Goal: Task Accomplishment & Management: Manage account settings

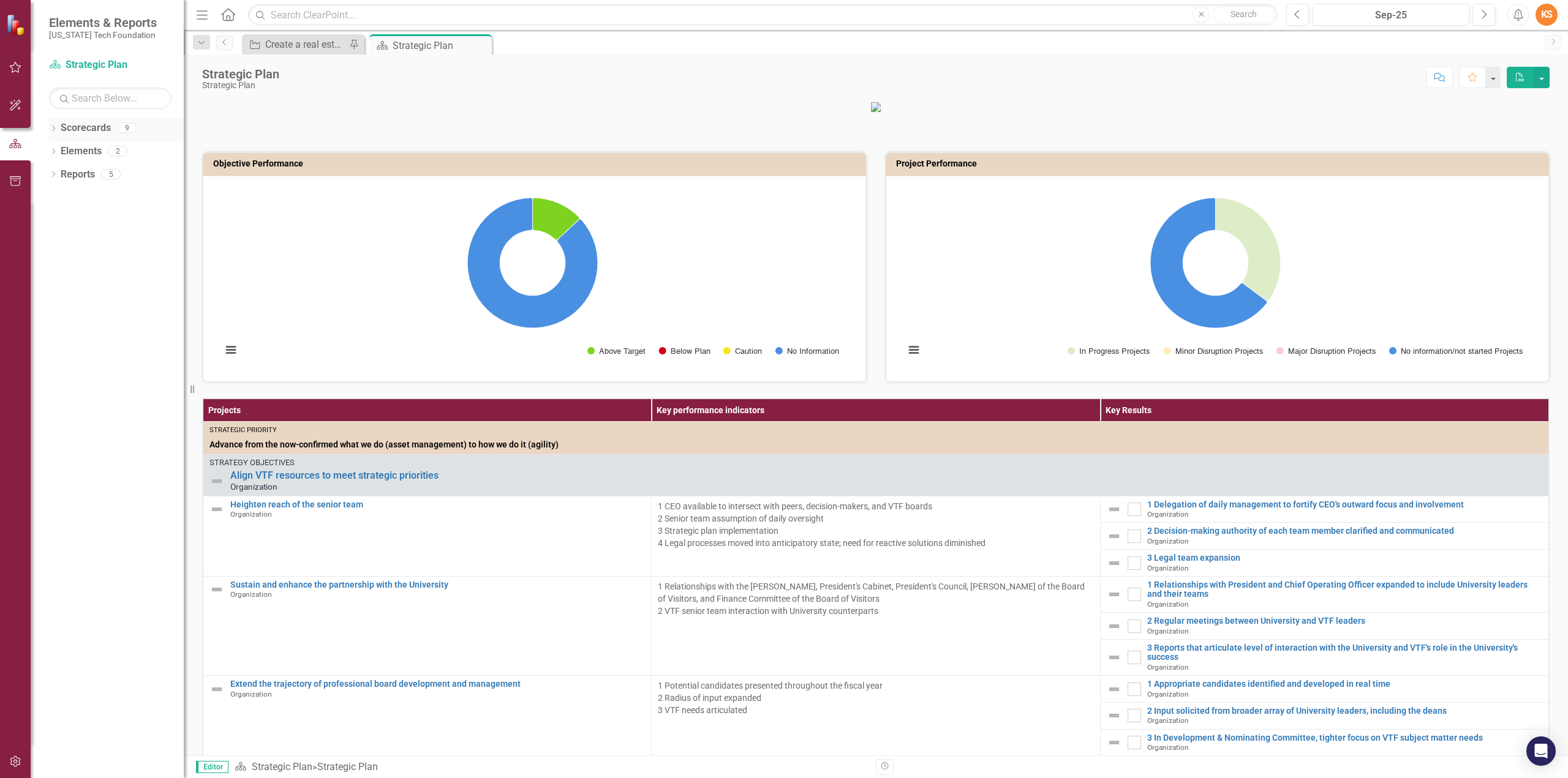
click at [51, 127] on icon "Dropdown" at bounding box center [53, 129] width 9 height 7
click at [60, 150] on icon "Dropdown" at bounding box center [60, 150] width 9 height 7
click at [94, 289] on link "Operations" at bounding box center [132, 290] width 104 height 14
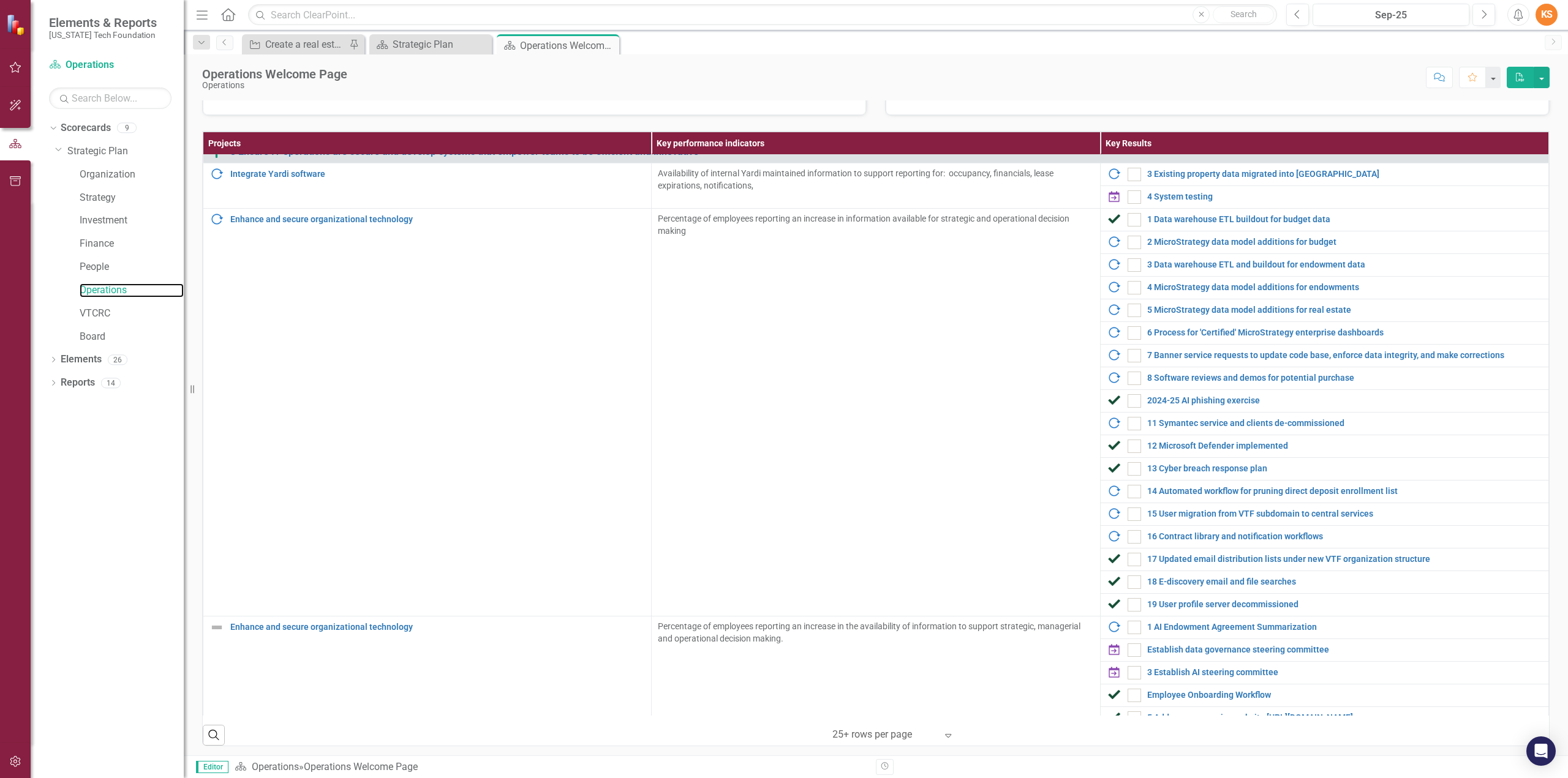
scroll to position [1375, 0]
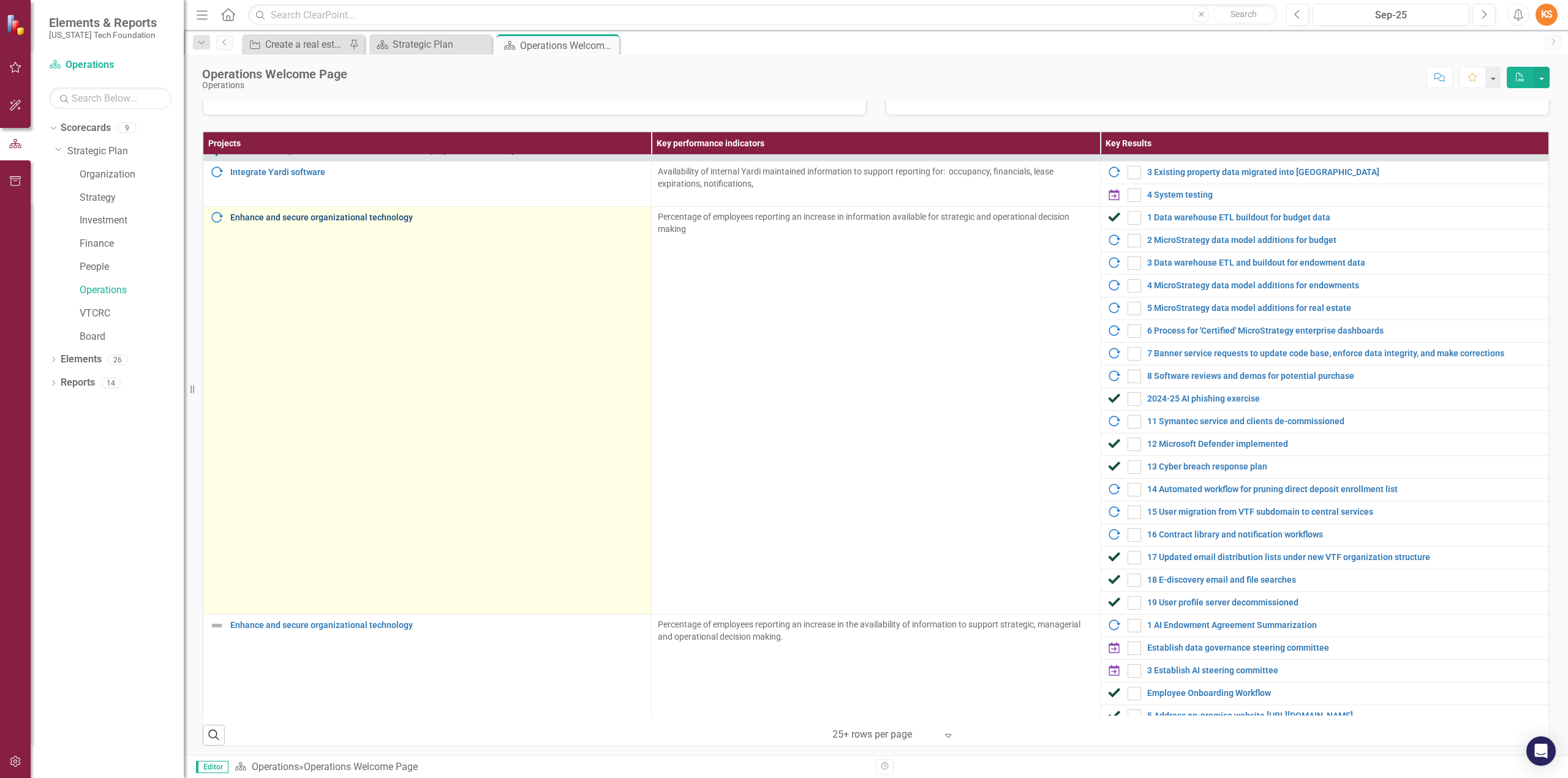
click at [353, 213] on link "Enhance and secure organizational technology" at bounding box center [437, 218] width 415 height 9
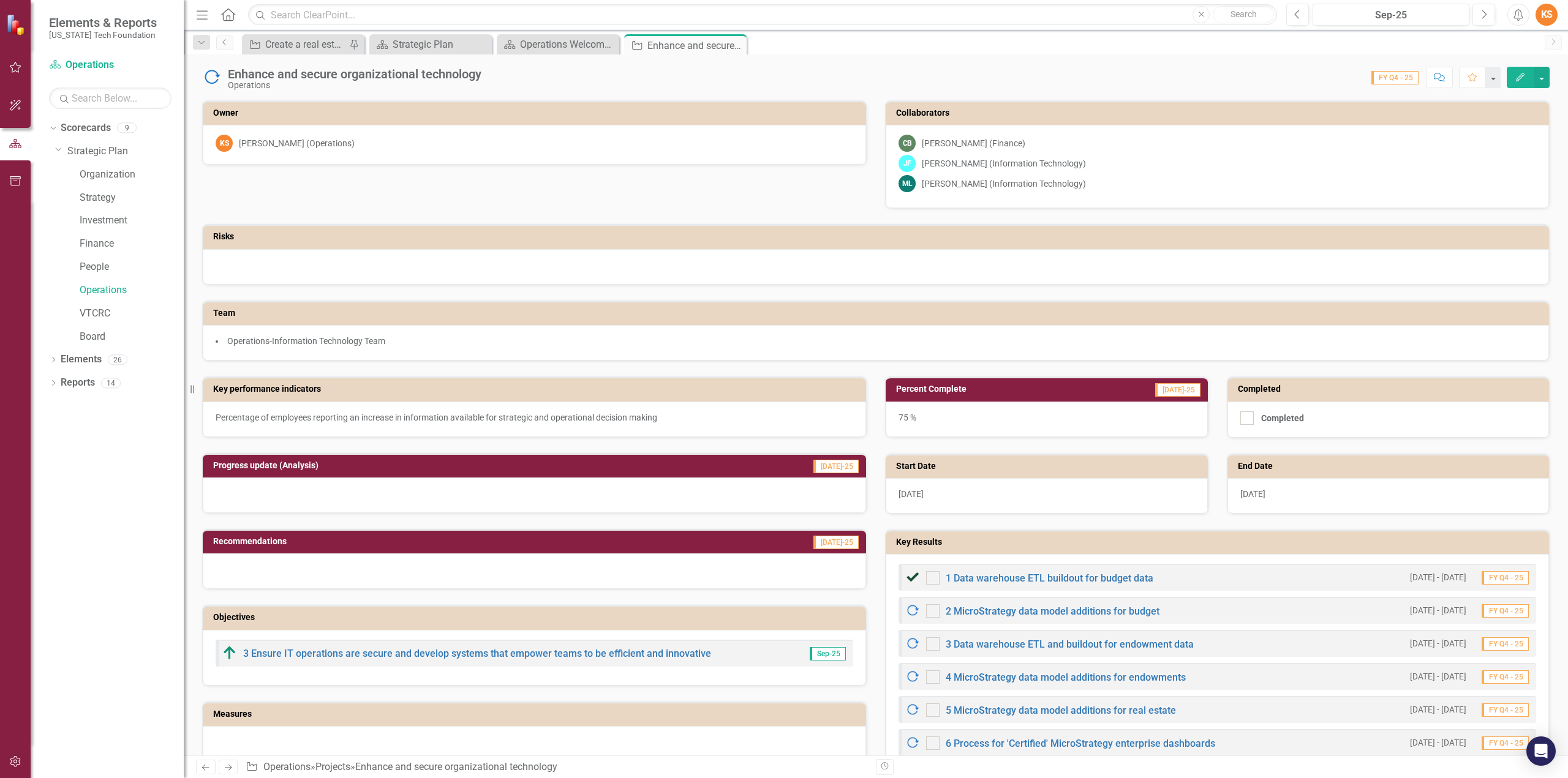
click at [1522, 76] on icon "Edit" at bounding box center [1520, 77] width 11 height 9
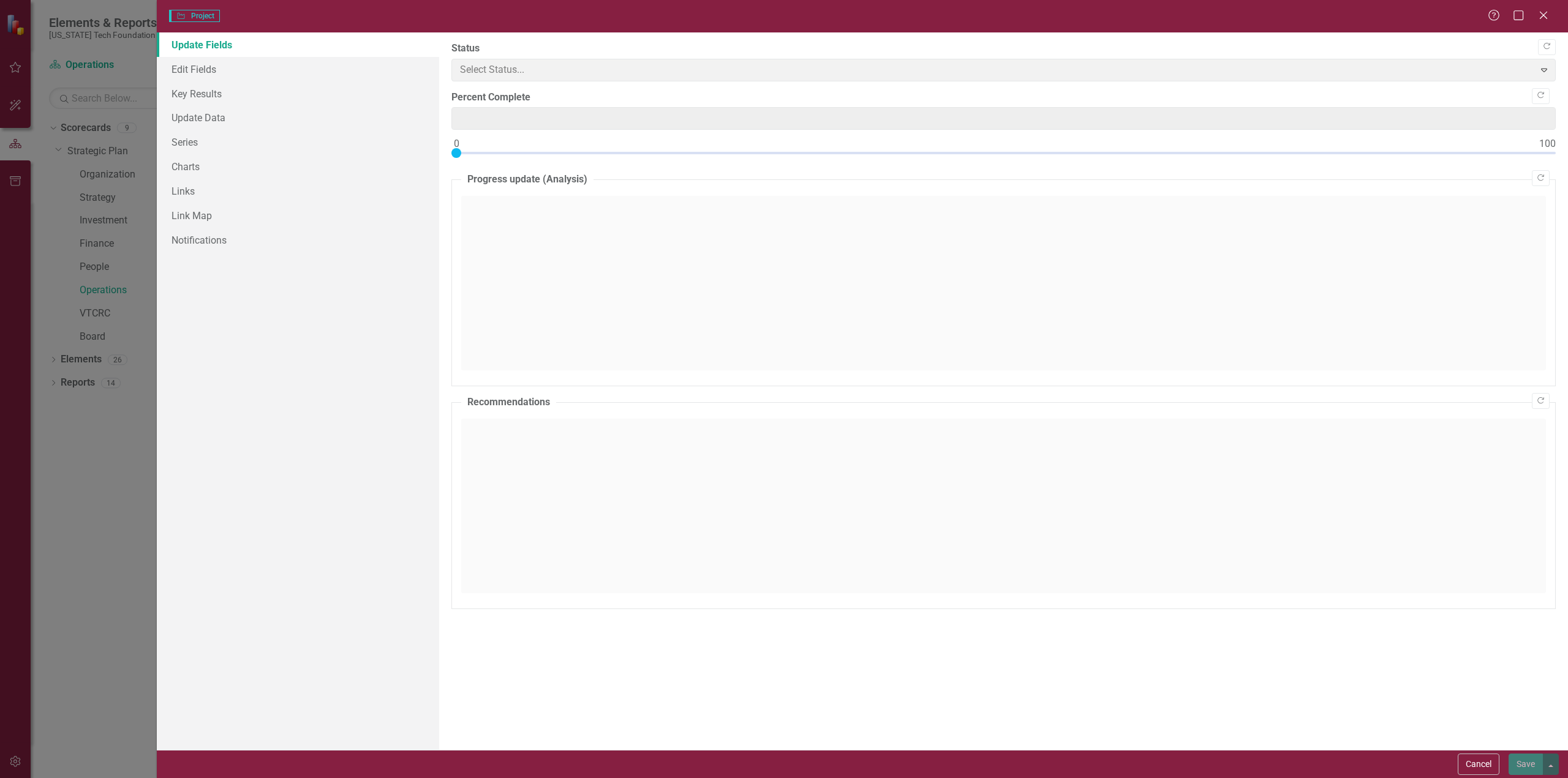
type input "75"
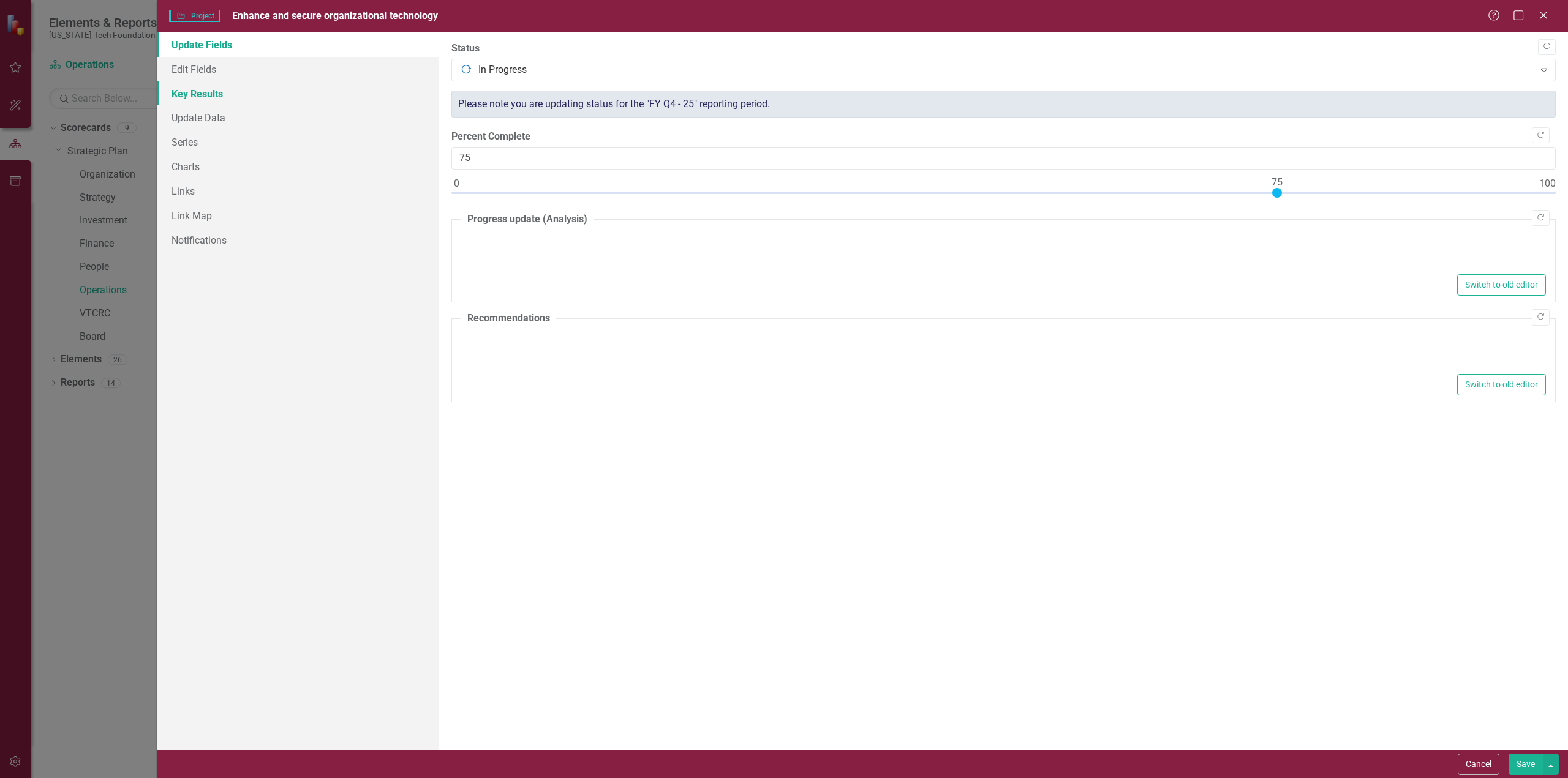
click at [192, 91] on link "Key Results" at bounding box center [298, 93] width 282 height 24
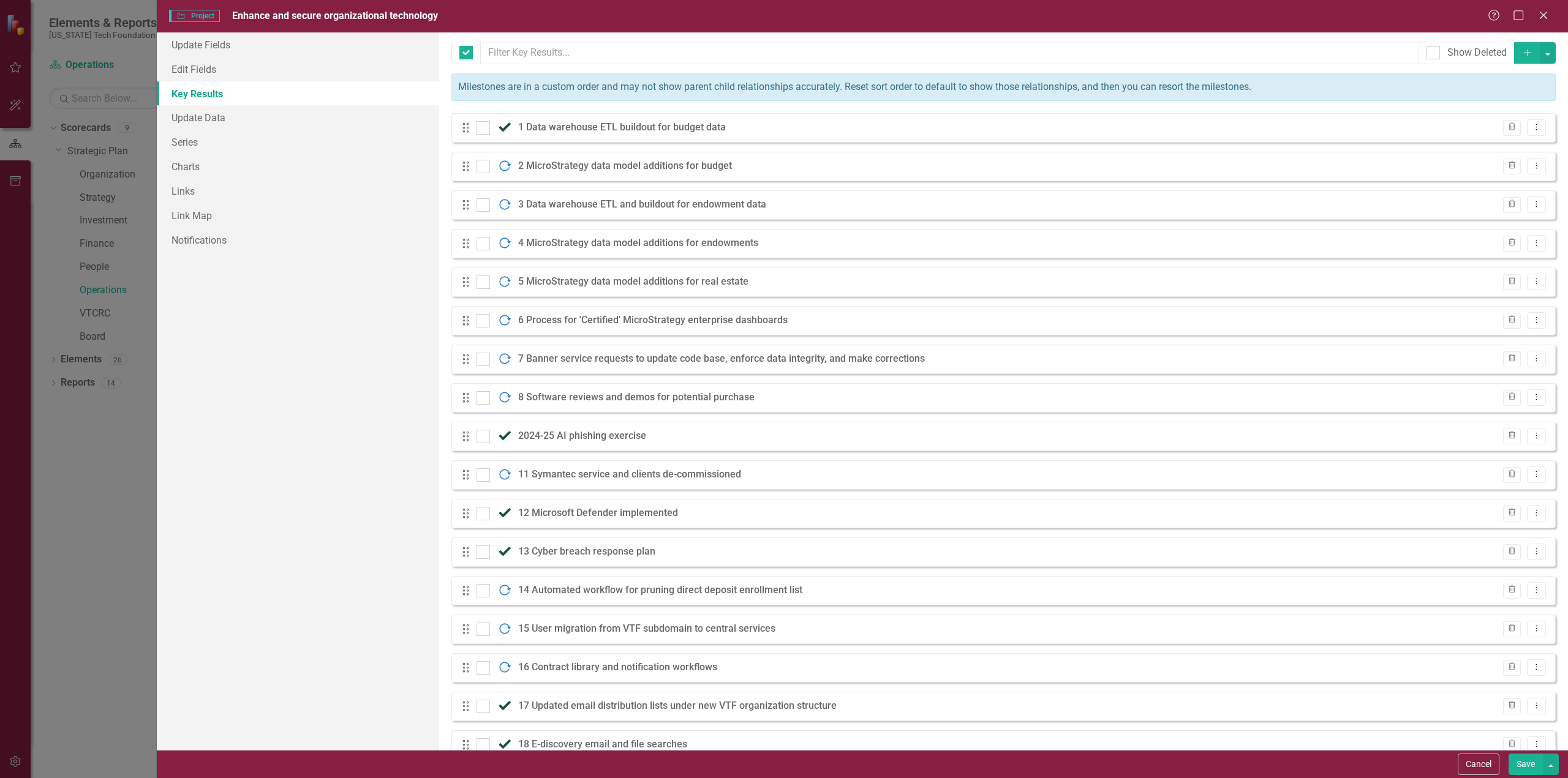
checkbox input "false"
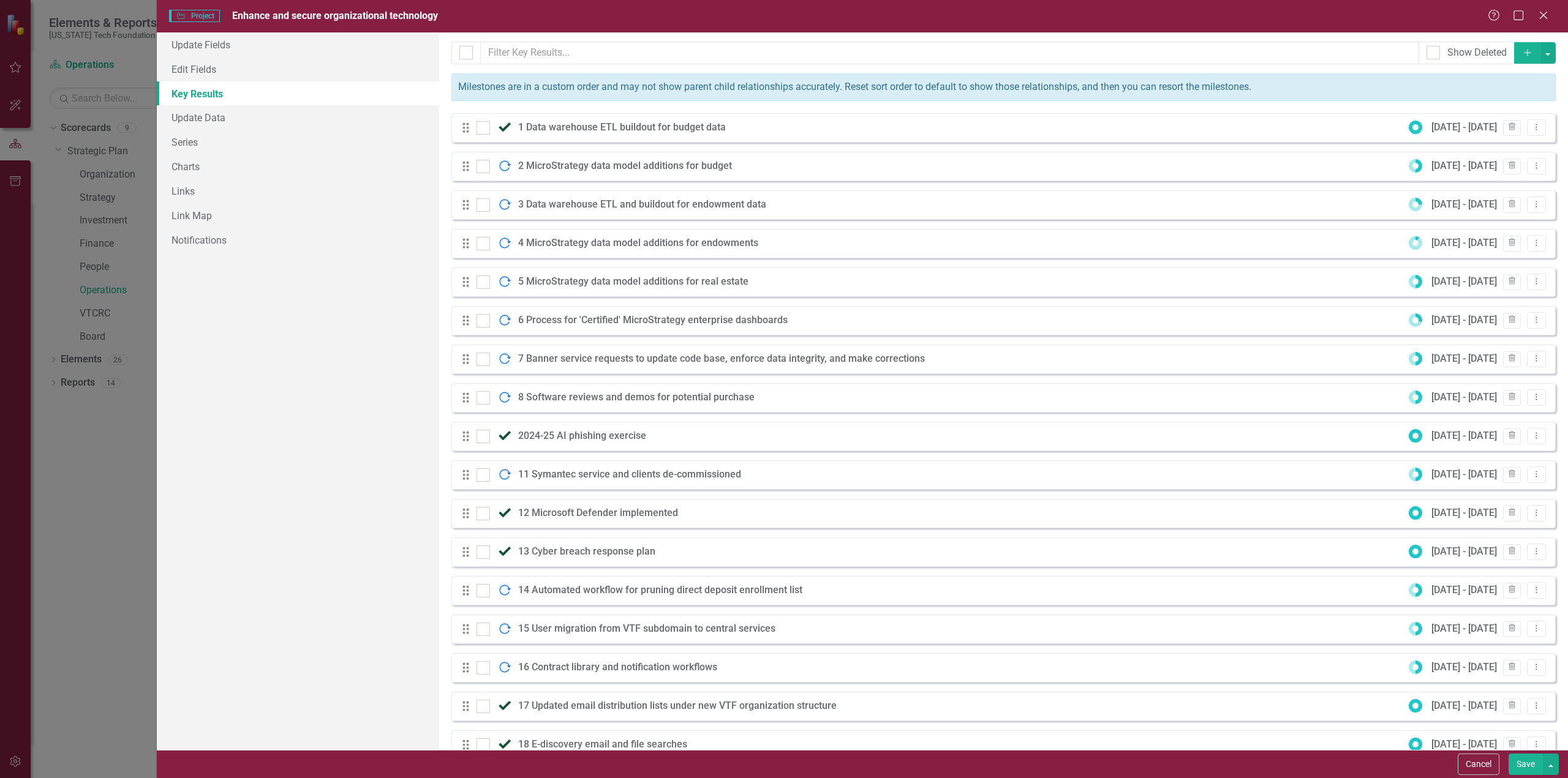
click at [1522, 51] on icon "Add" at bounding box center [1527, 52] width 11 height 9
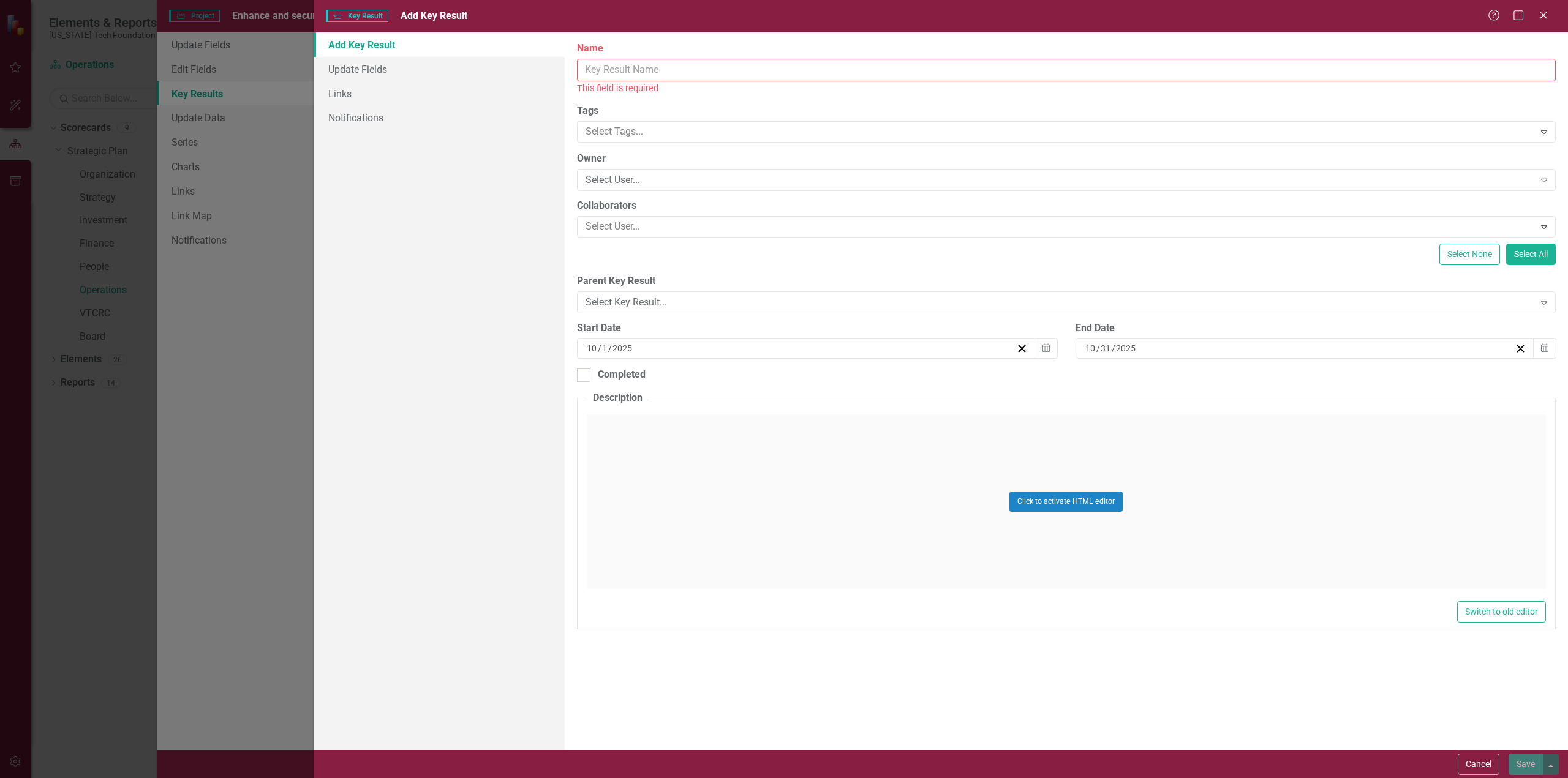
click at [675, 74] on input "Name" at bounding box center [1066, 70] width 979 height 22
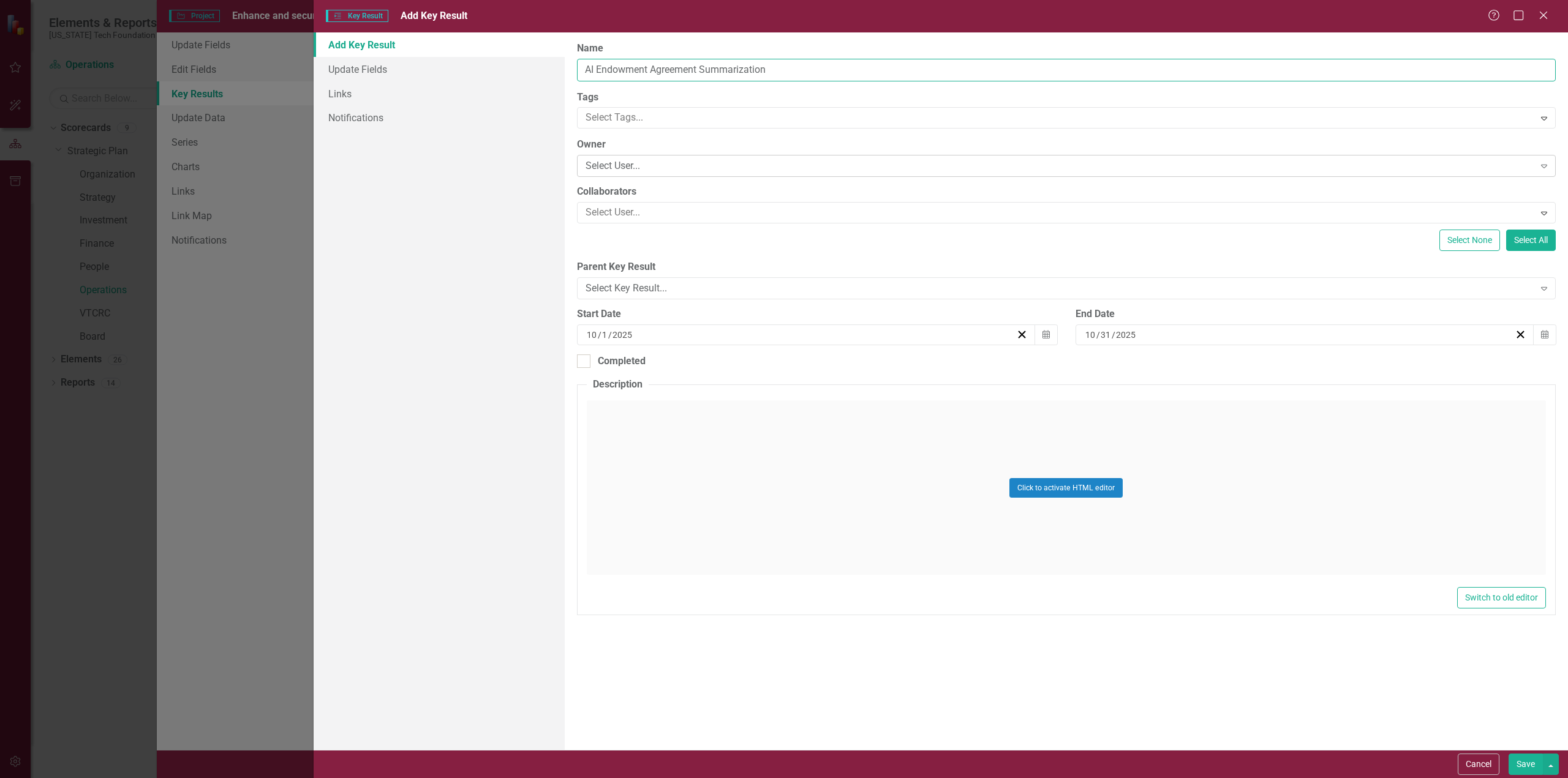
type input "AI Endowment Agreement Summarization"
click at [667, 159] on div "Select User..." at bounding box center [1060, 166] width 949 height 14
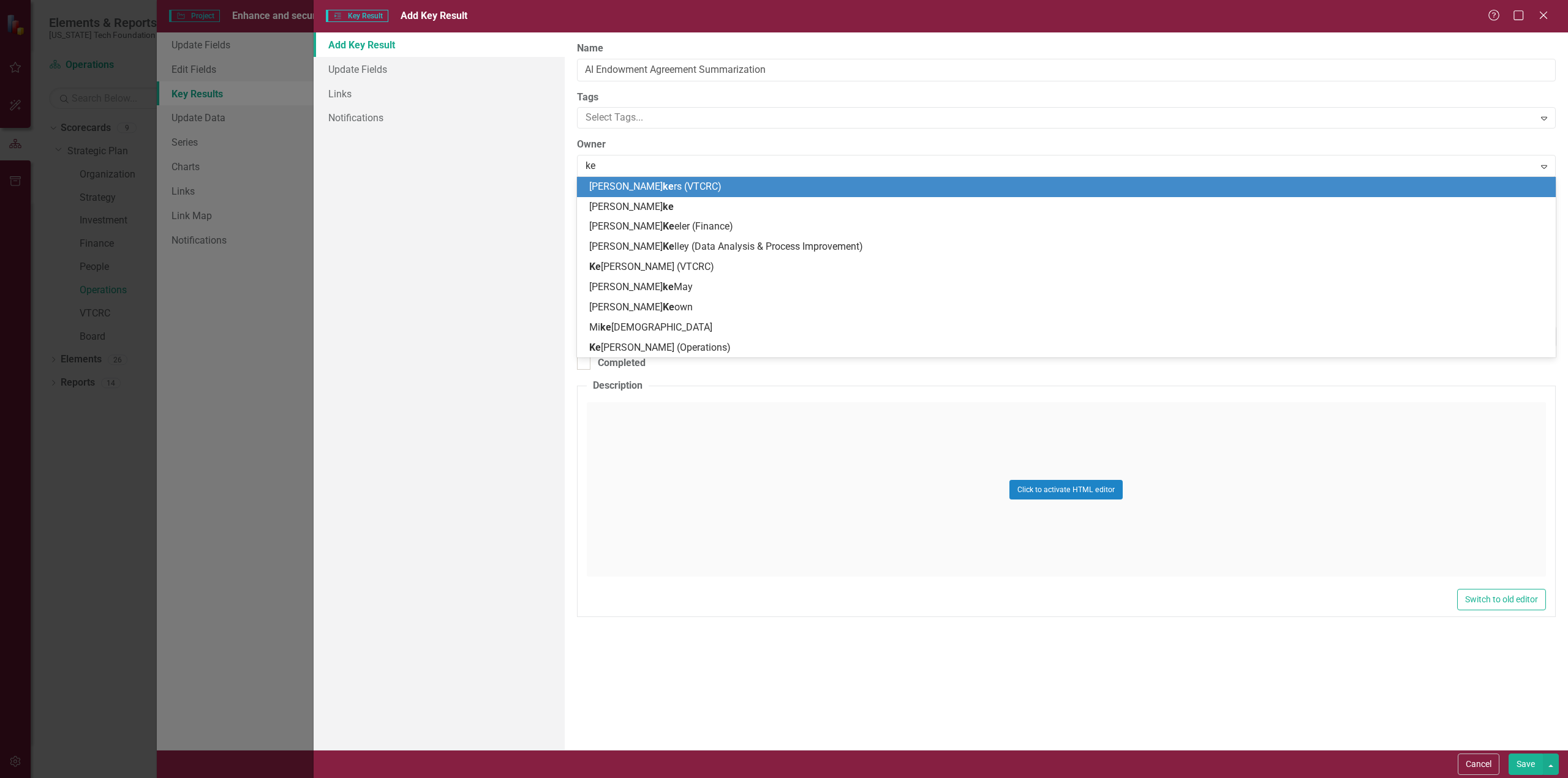
type input "ken"
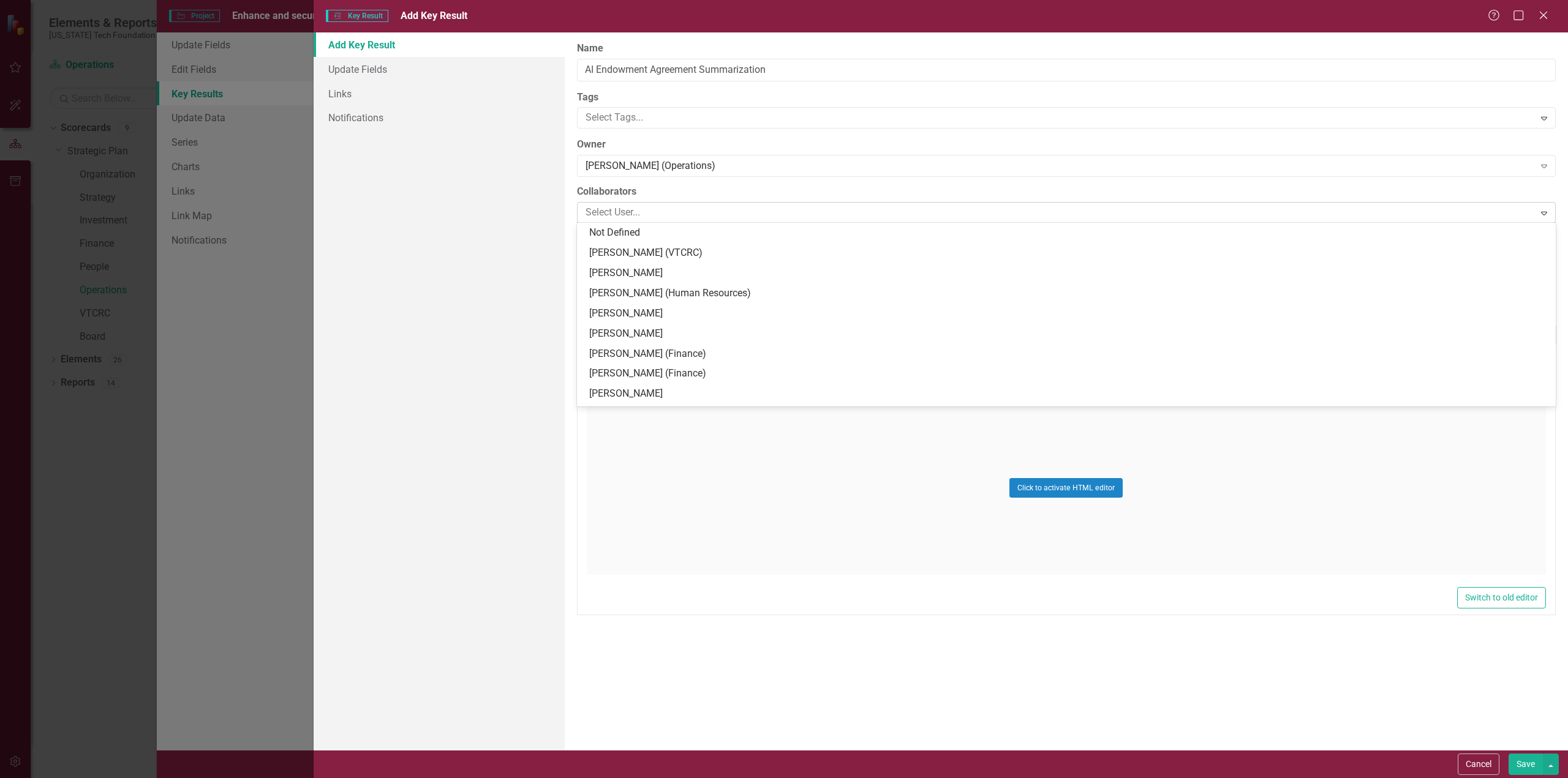
click at [637, 209] on div at bounding box center [1057, 212] width 954 height 16
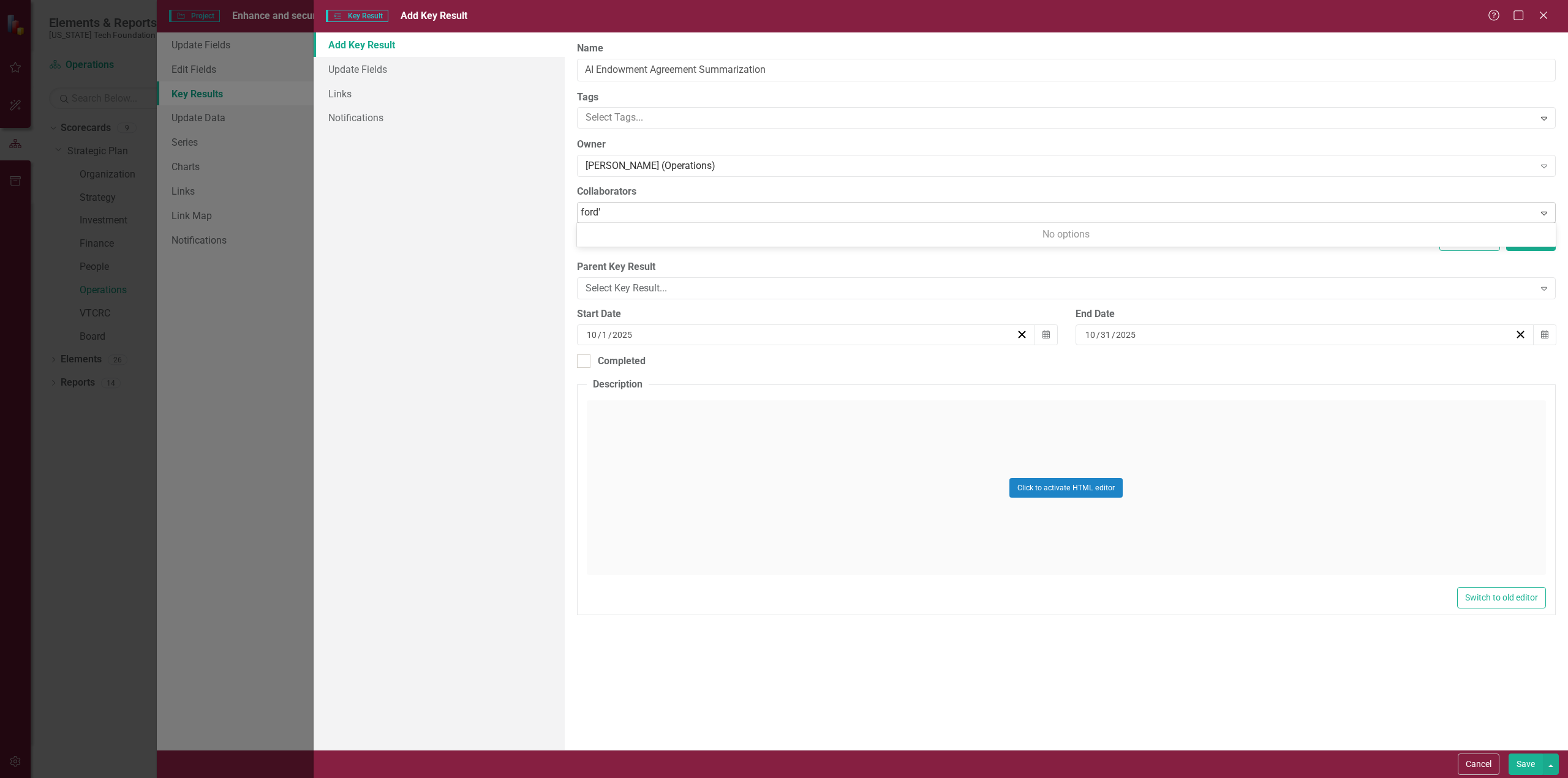
type input "ford"
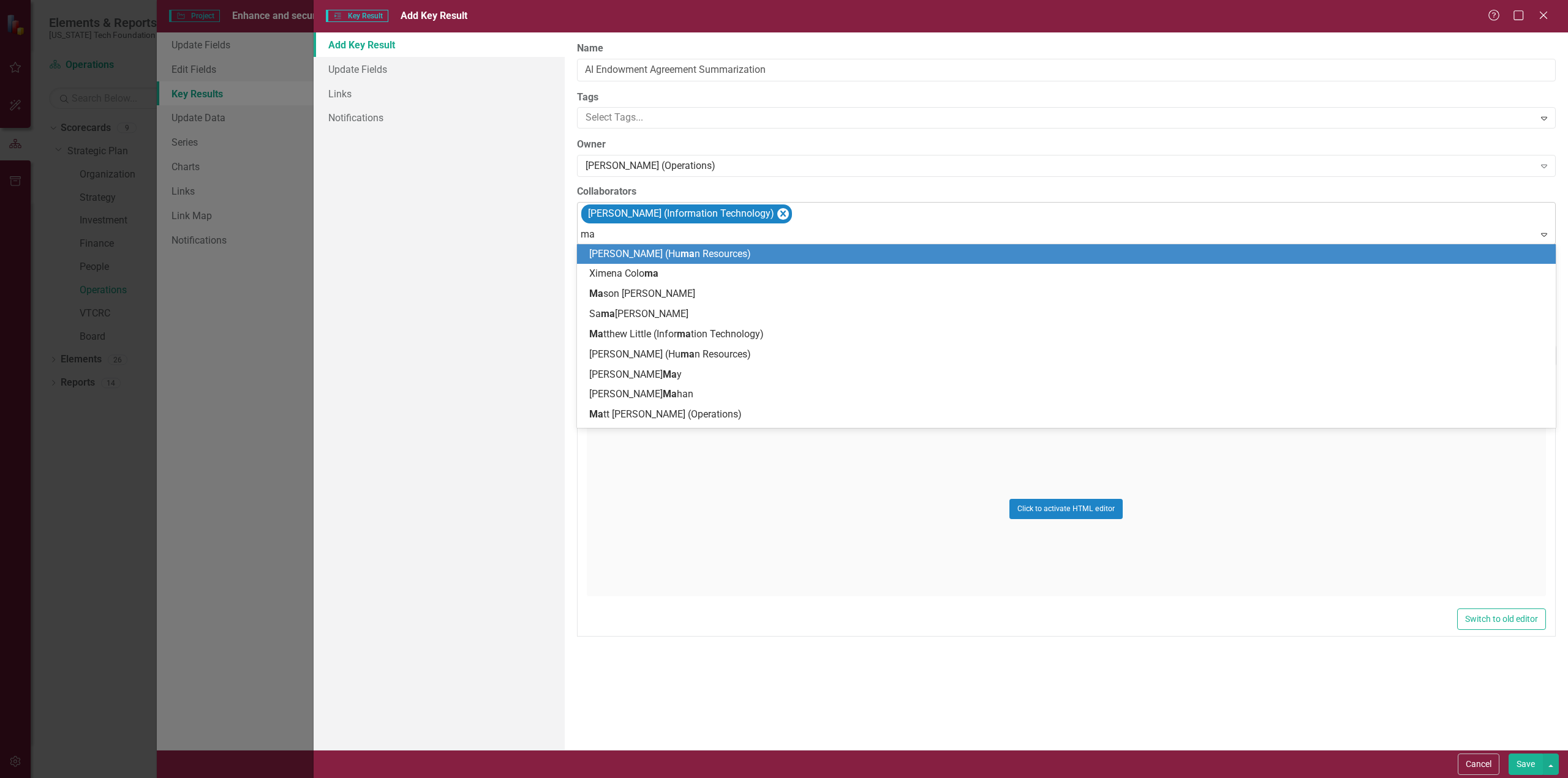
type input "mat"
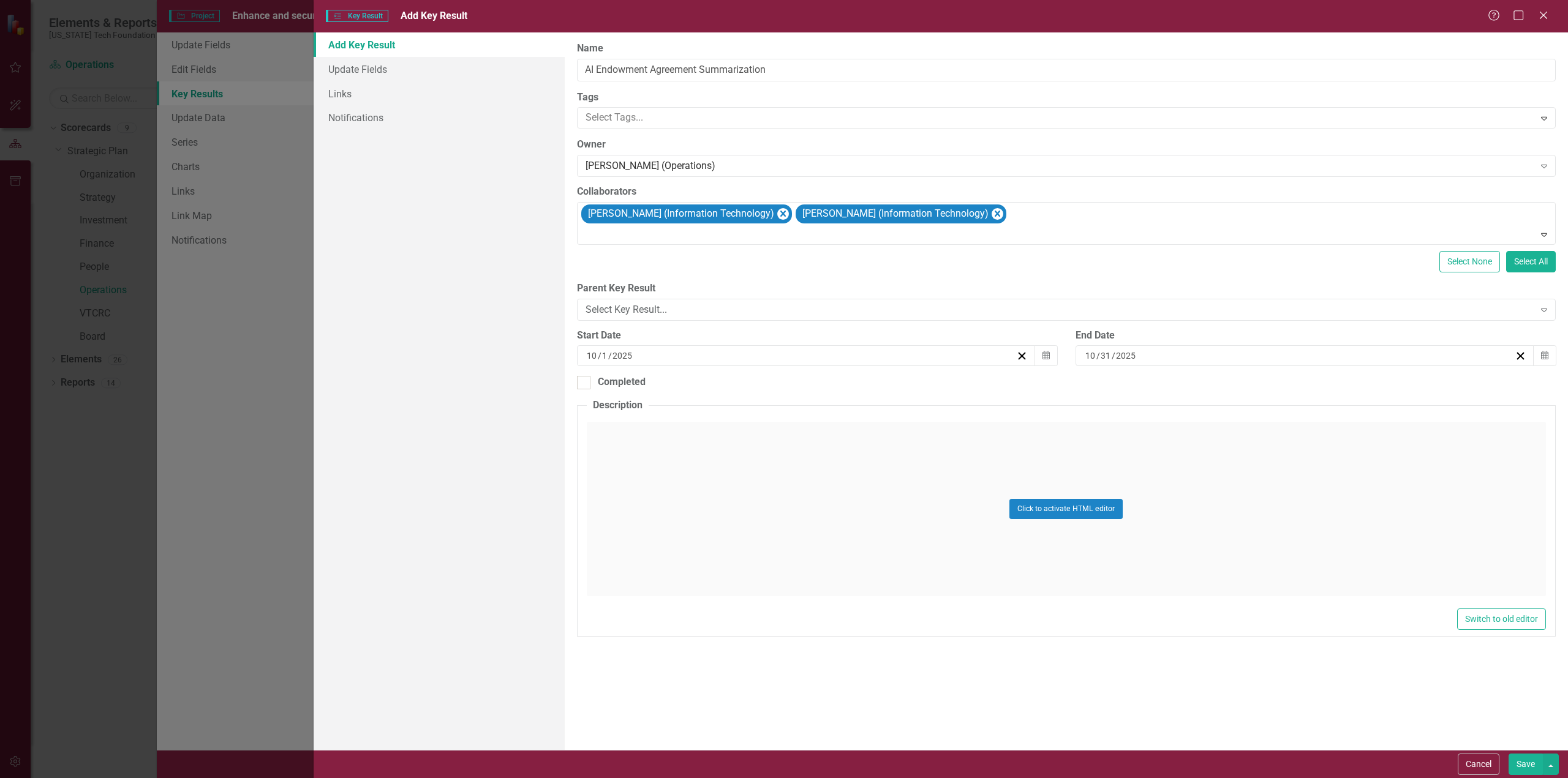
click at [1524, 763] on button "Save" at bounding box center [1525, 764] width 35 height 22
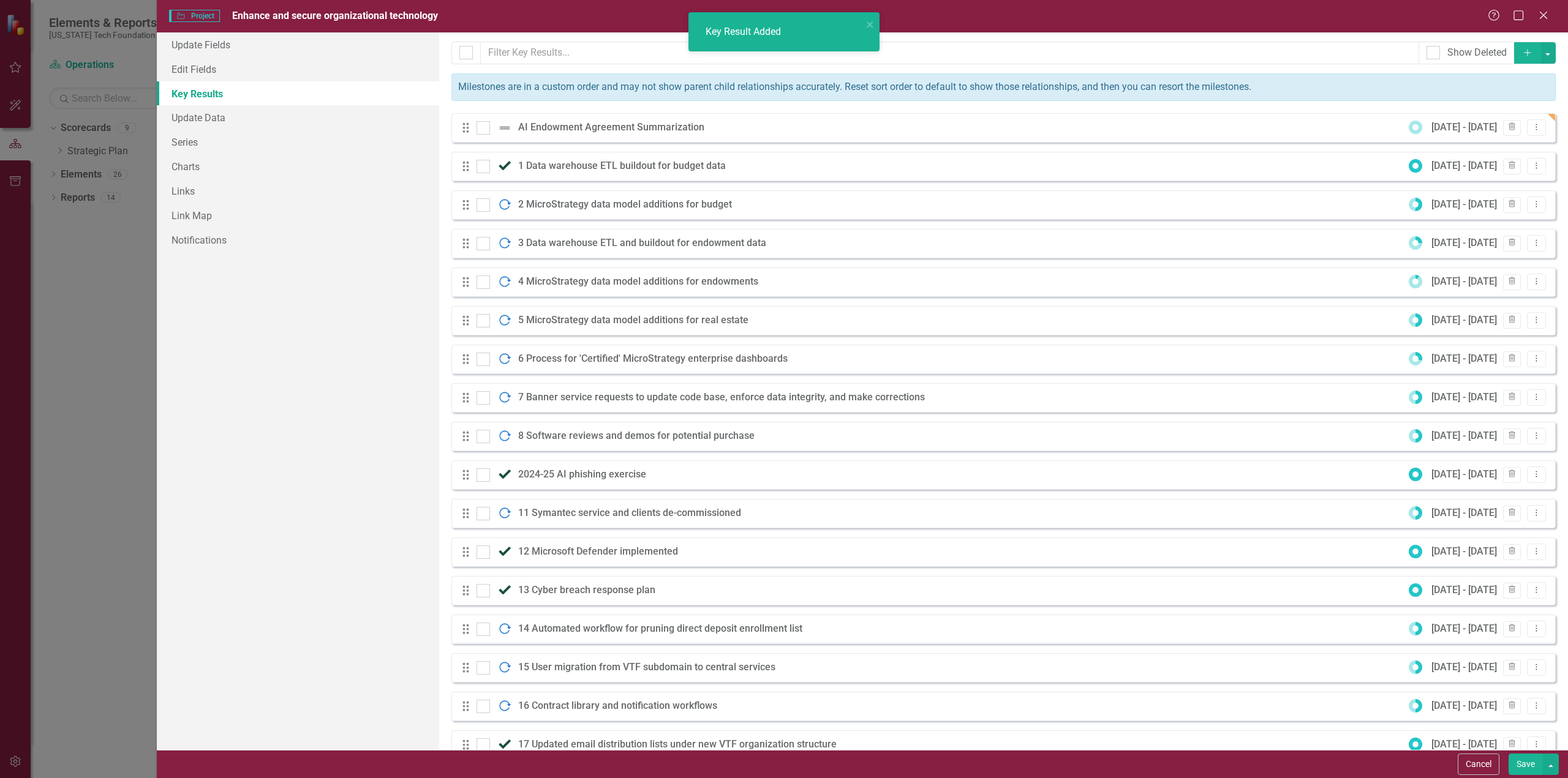
click at [1522, 51] on icon "Add" at bounding box center [1527, 52] width 11 height 9
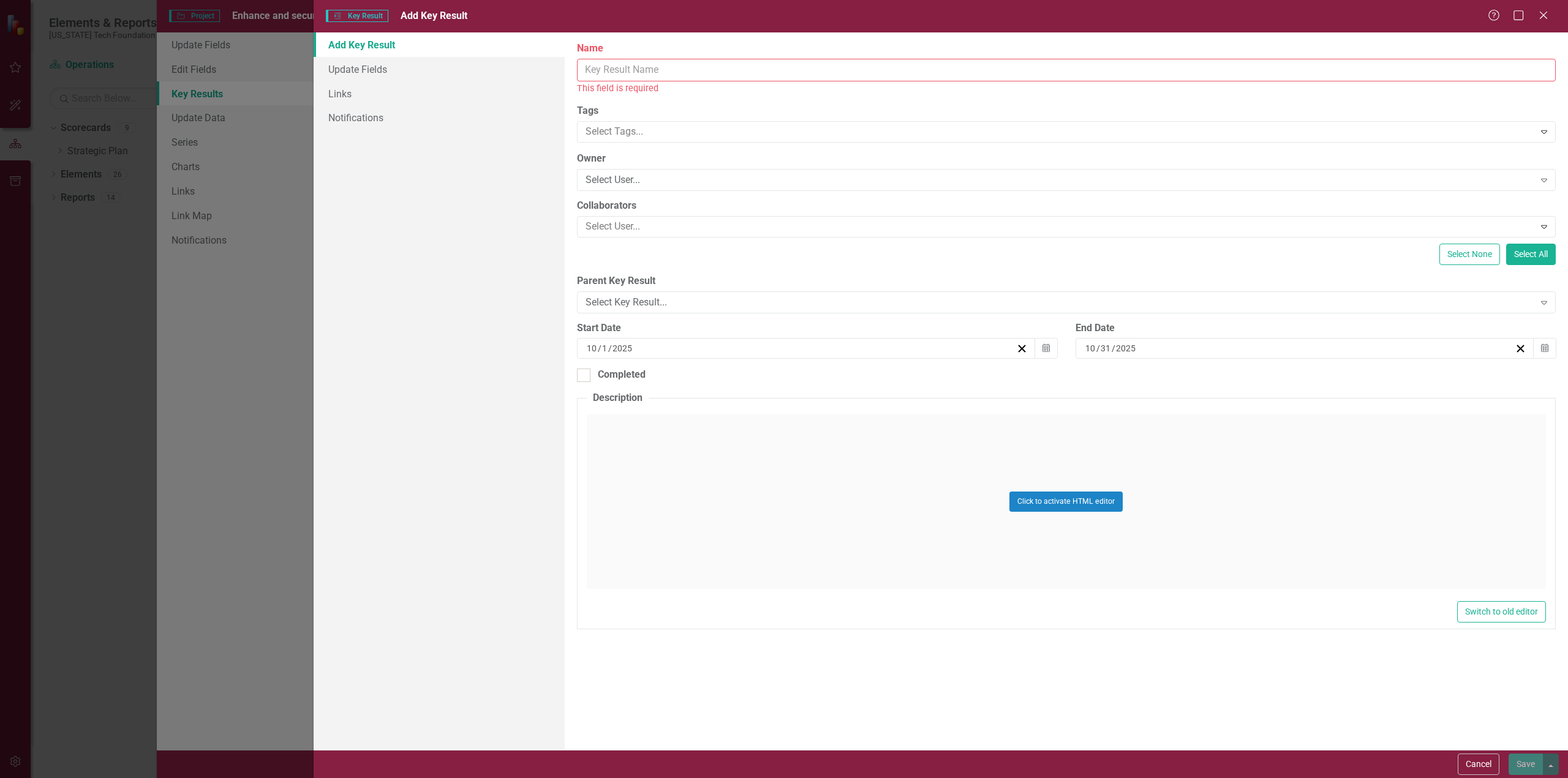
click at [669, 73] on input "Name" at bounding box center [1066, 70] width 979 height 22
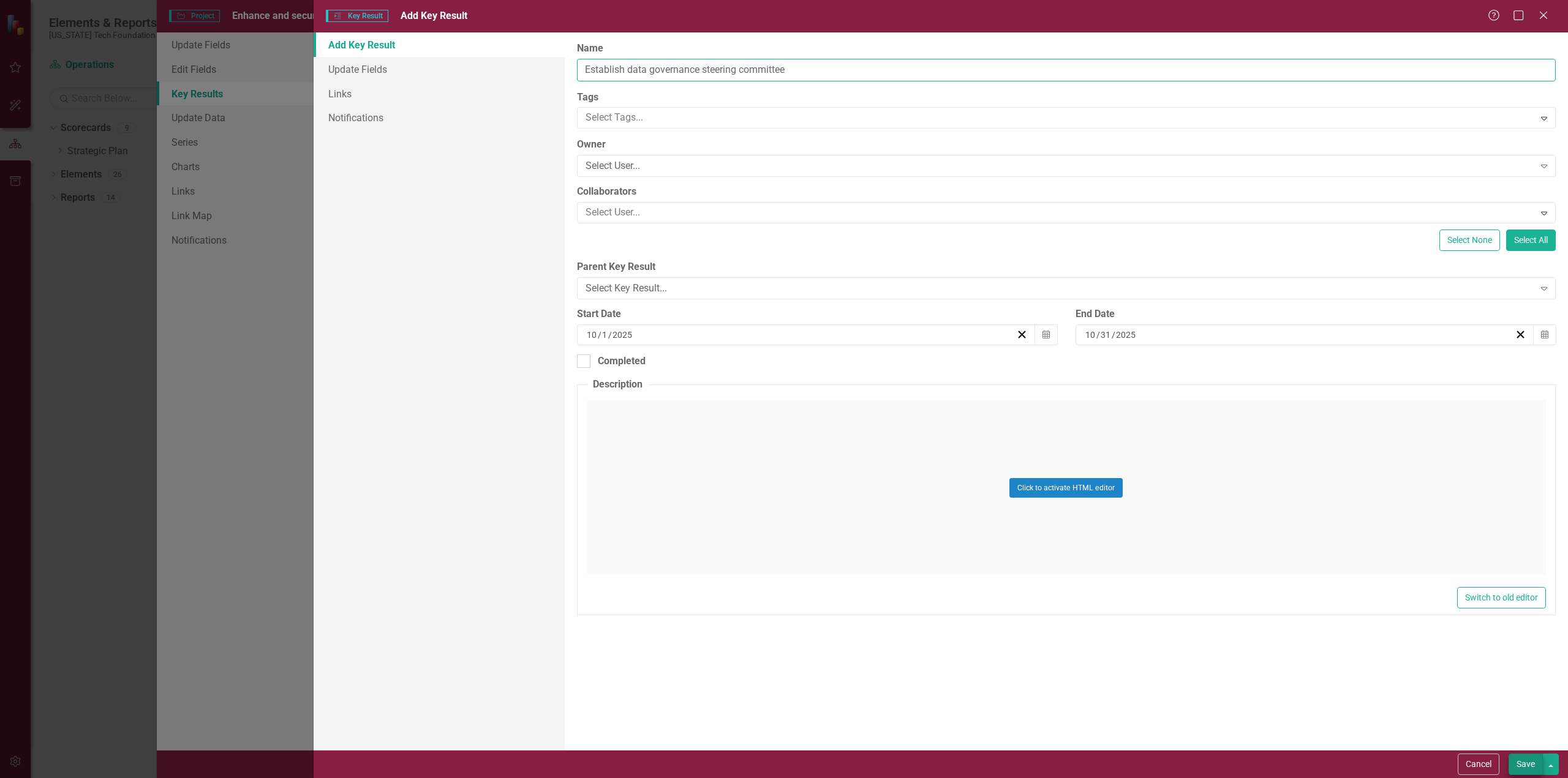
type input "Establish data governance steering committee"
click at [1527, 766] on button "Save" at bounding box center [1525, 764] width 35 height 22
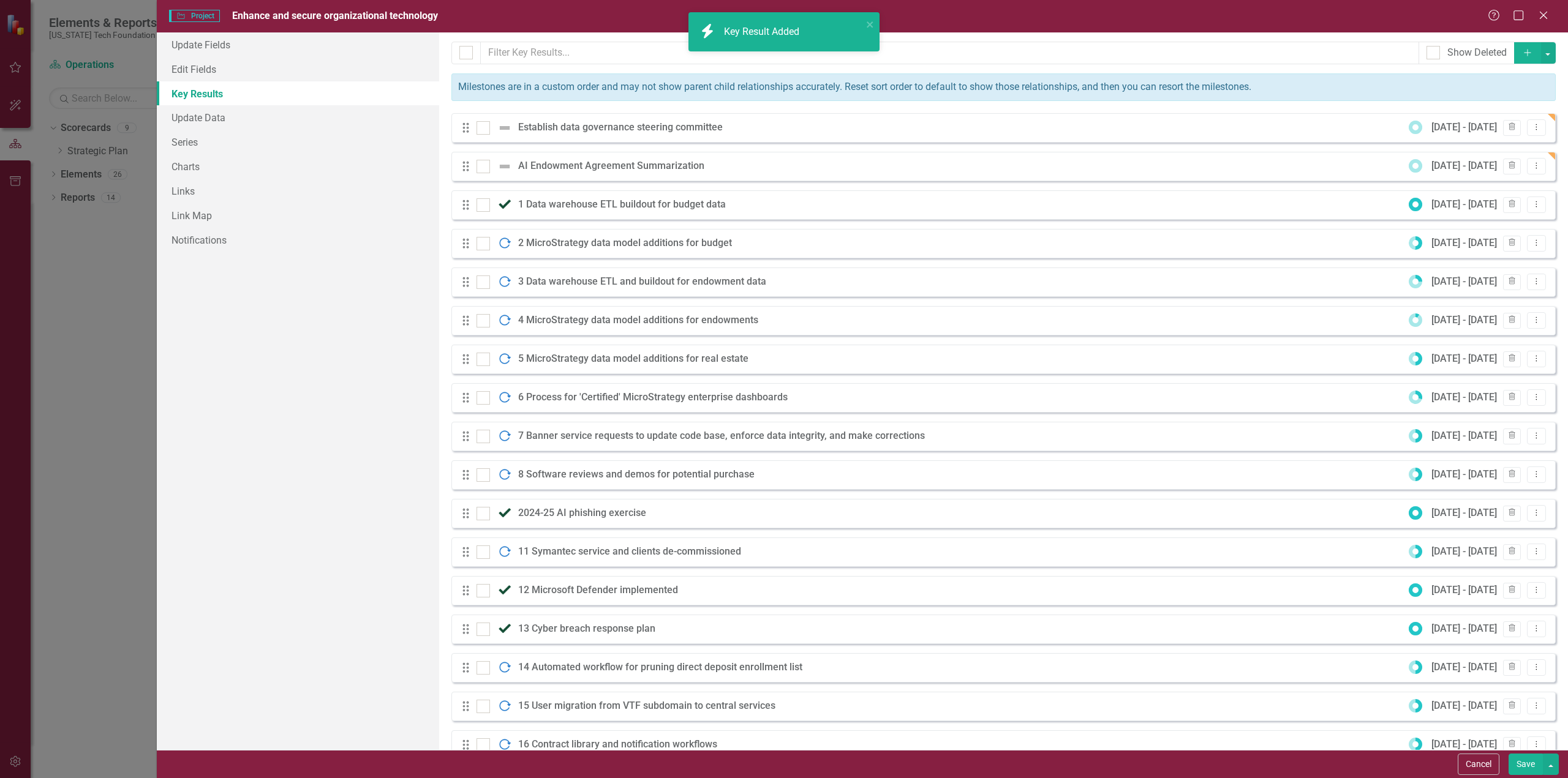
click at [1522, 51] on icon "Add" at bounding box center [1527, 52] width 11 height 9
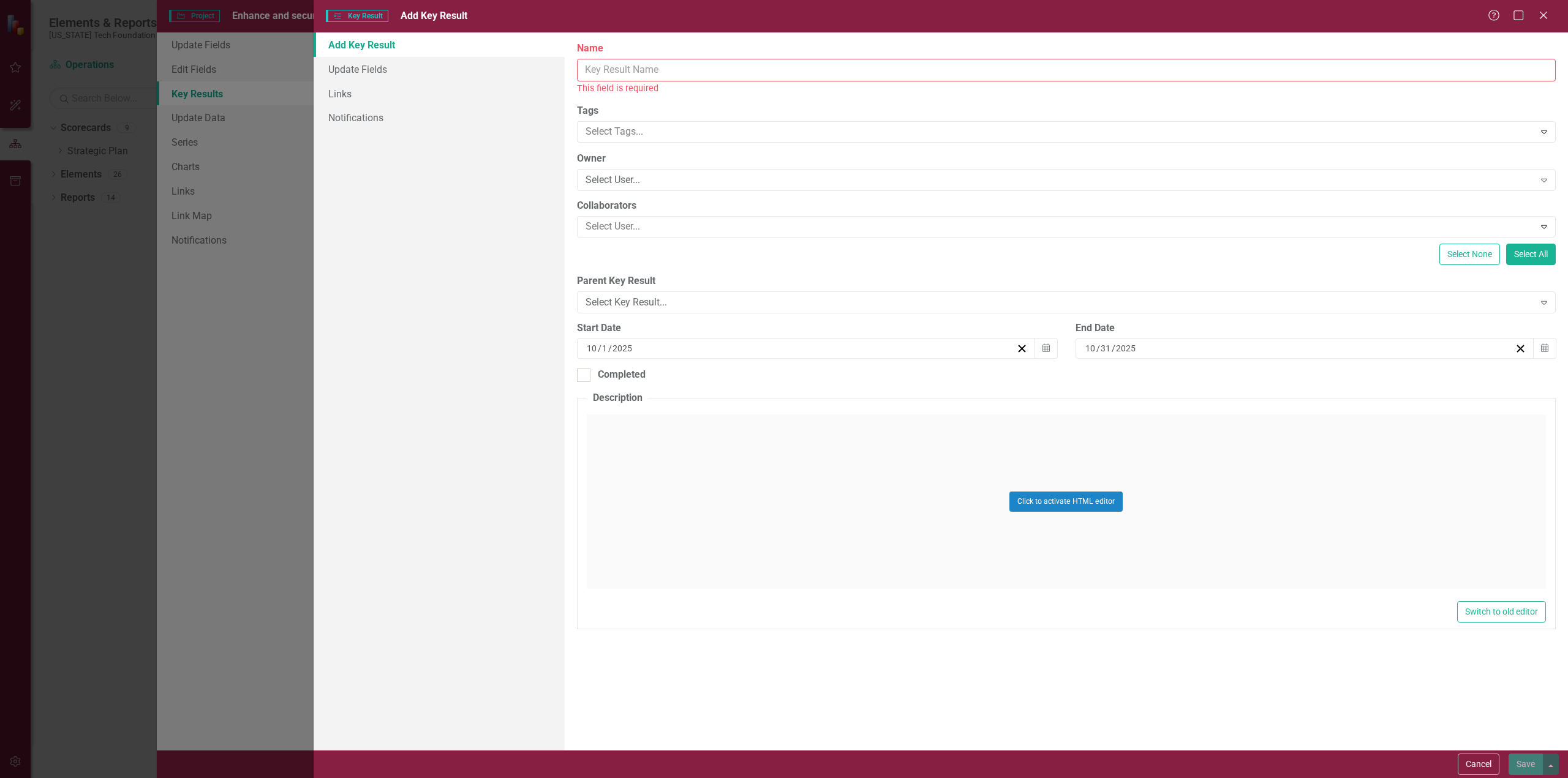
drag, startPoint x: 673, startPoint y: 70, endPoint x: 694, endPoint y: 69, distance: 21.0
click at [676, 68] on input "Name" at bounding box center [1066, 70] width 979 height 22
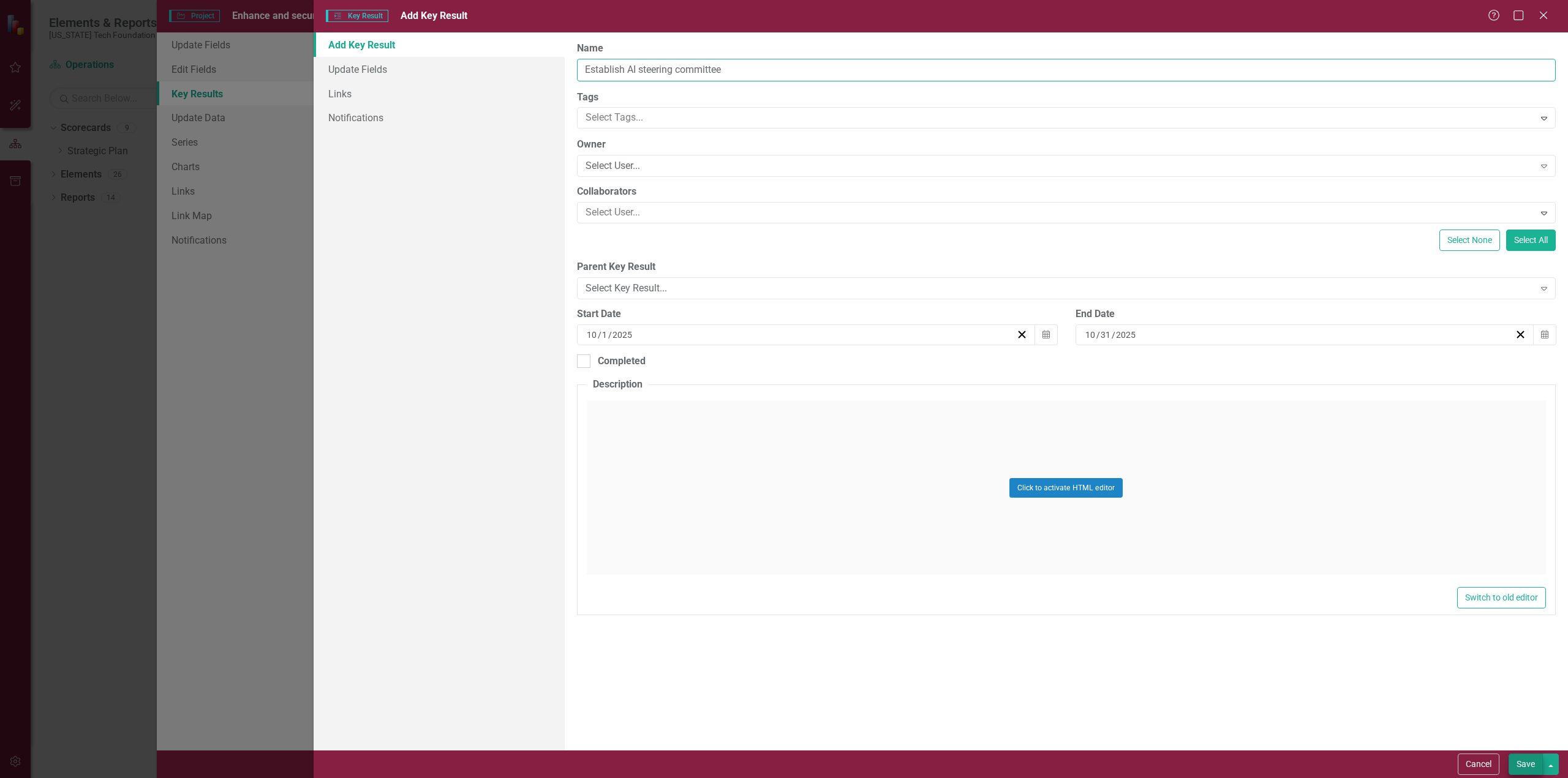
type input "Establish AI steering committee"
click at [1525, 762] on button "Save" at bounding box center [1525, 764] width 35 height 22
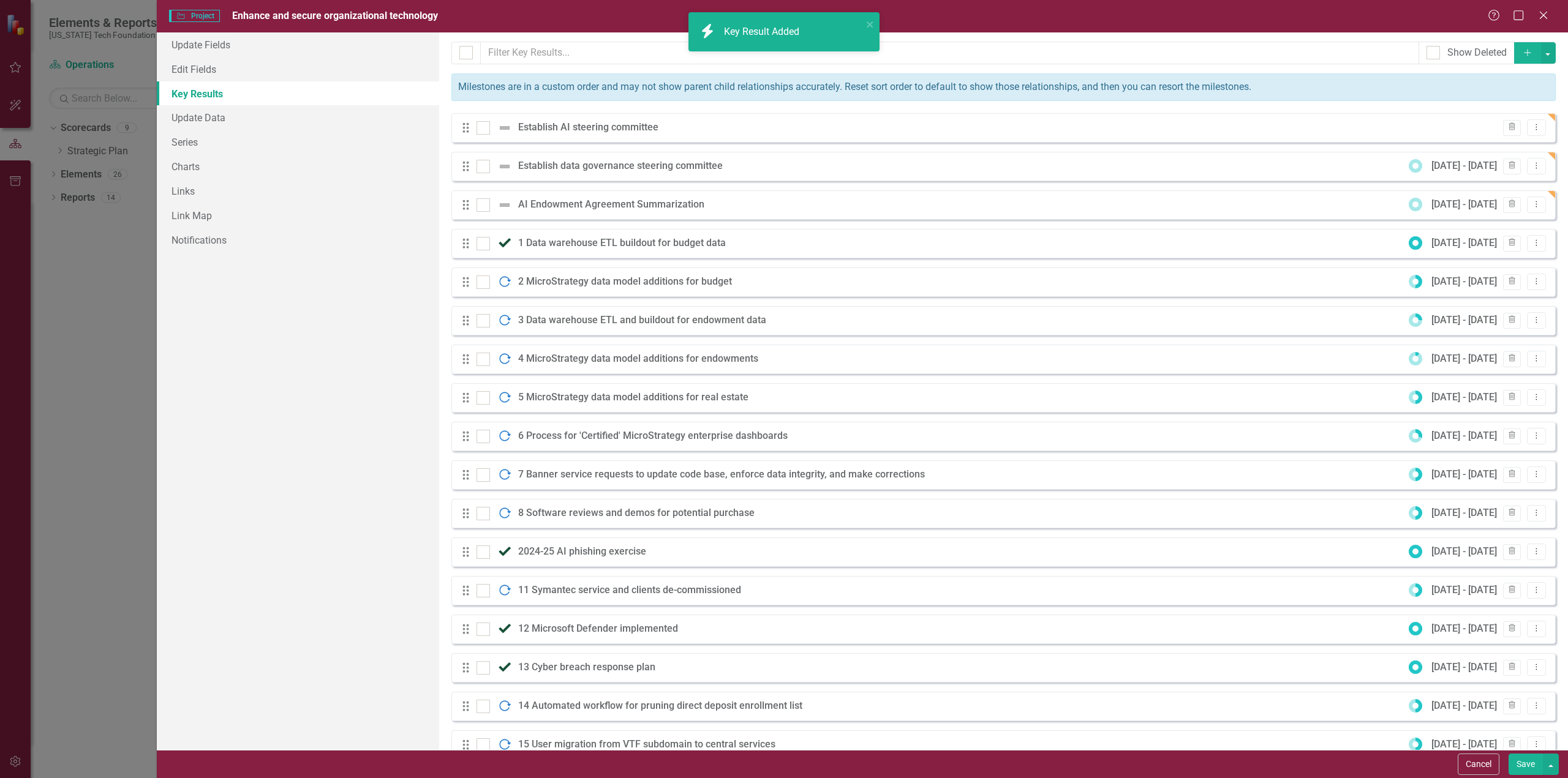
click at [1522, 52] on icon "Add" at bounding box center [1527, 52] width 11 height 9
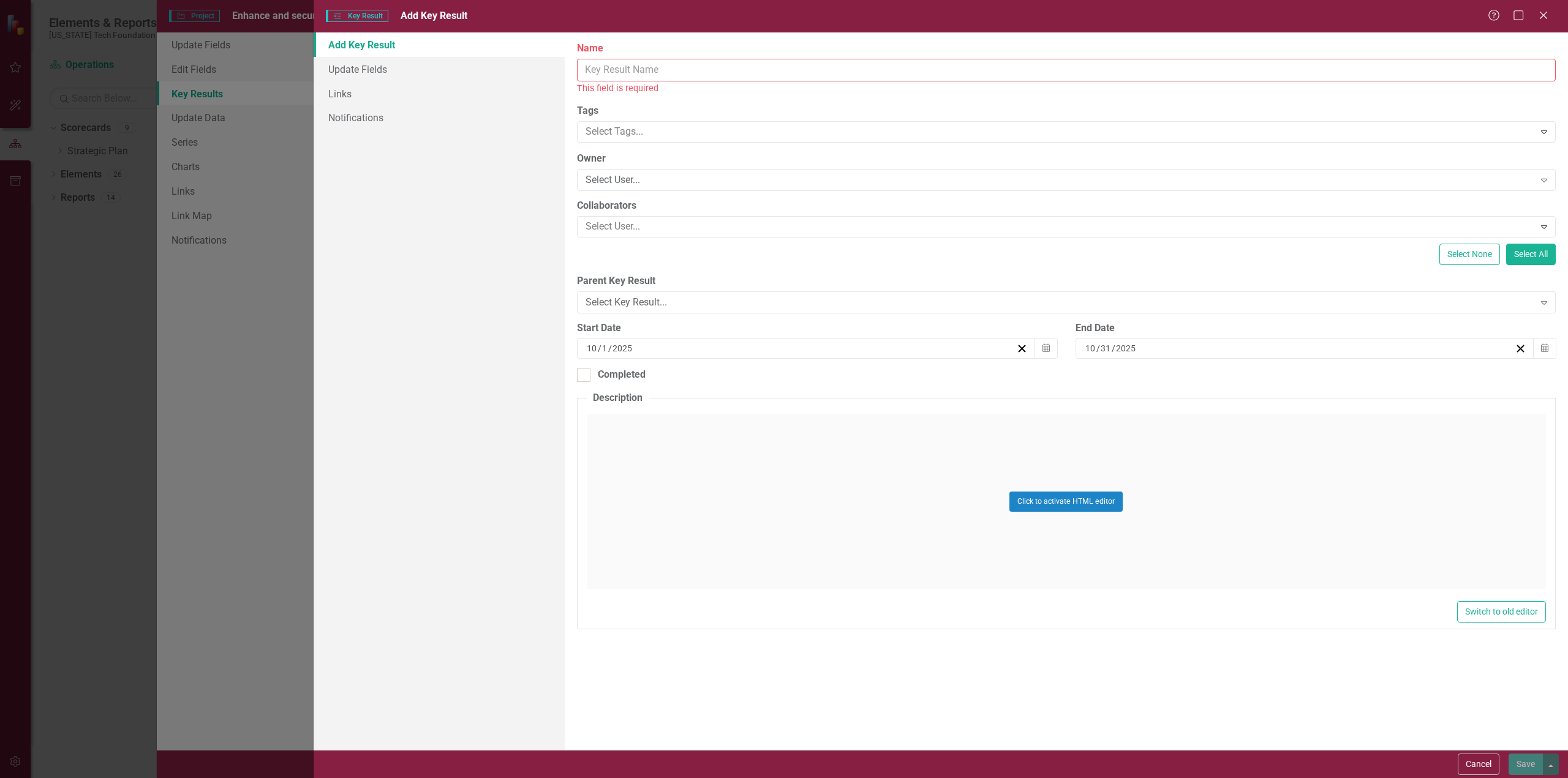
click at [677, 70] on input "Name" at bounding box center [1066, 70] width 979 height 22
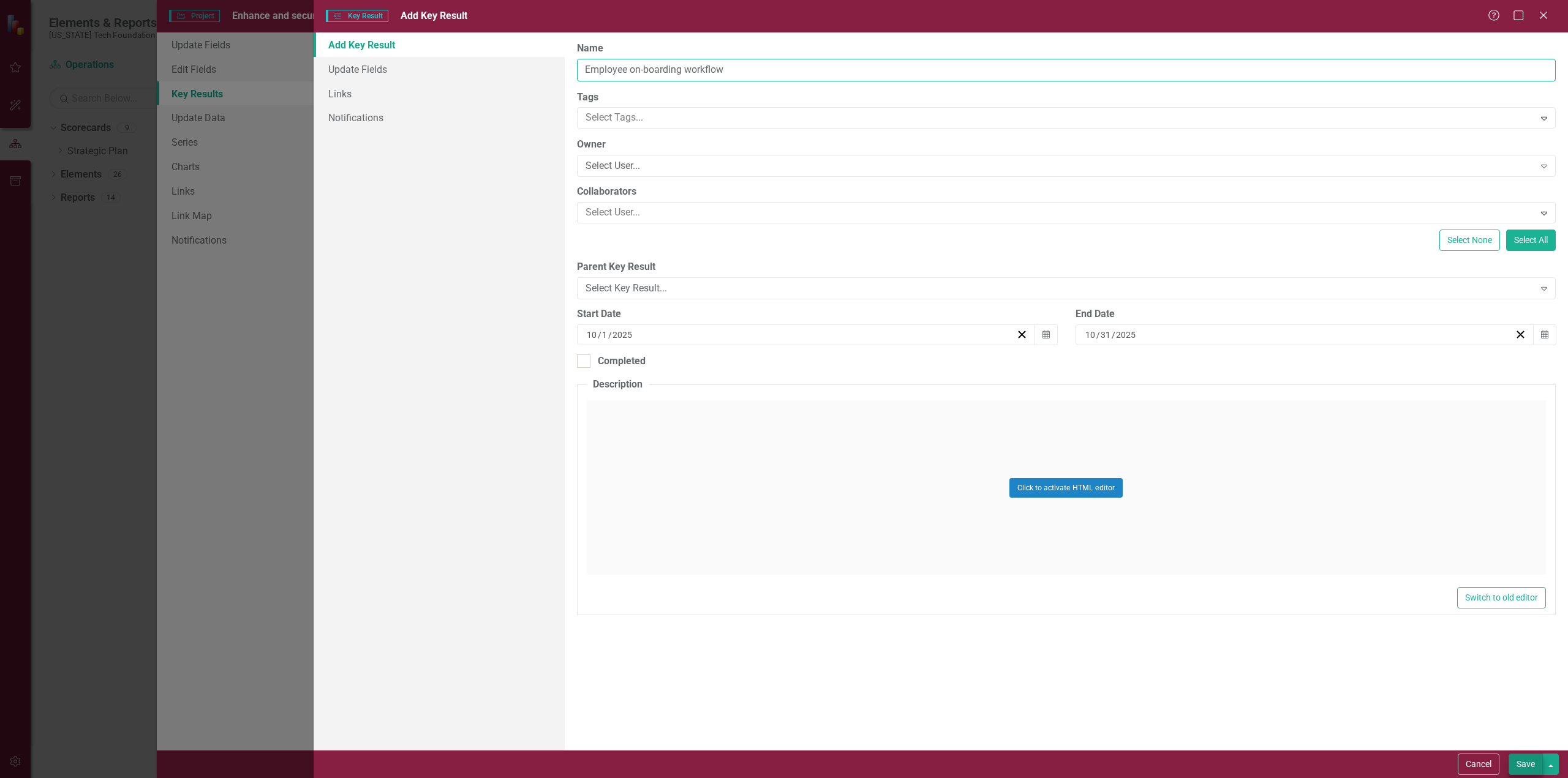
type input "Employee on-boarding workflow"
click at [1526, 764] on button "Save" at bounding box center [1525, 764] width 35 height 22
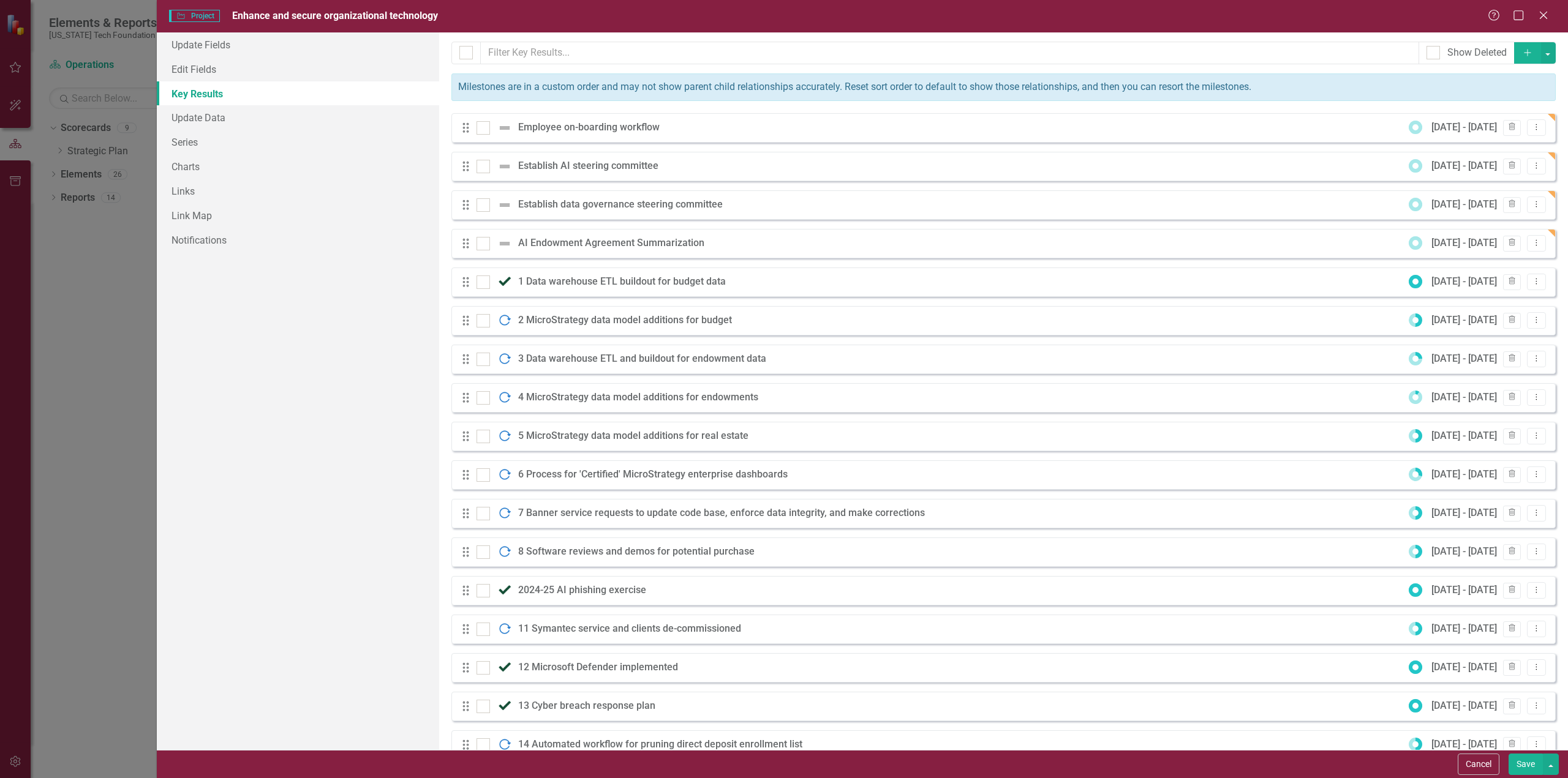
click at [1522, 48] on icon "Add" at bounding box center [1527, 52] width 11 height 9
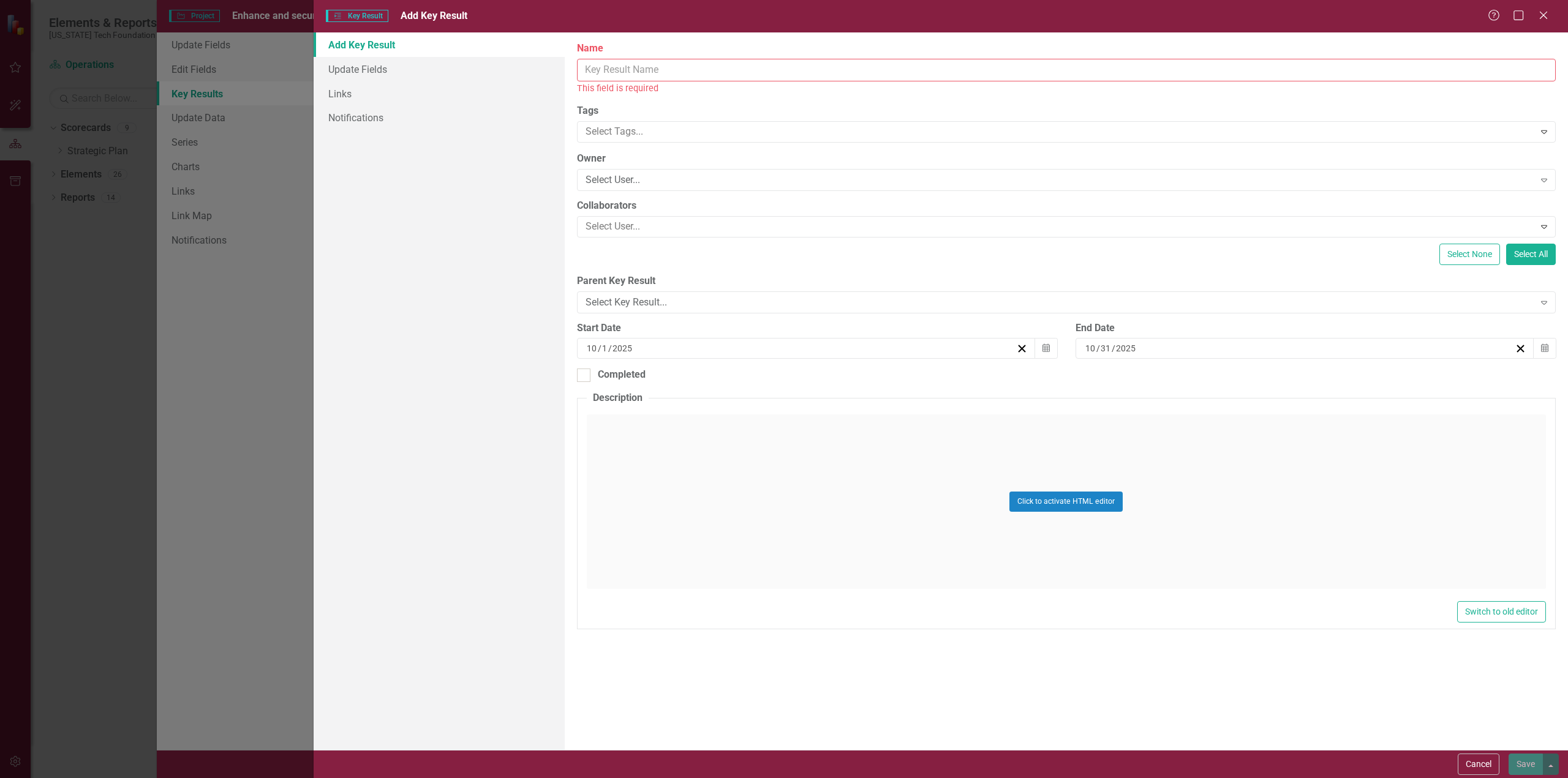
drag, startPoint x: 685, startPoint y: 70, endPoint x: 700, endPoint y: 66, distance: 15.5
click at [686, 70] on input "Name" at bounding box center [1066, 70] width 979 height 22
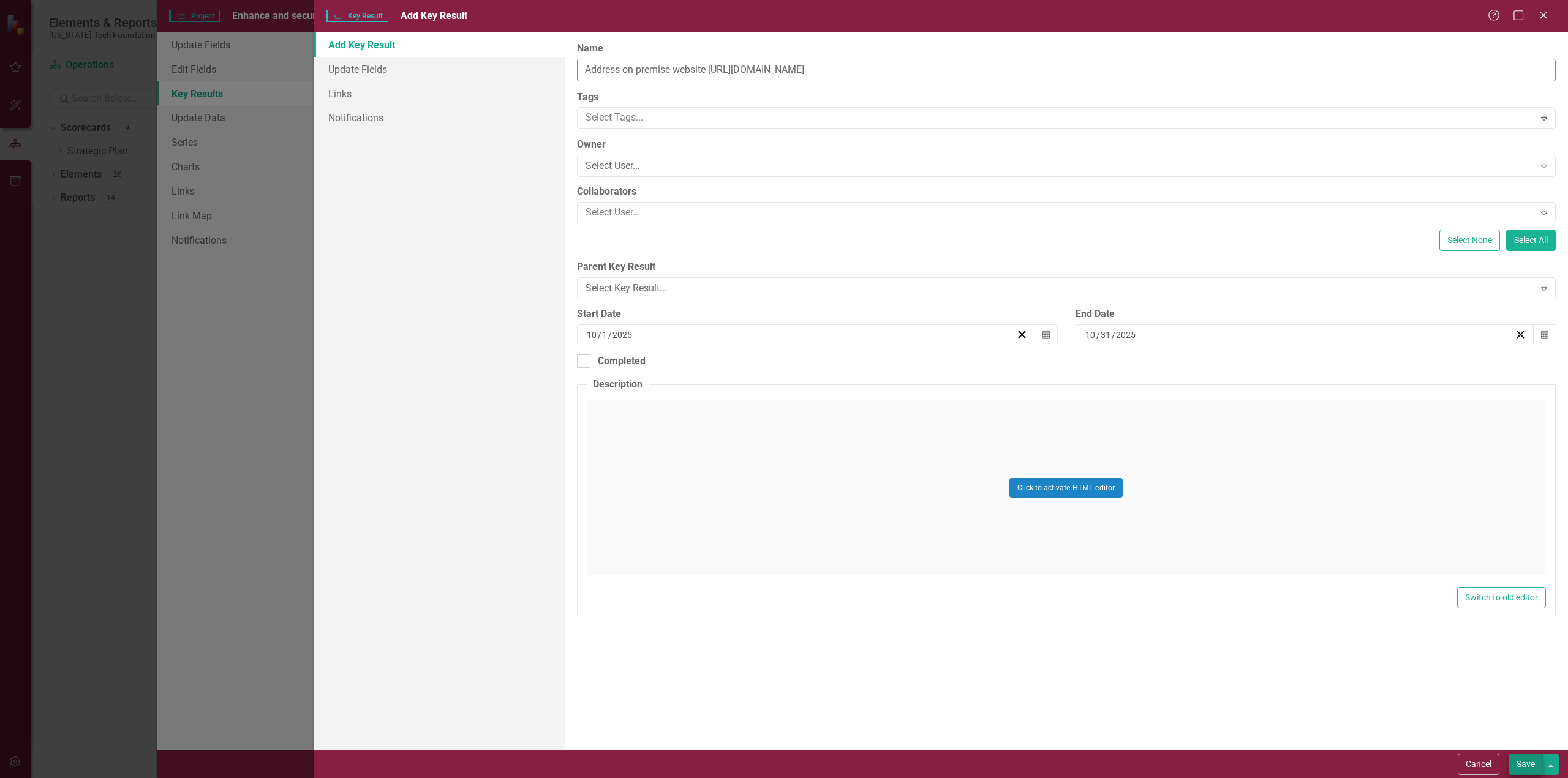
type input "Address on-premise website [URL][DOMAIN_NAME]"
click at [1525, 766] on button "Save" at bounding box center [1525, 764] width 35 height 22
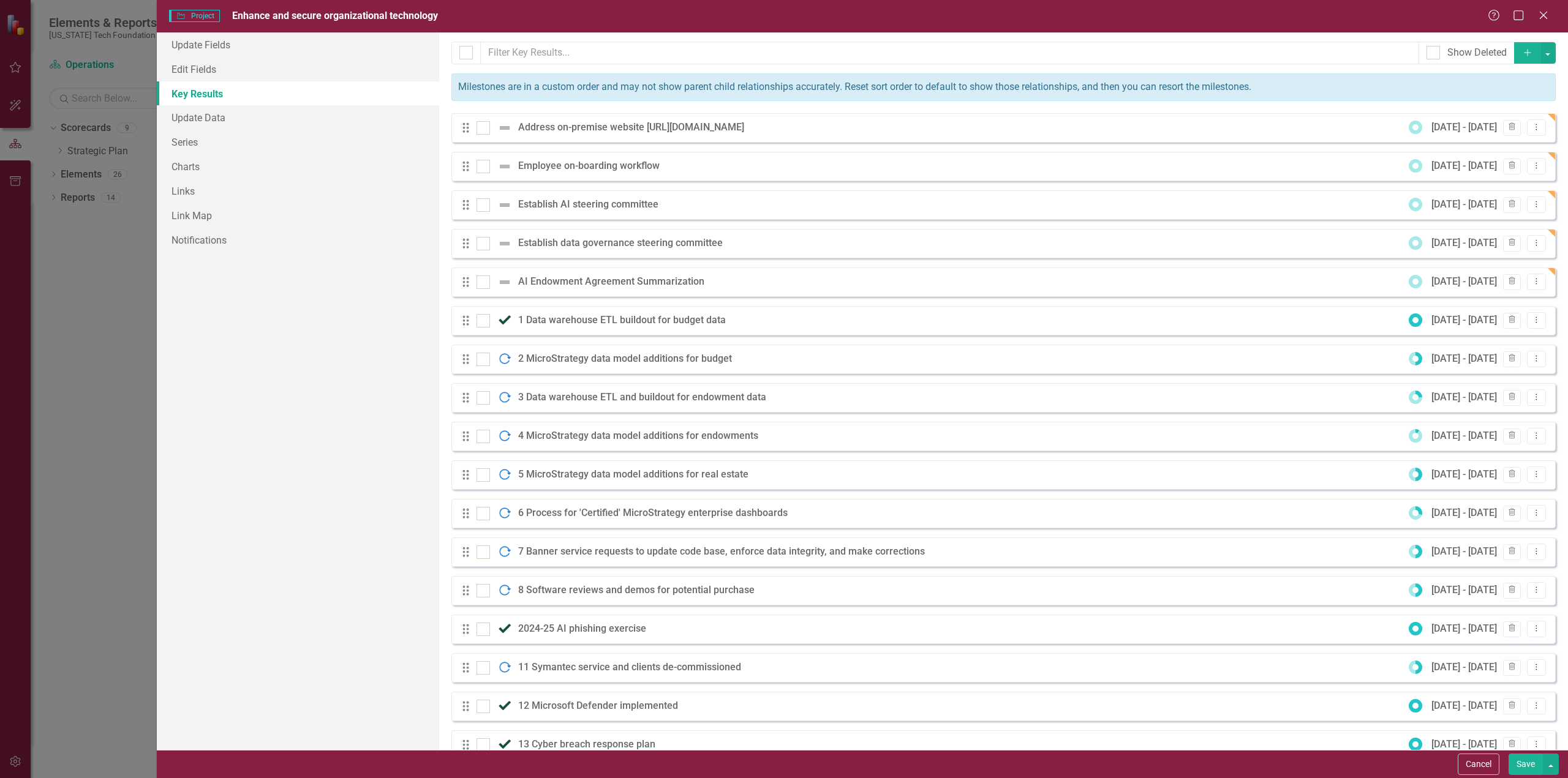
click at [1522, 51] on icon "Add" at bounding box center [1527, 52] width 11 height 9
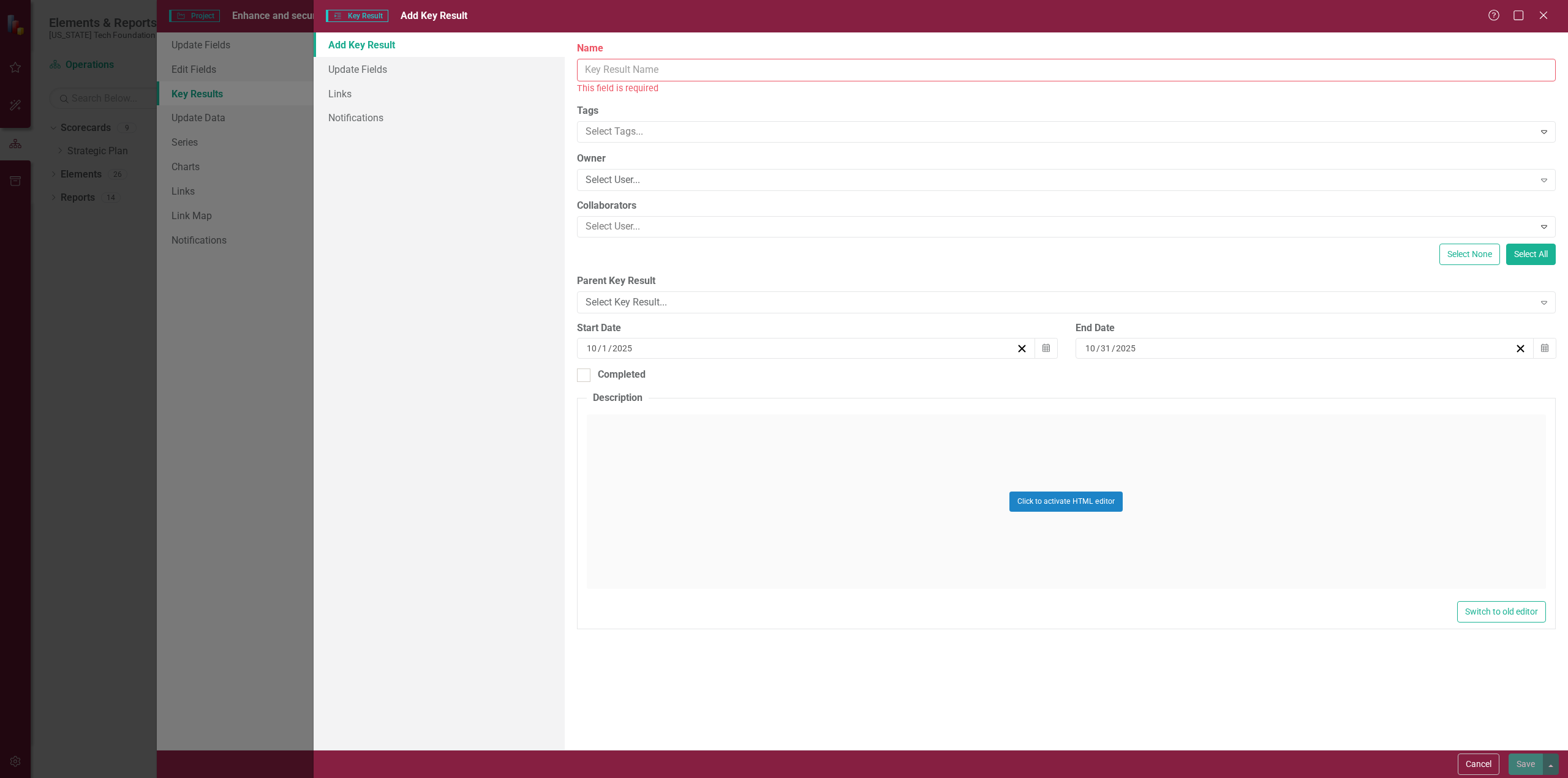
drag, startPoint x: 640, startPoint y: 74, endPoint x: 648, endPoint y: 68, distance: 10.0
click at [640, 74] on input "Name" at bounding box center [1066, 70] width 979 height 22
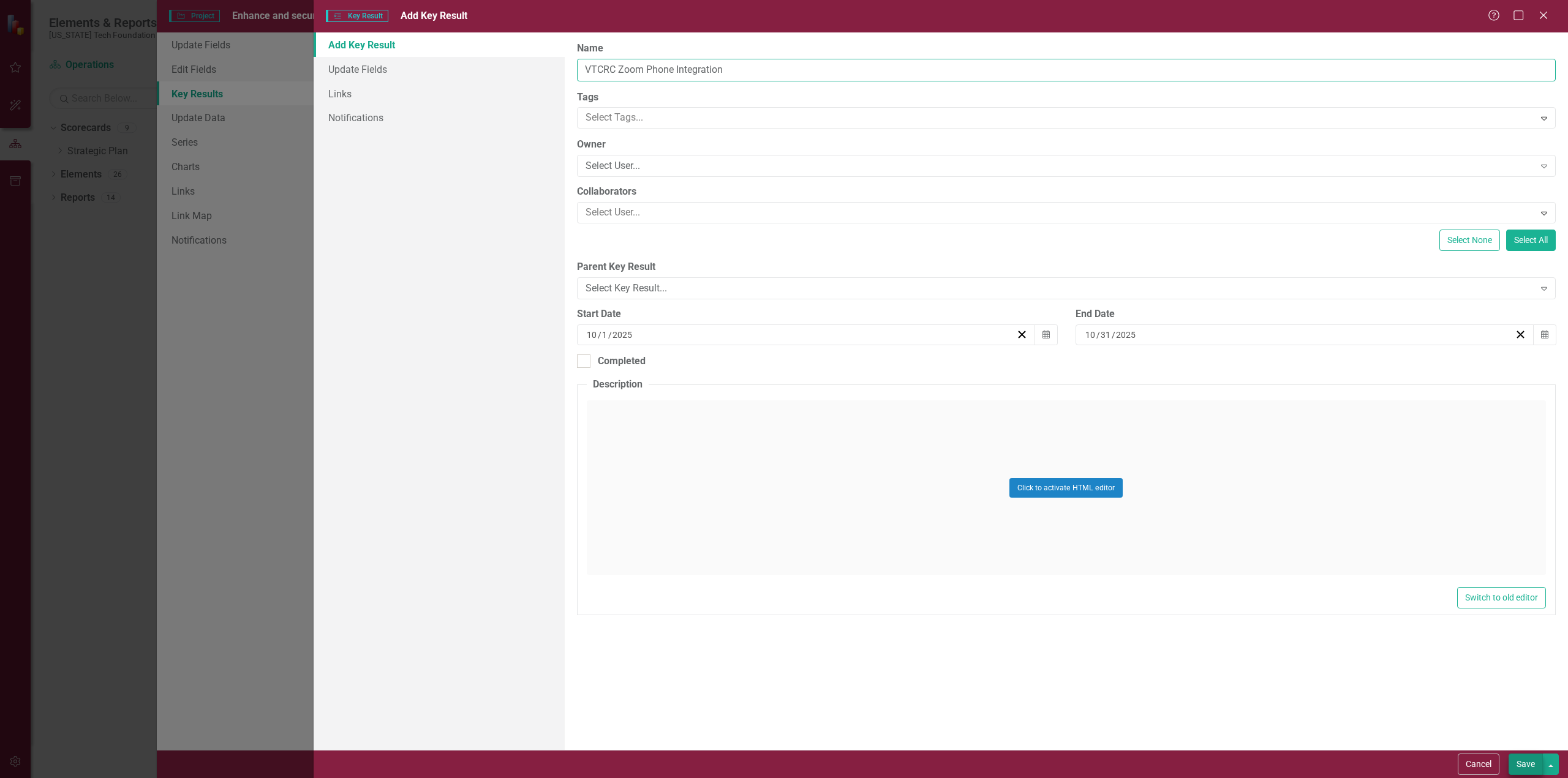
type input "VTCRC Zoom Phone Integration"
drag, startPoint x: 1523, startPoint y: 760, endPoint x: 1186, endPoint y: 670, distance: 348.8
click at [1523, 761] on button "Save" at bounding box center [1525, 764] width 35 height 22
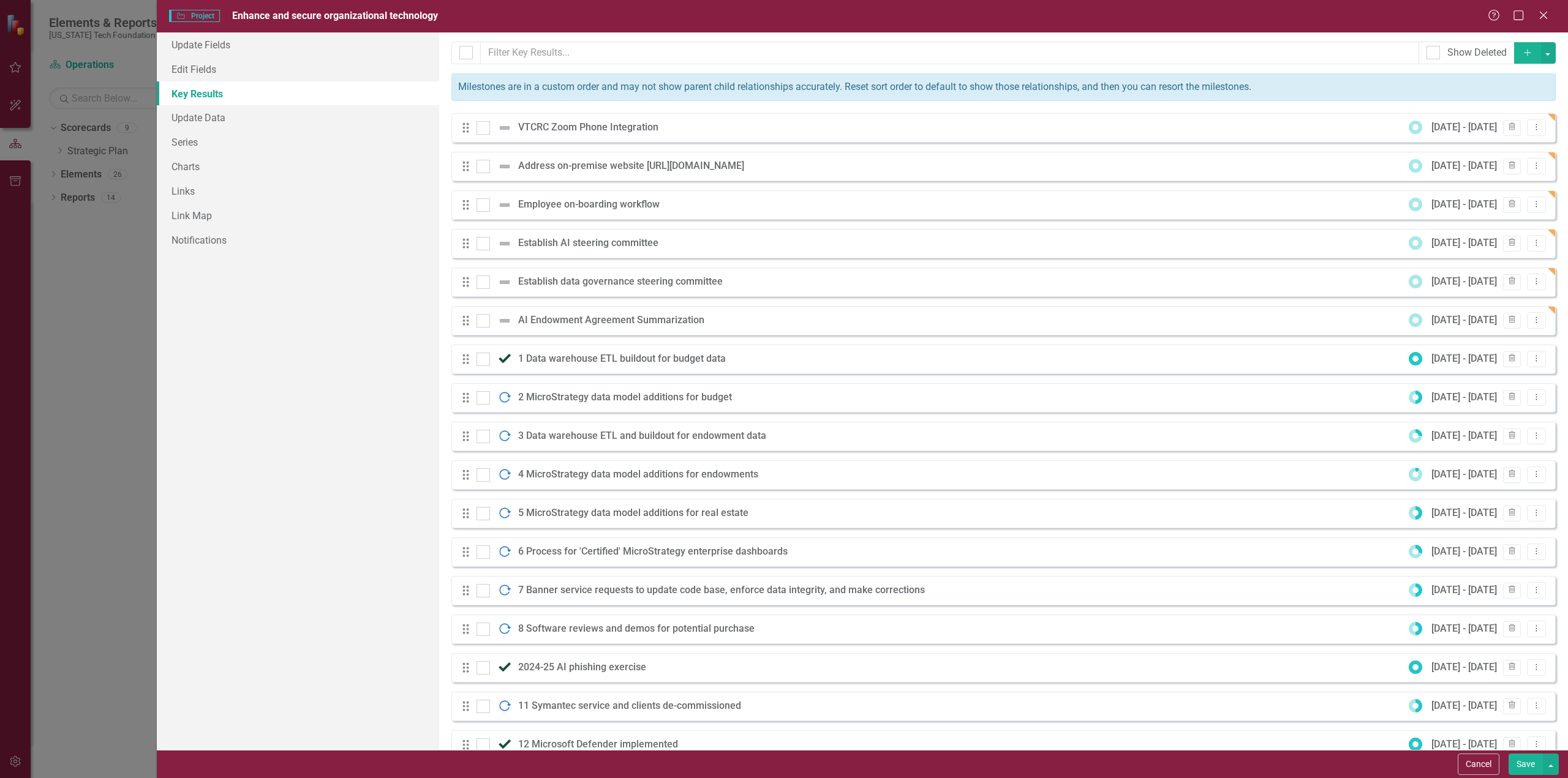
click at [1522, 51] on icon "Add" at bounding box center [1527, 52] width 11 height 9
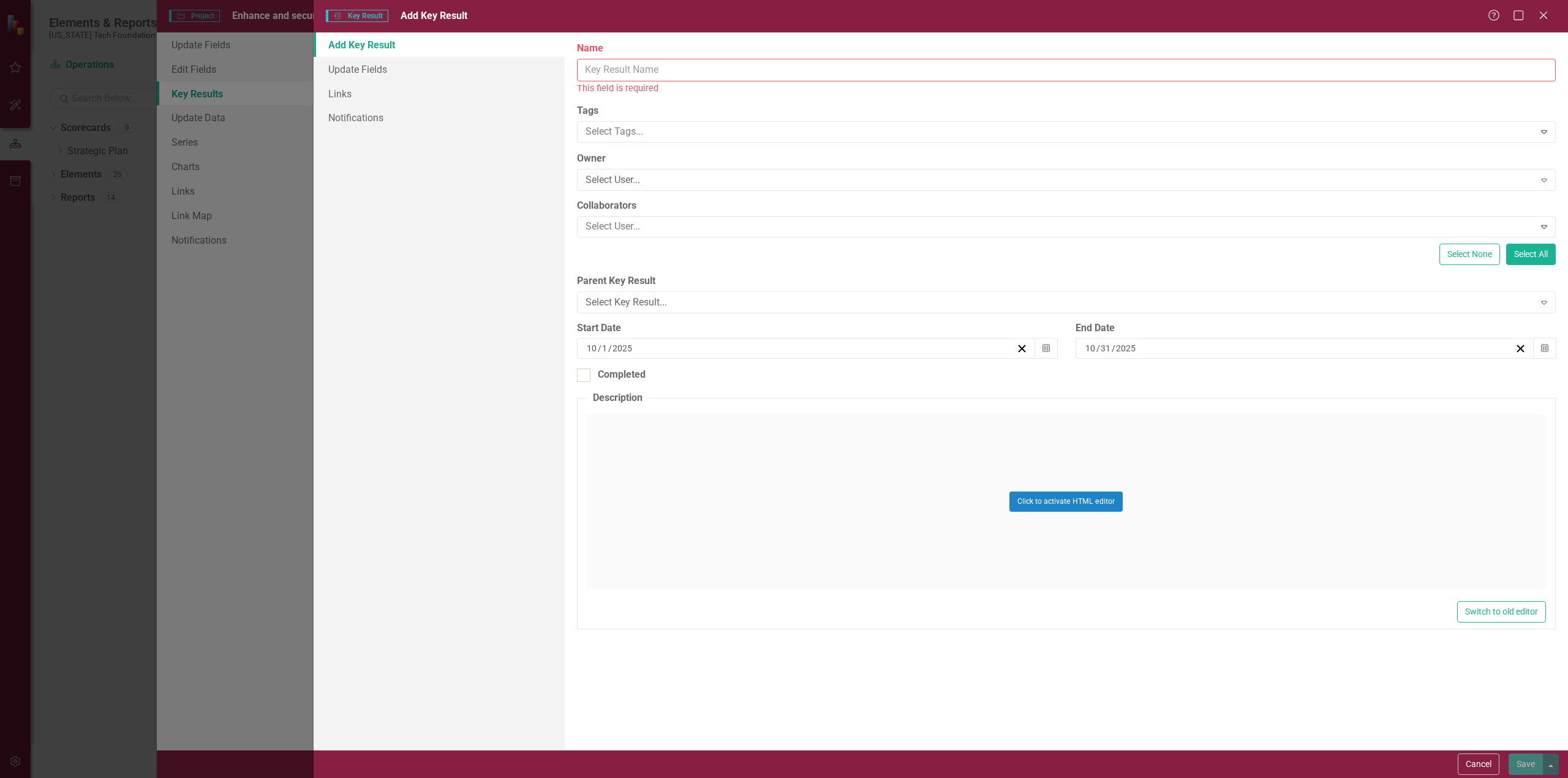
drag, startPoint x: 676, startPoint y: 66, endPoint x: 690, endPoint y: 62, distance: 14.6
click at [676, 66] on input "Name" at bounding box center [1066, 70] width 979 height 22
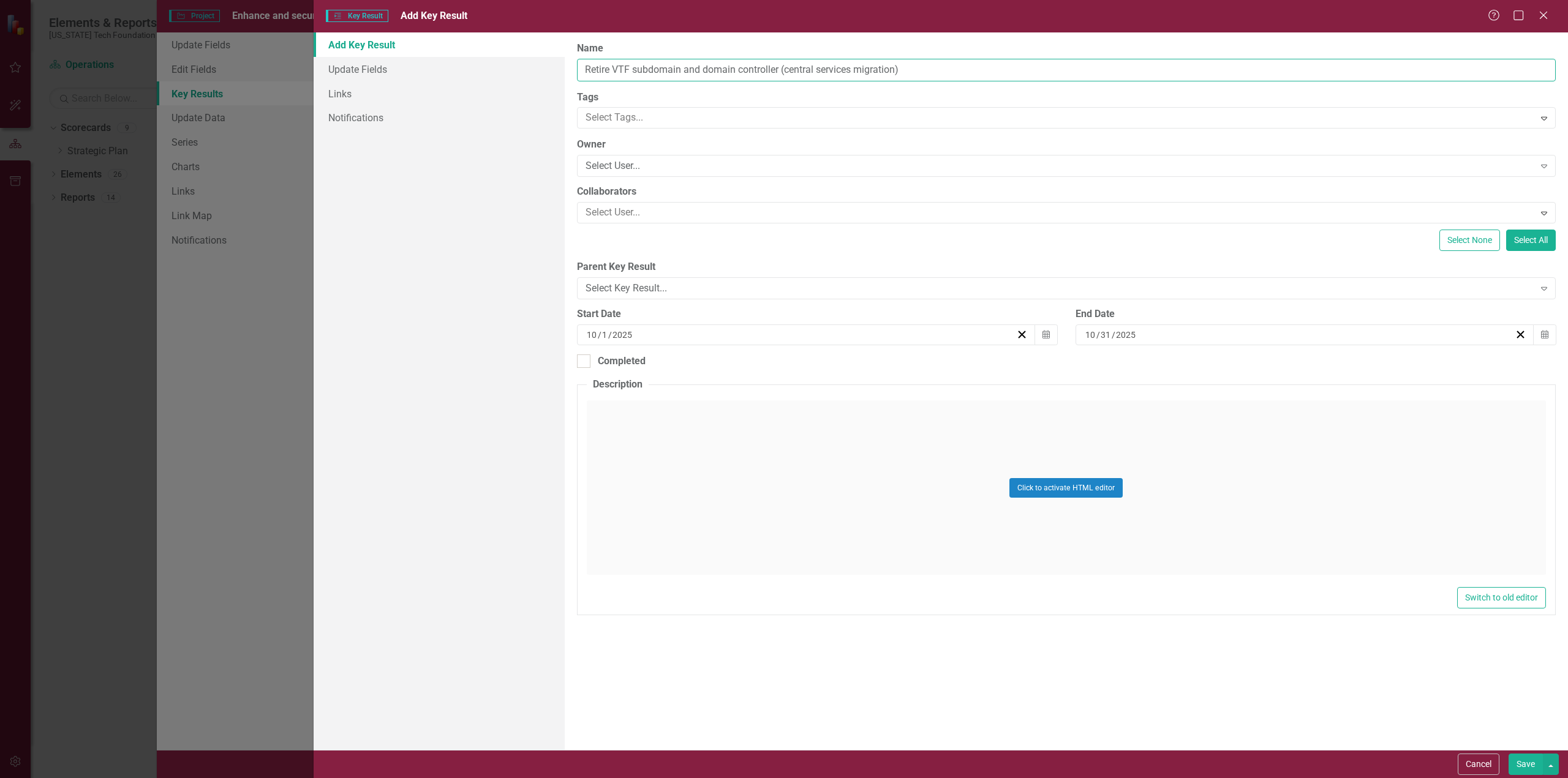
type input "Retire VTF subdomain and domain controller (central services migration)"
click at [1508, 754] on button "Save" at bounding box center [1525, 764] width 35 height 22
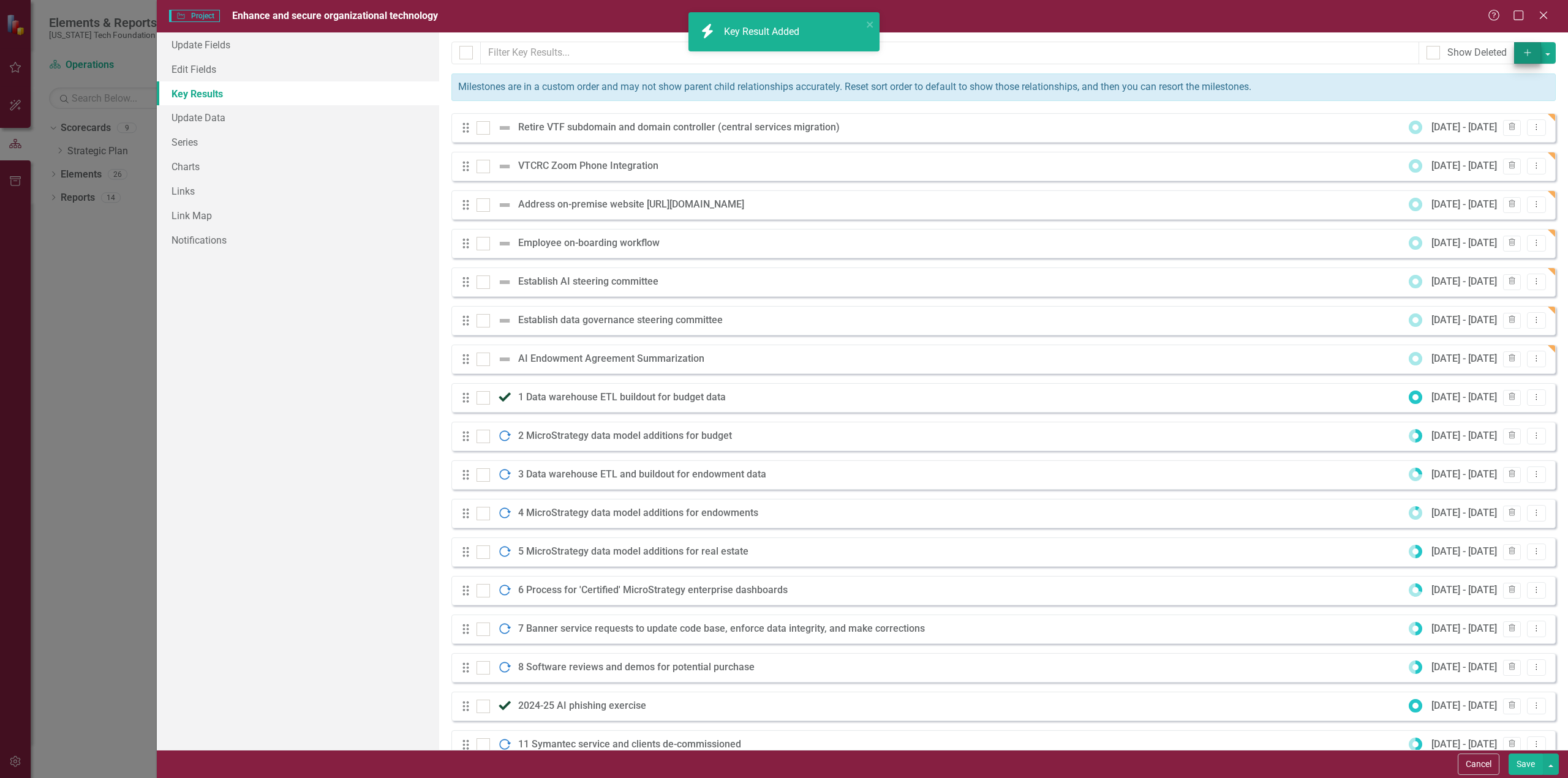
click at [1522, 51] on icon "Add" at bounding box center [1527, 52] width 11 height 9
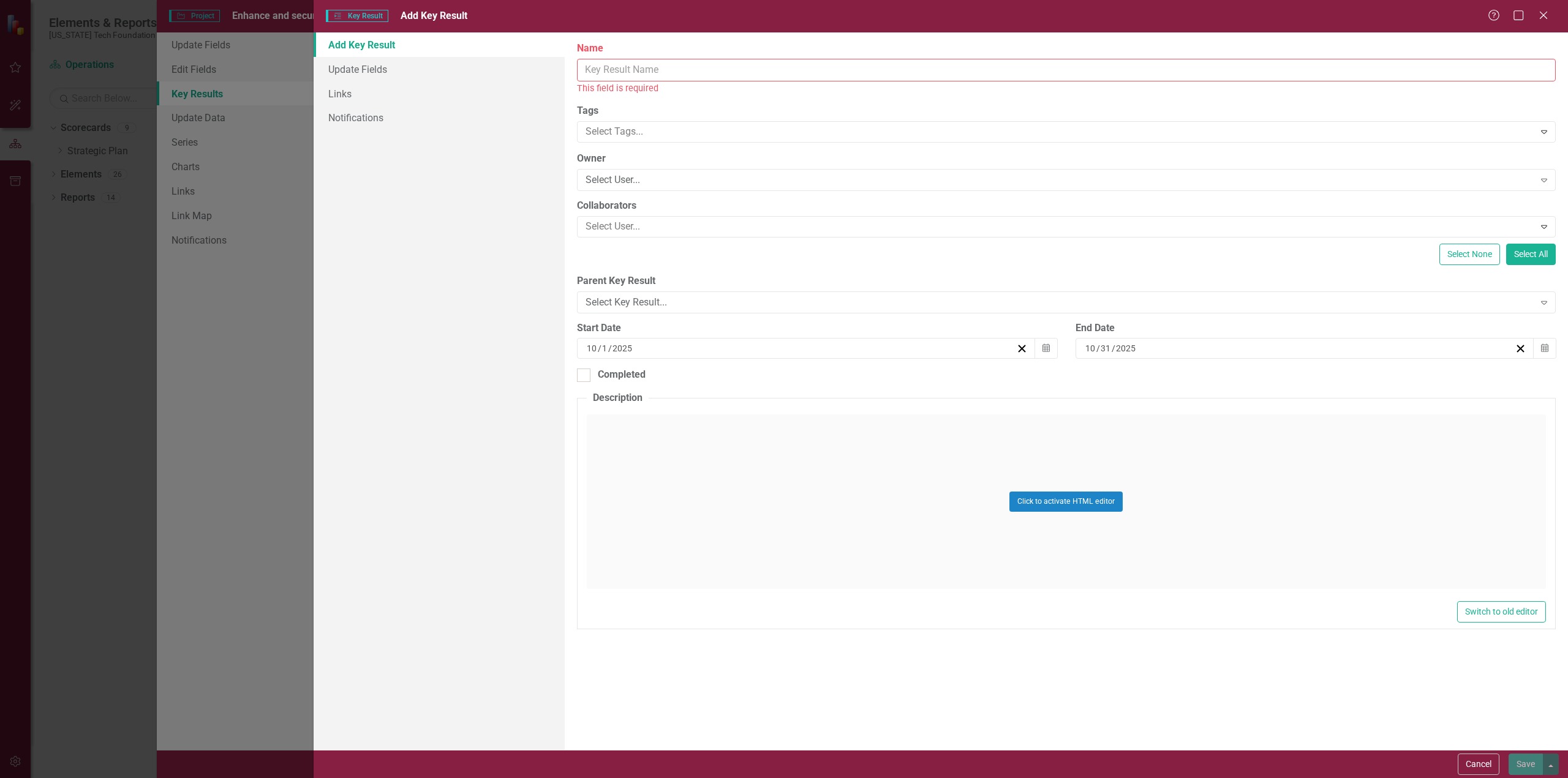
click at [679, 68] on input "Name" at bounding box center [1066, 70] width 979 height 22
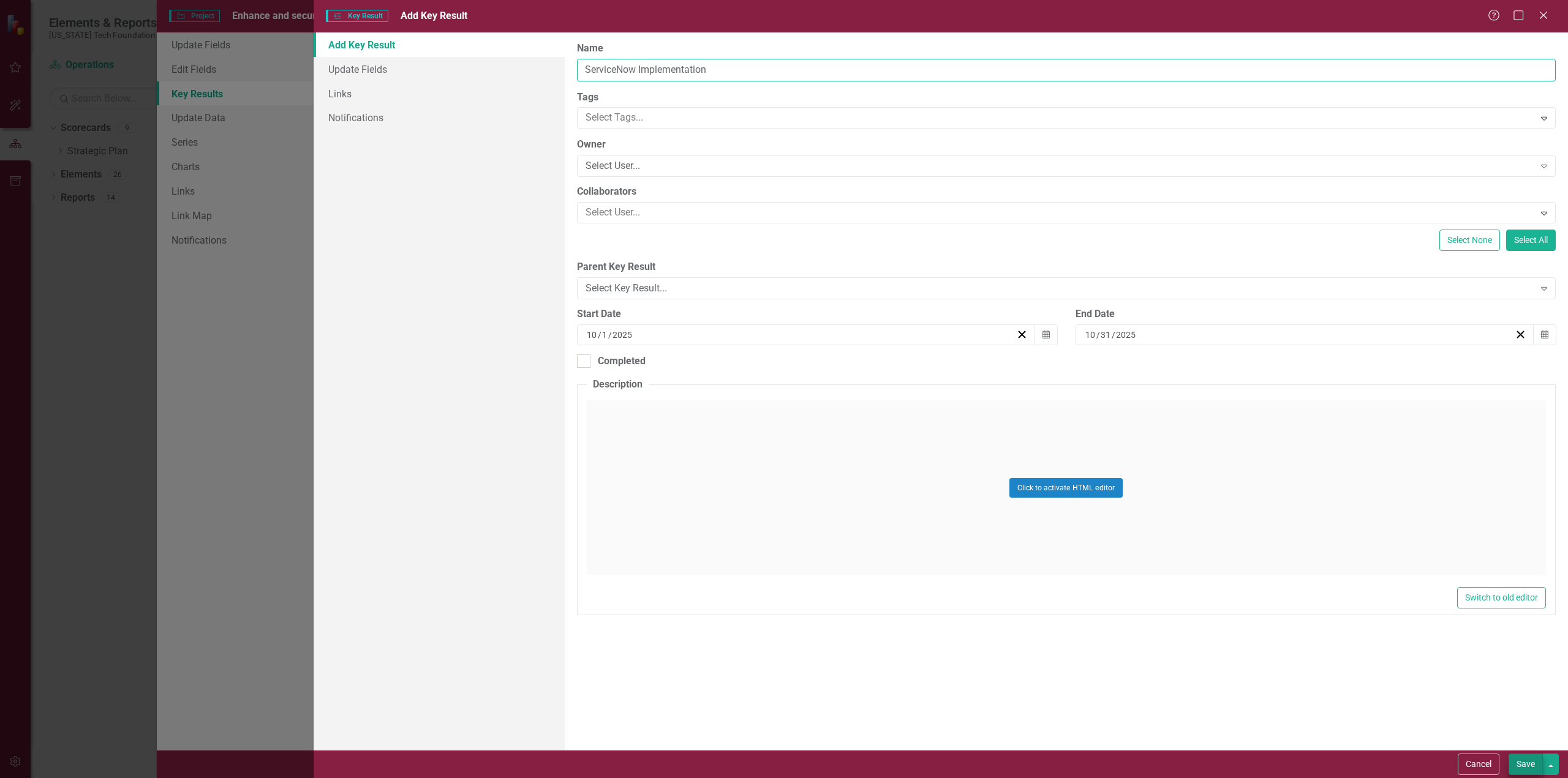
type input "ServiceNow Implementation"
click at [1527, 765] on button "Save" at bounding box center [1525, 764] width 35 height 22
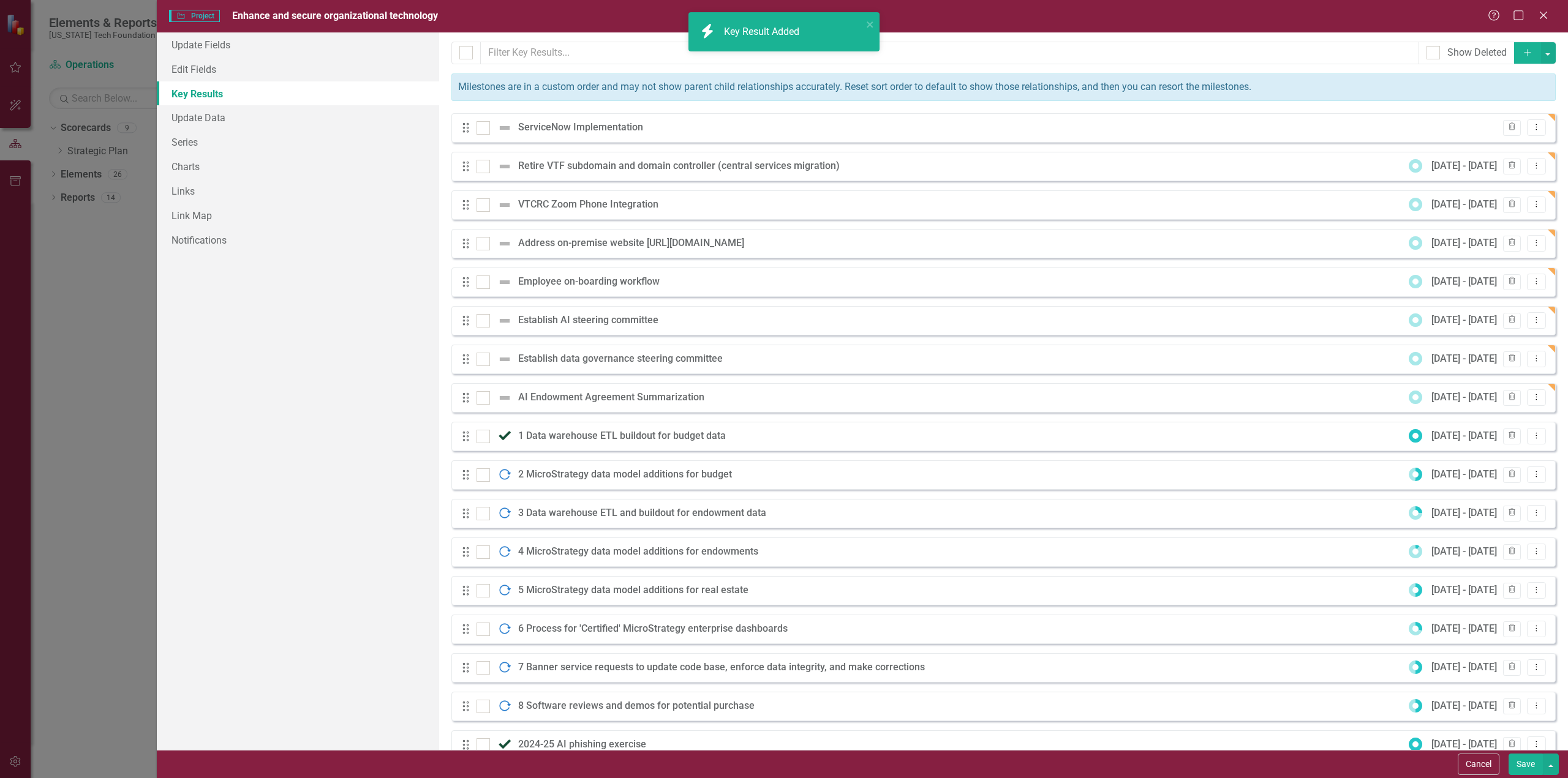
click at [1522, 52] on icon "Add" at bounding box center [1527, 52] width 11 height 9
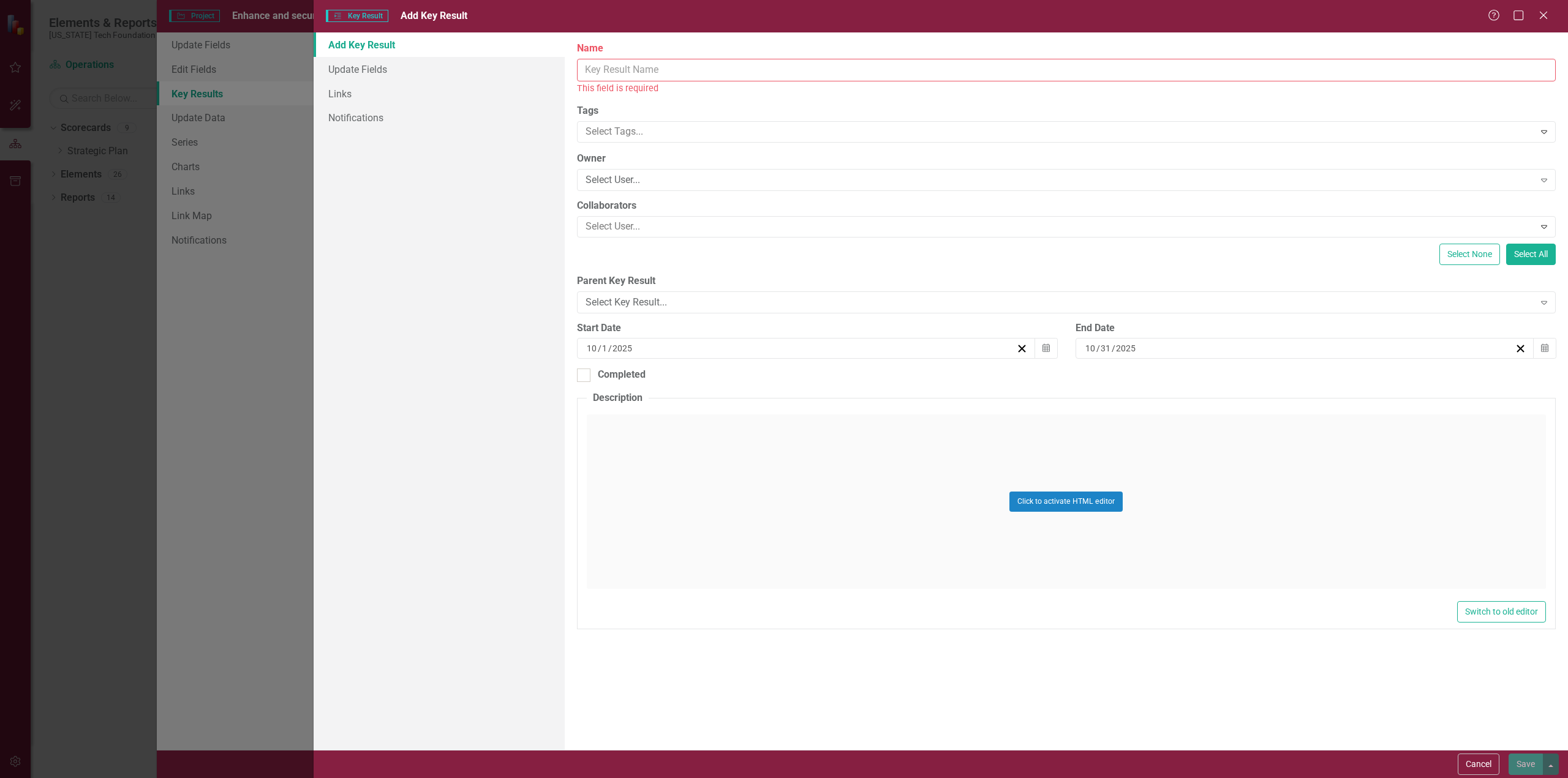
click at [676, 66] on input "Name" at bounding box center [1066, 70] width 979 height 22
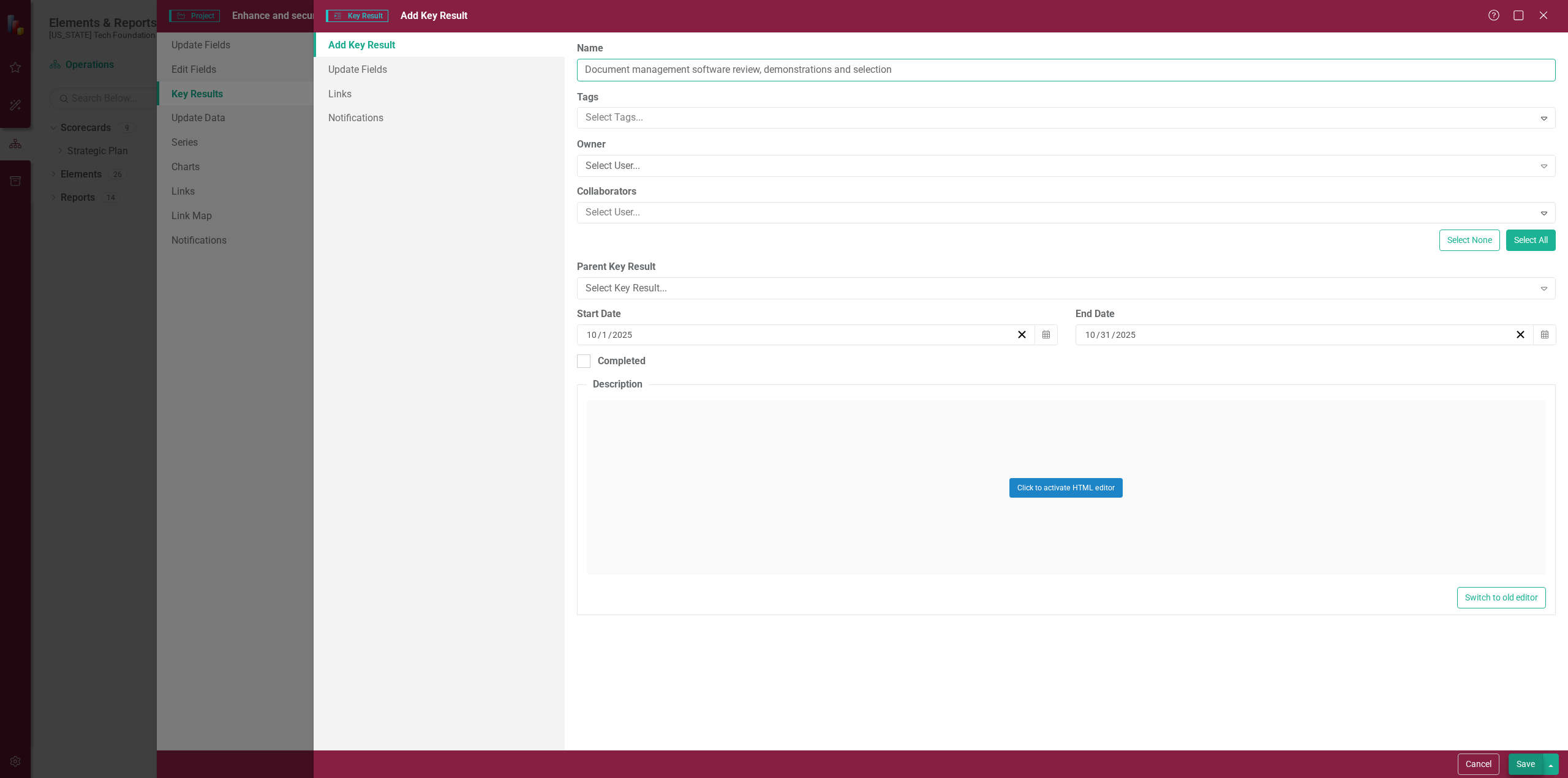
type input "Document management software review, demonstrations and selection"
click at [1528, 762] on button "Save" at bounding box center [1525, 764] width 35 height 22
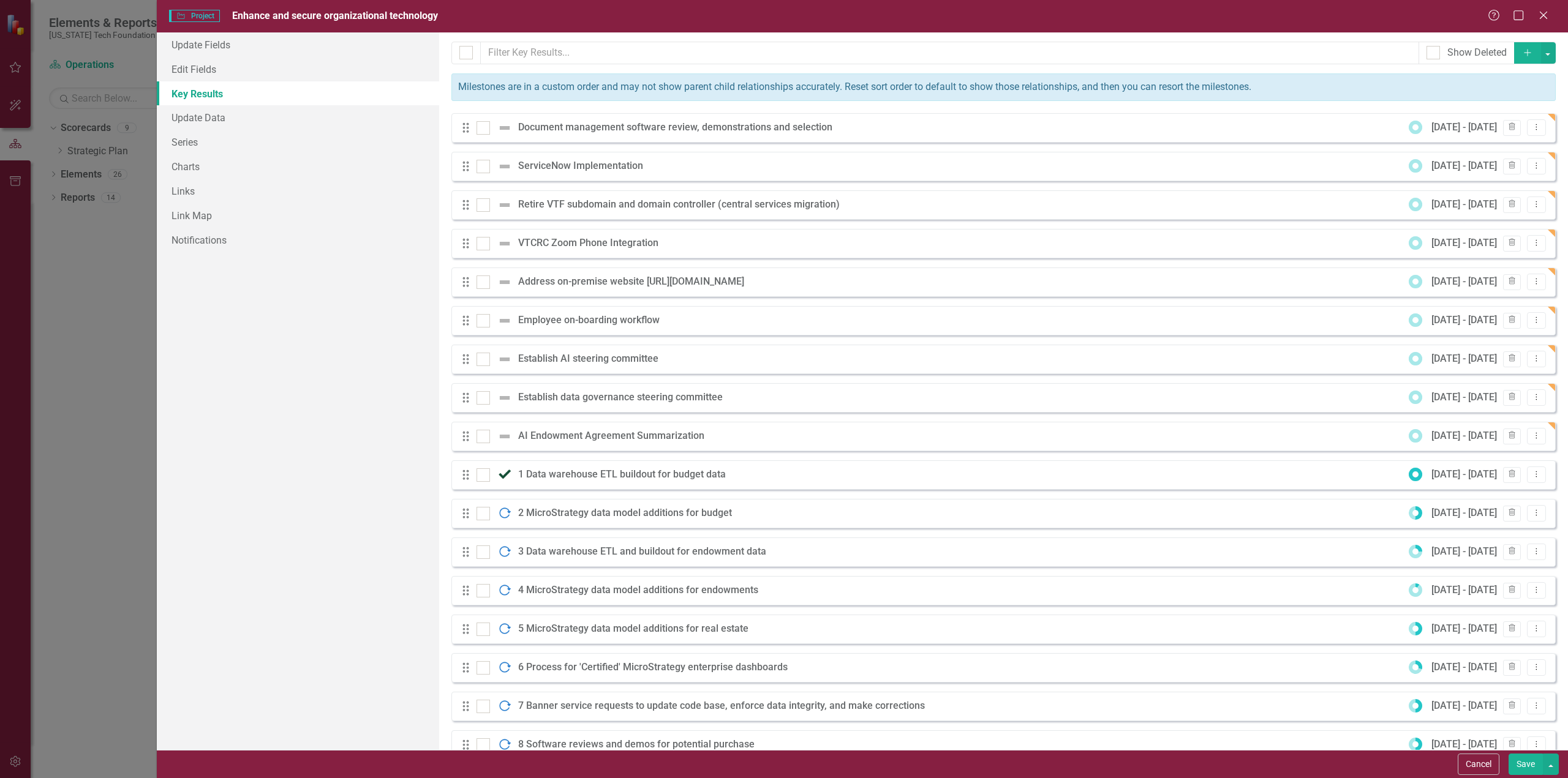
click at [1522, 51] on icon "Add" at bounding box center [1527, 52] width 11 height 9
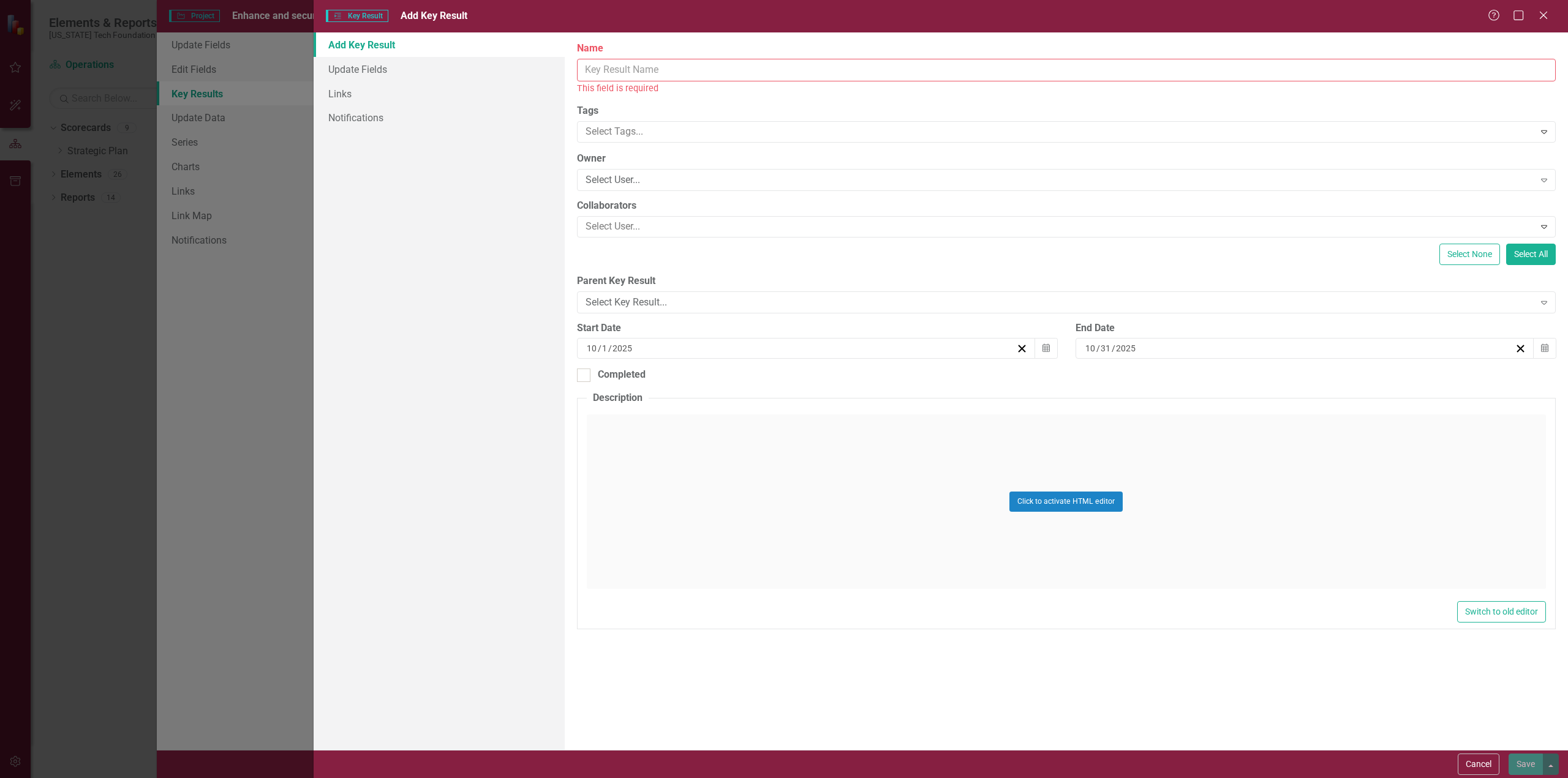
click at [682, 66] on input "Name" at bounding box center [1066, 70] width 979 height 22
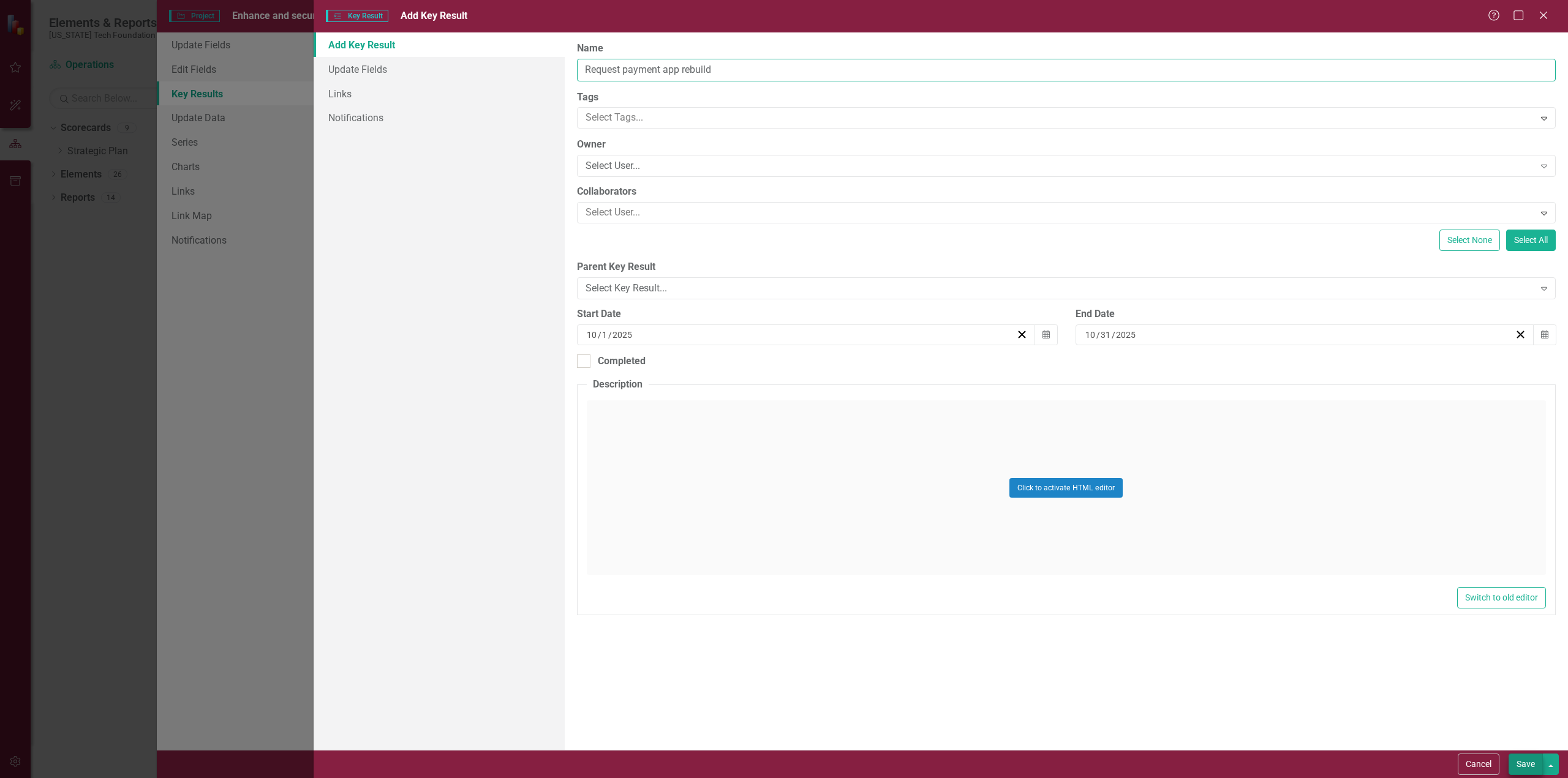
type input "Request payment app rebuild"
click at [1527, 763] on button "Save" at bounding box center [1525, 764] width 35 height 22
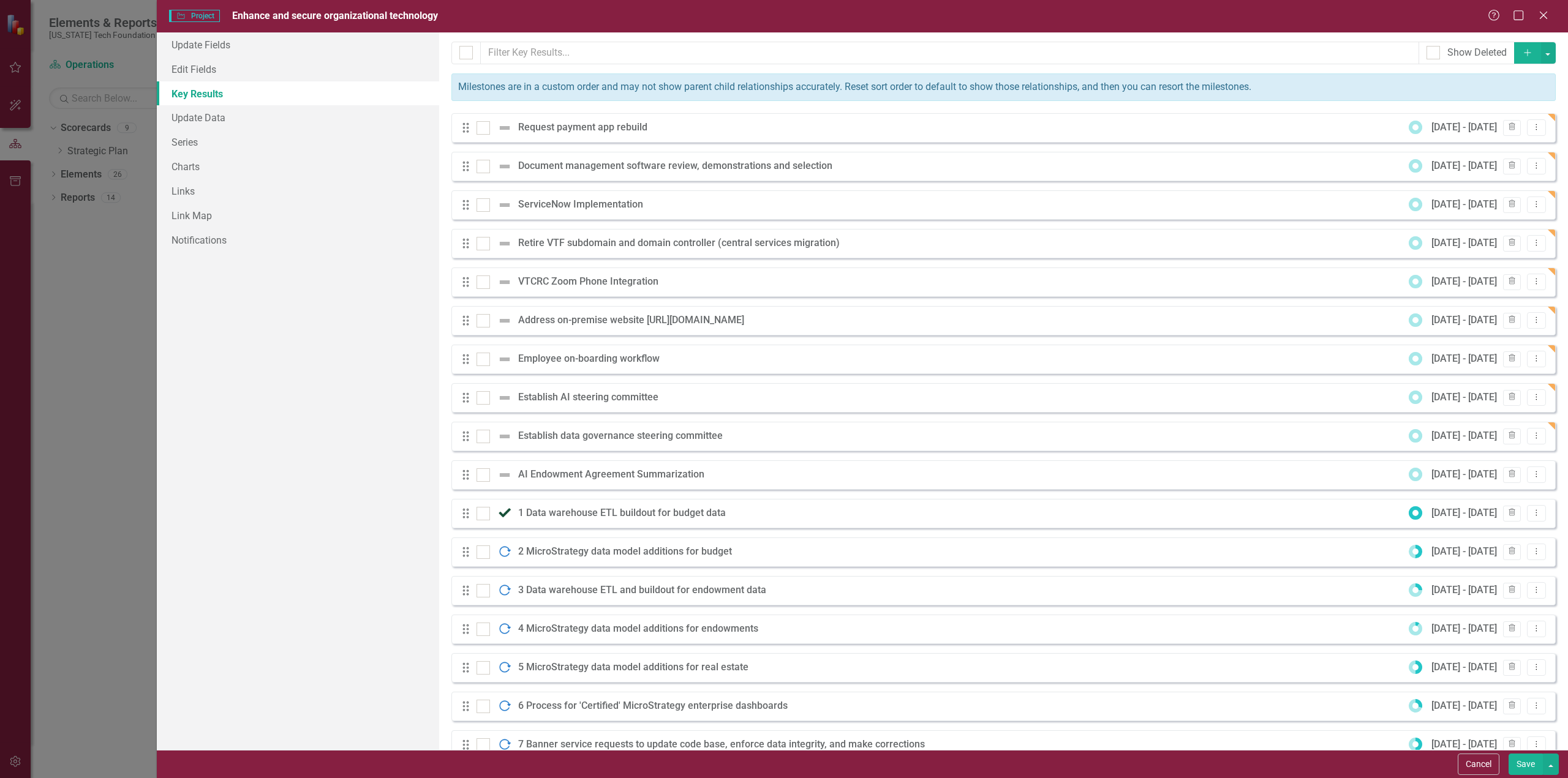
click at [1522, 51] on icon "Add" at bounding box center [1527, 52] width 11 height 9
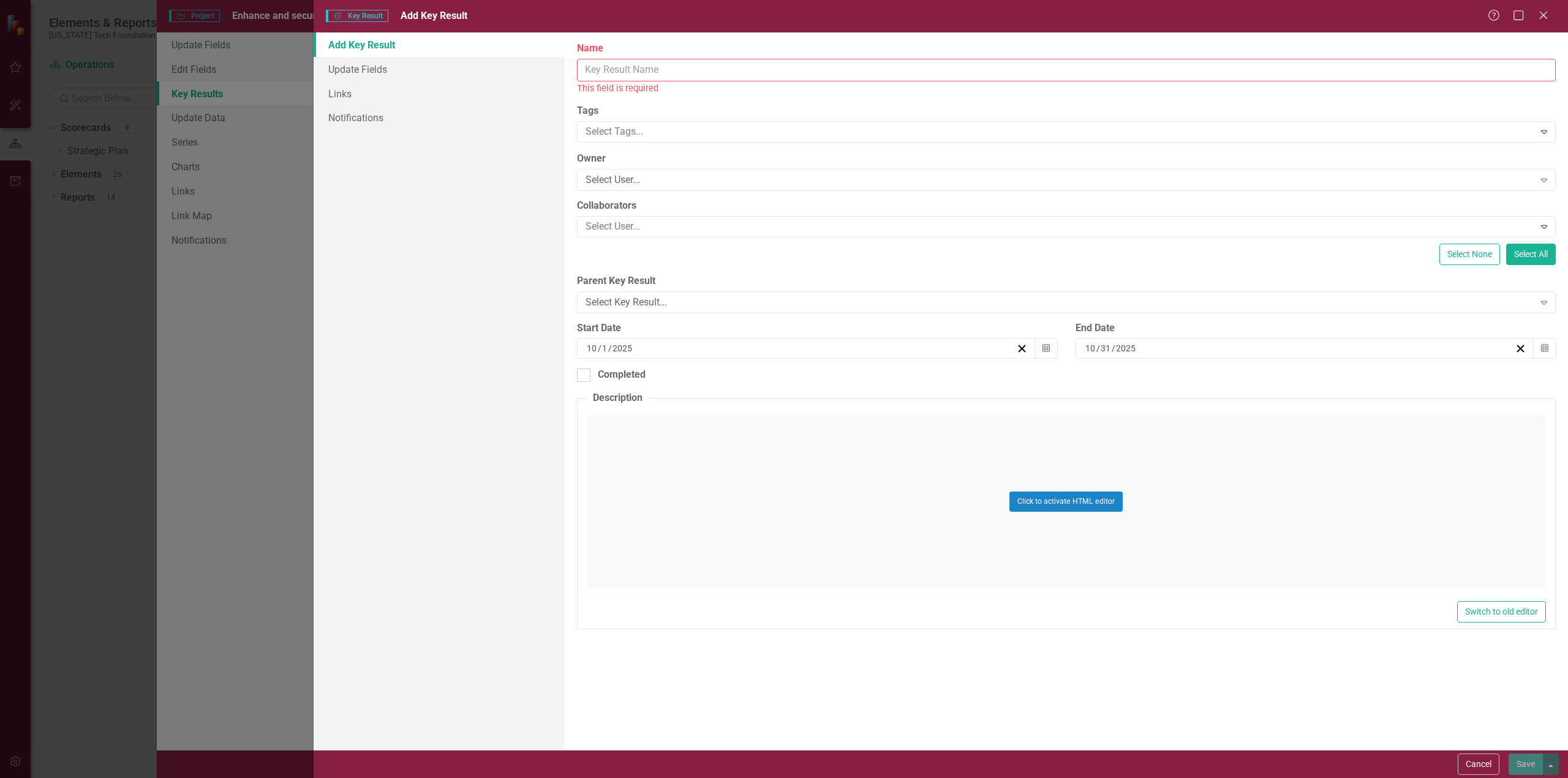
click at [626, 70] on input "Name" at bounding box center [1066, 70] width 979 height 22
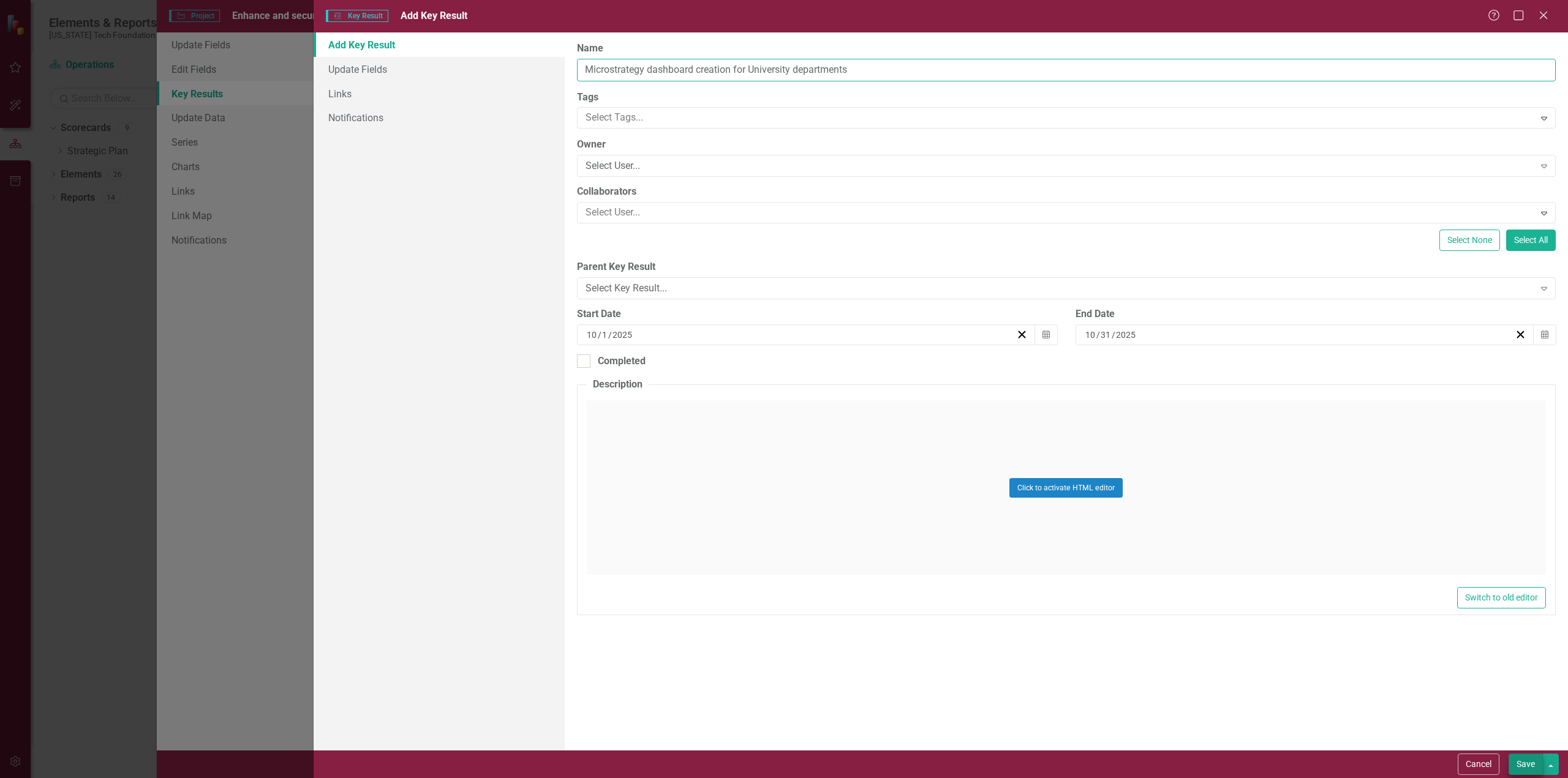
type input "Microstrategy dashboard creation for University departments"
click at [1527, 761] on button "Save" at bounding box center [1525, 764] width 35 height 22
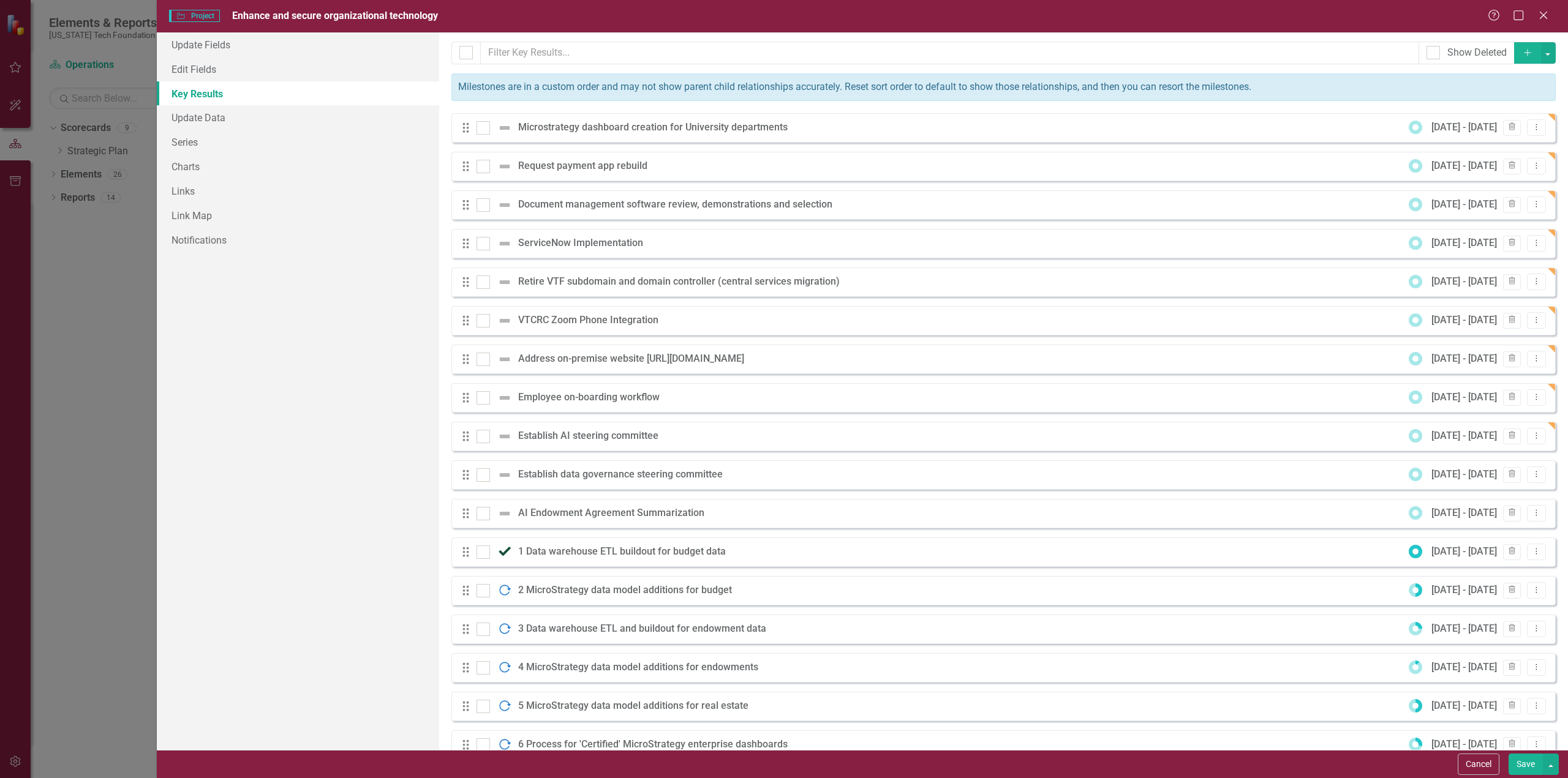
click at [1522, 51] on icon "Add" at bounding box center [1527, 52] width 11 height 9
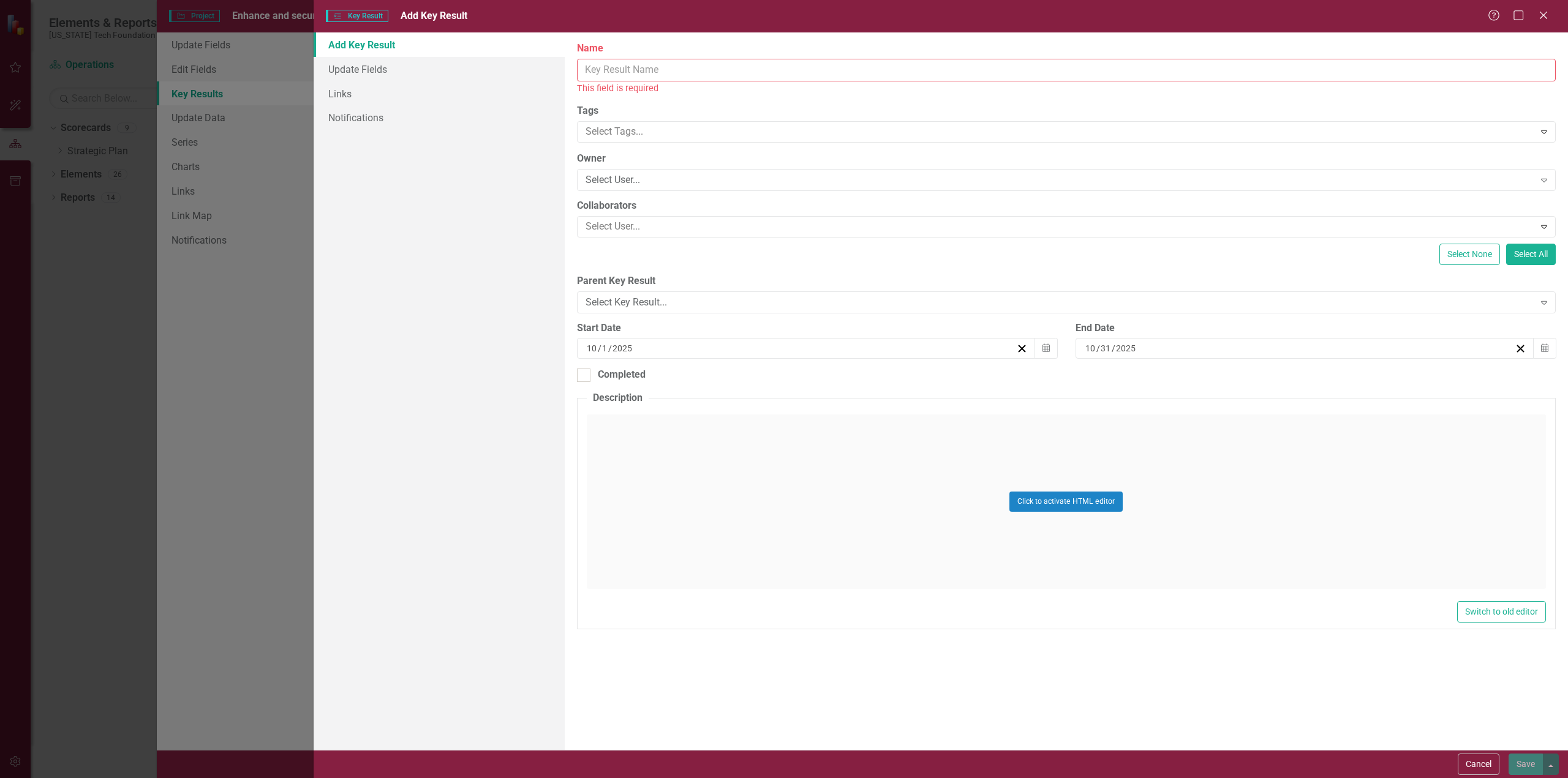
drag, startPoint x: 585, startPoint y: 67, endPoint x: 628, endPoint y: 49, distance: 46.6
click at [587, 66] on input "Name" at bounding box center [1066, 70] width 979 height 22
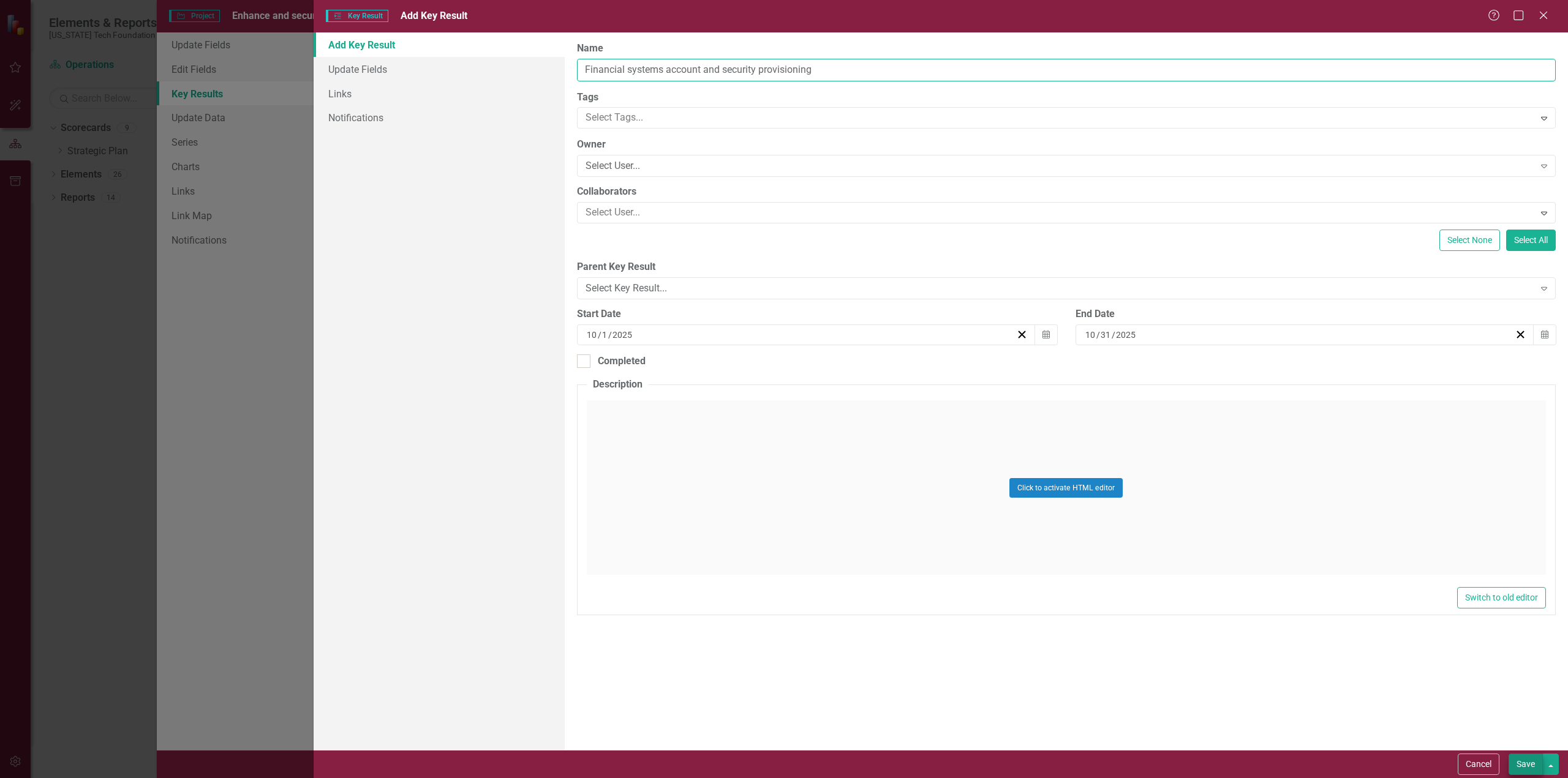
type input "Financial systems account and security provisioning"
click at [1526, 761] on button "Save" at bounding box center [1525, 764] width 35 height 22
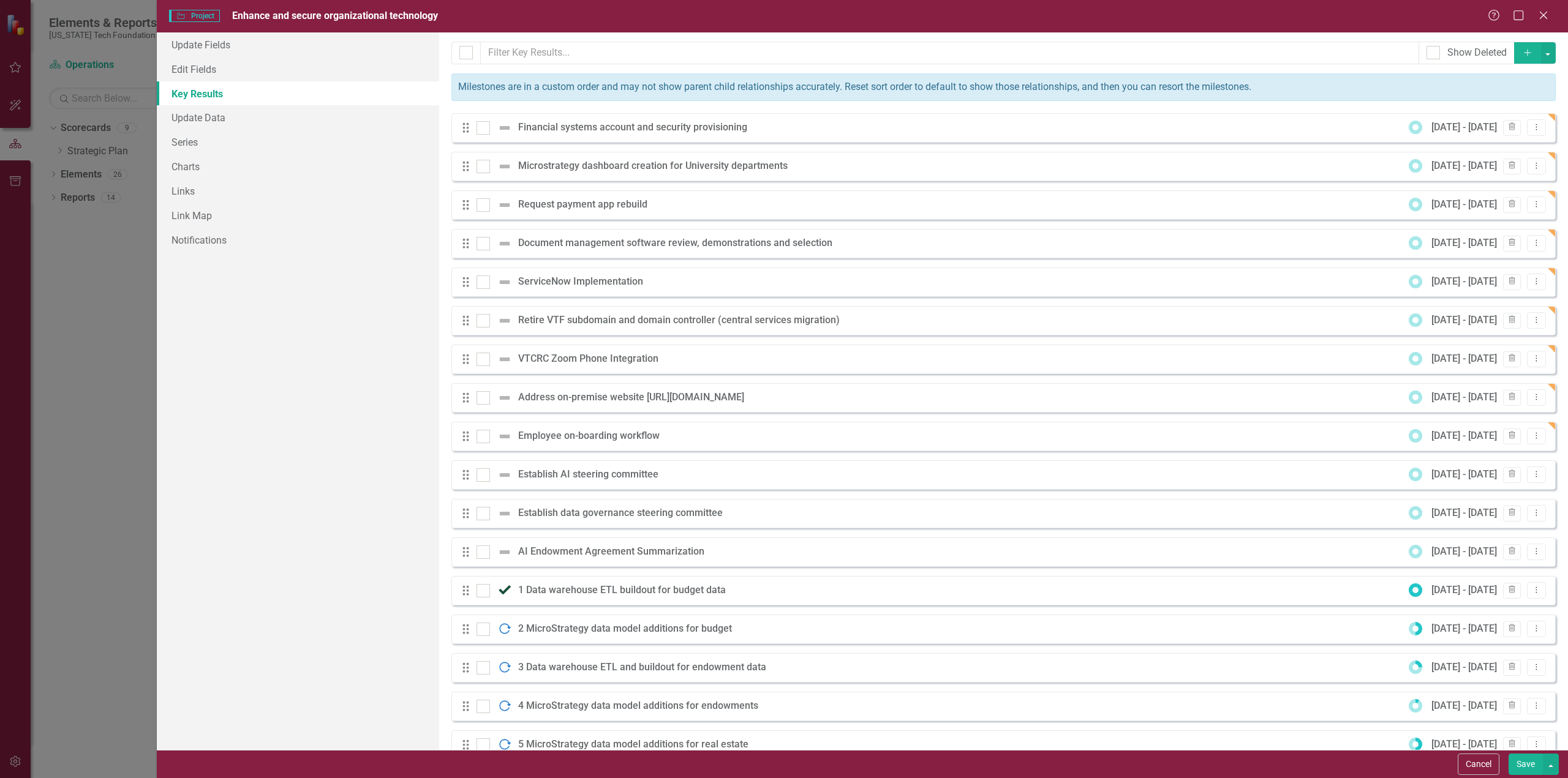
click at [1522, 51] on icon "Add" at bounding box center [1527, 52] width 11 height 9
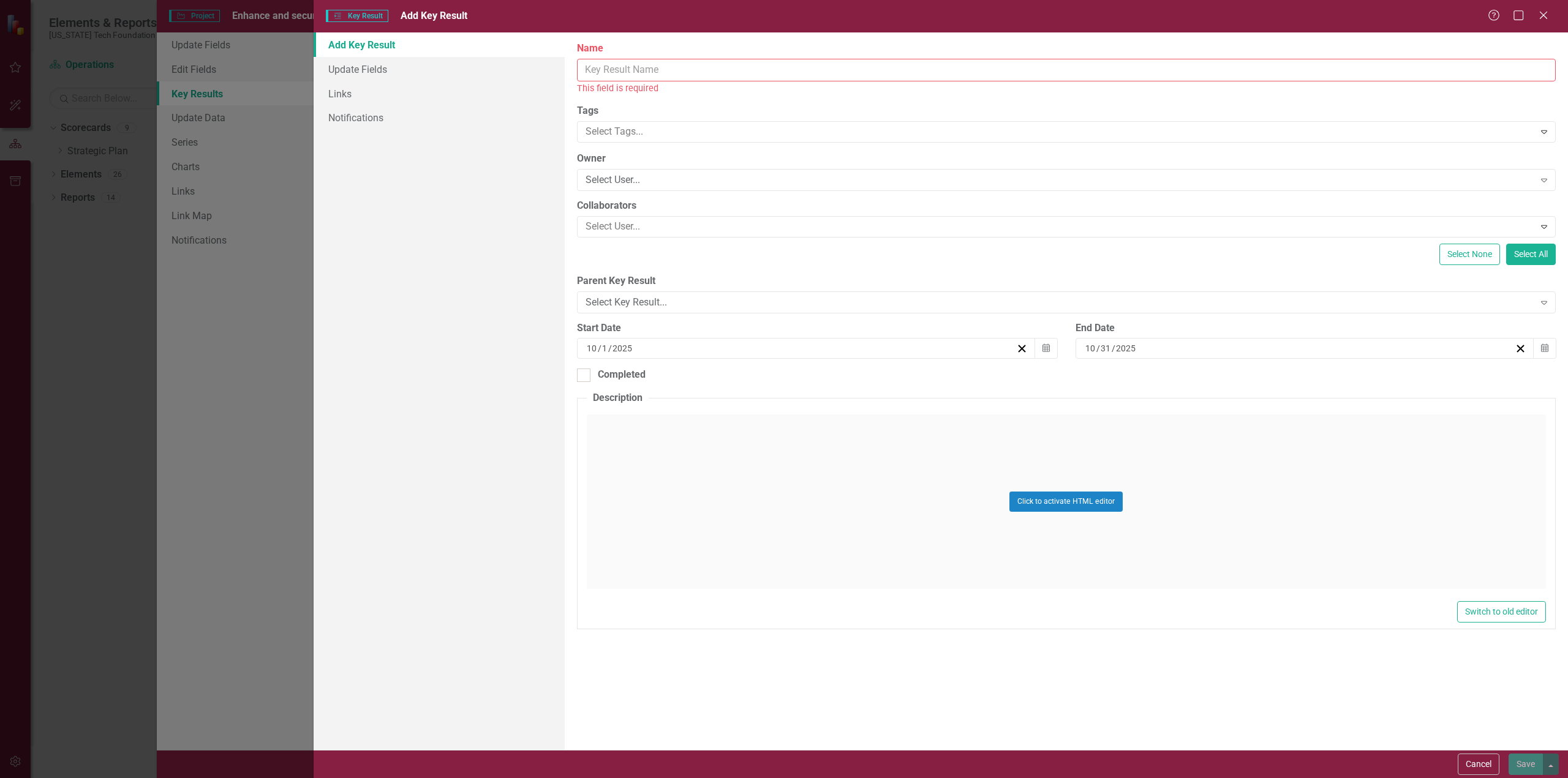
drag, startPoint x: 684, startPoint y: 74, endPoint x: 692, endPoint y: 70, distance: 8.9
click at [685, 72] on input "Name" at bounding box center [1066, 70] width 979 height 22
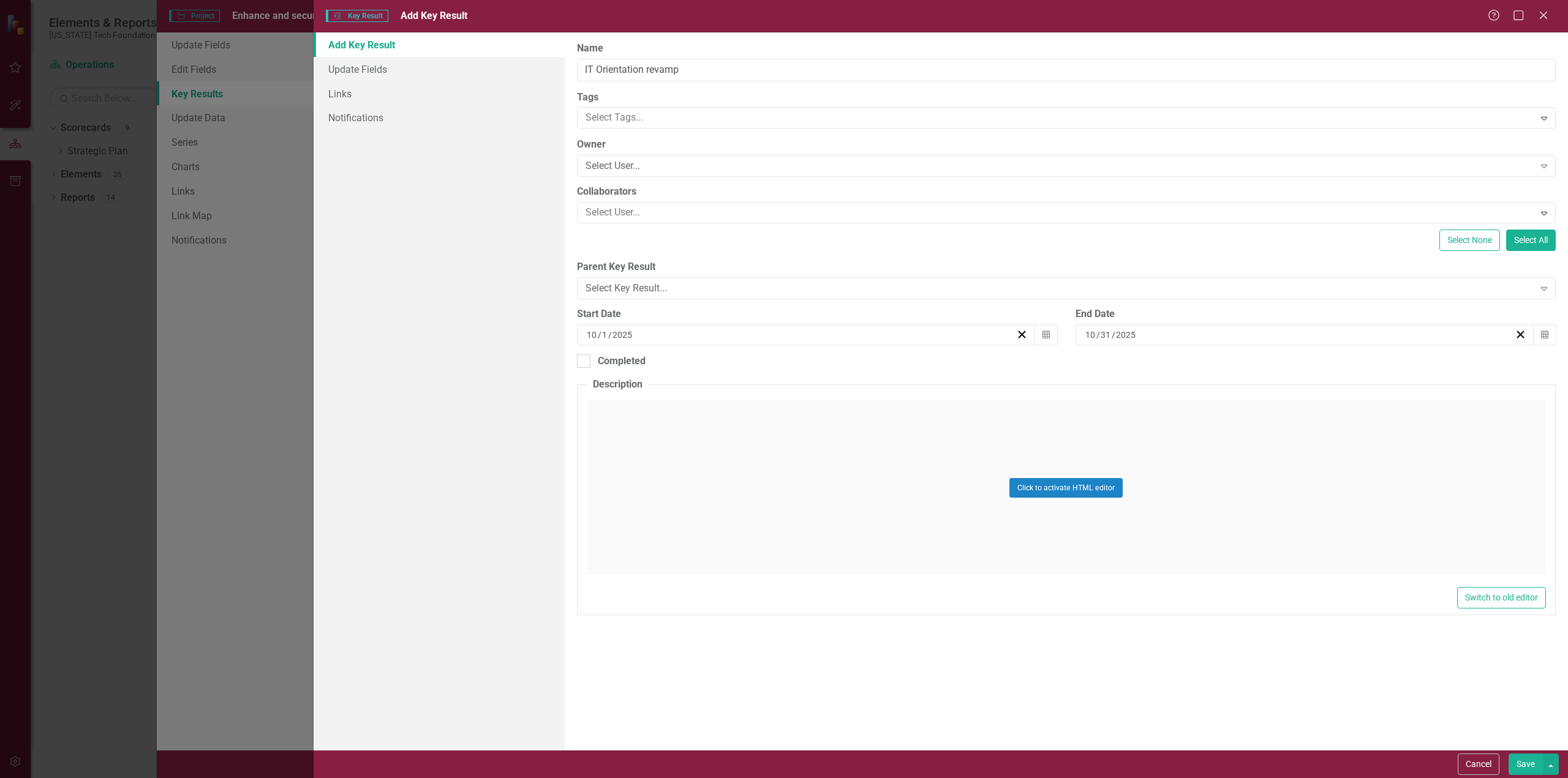
drag, startPoint x: 1528, startPoint y: 764, endPoint x: 607, endPoint y: 73, distance: 1151.4
click at [607, 73] on form "Key Results Key Result Add Key Result Help Maximize Close Add Key Result Update…" at bounding box center [940, 389] width 1254 height 778
click at [602, 68] on input "IT Orientation revamp" at bounding box center [1066, 70] width 979 height 22
type input "IT orientation revamp"
click at [1529, 762] on button "Save" at bounding box center [1525, 764] width 35 height 22
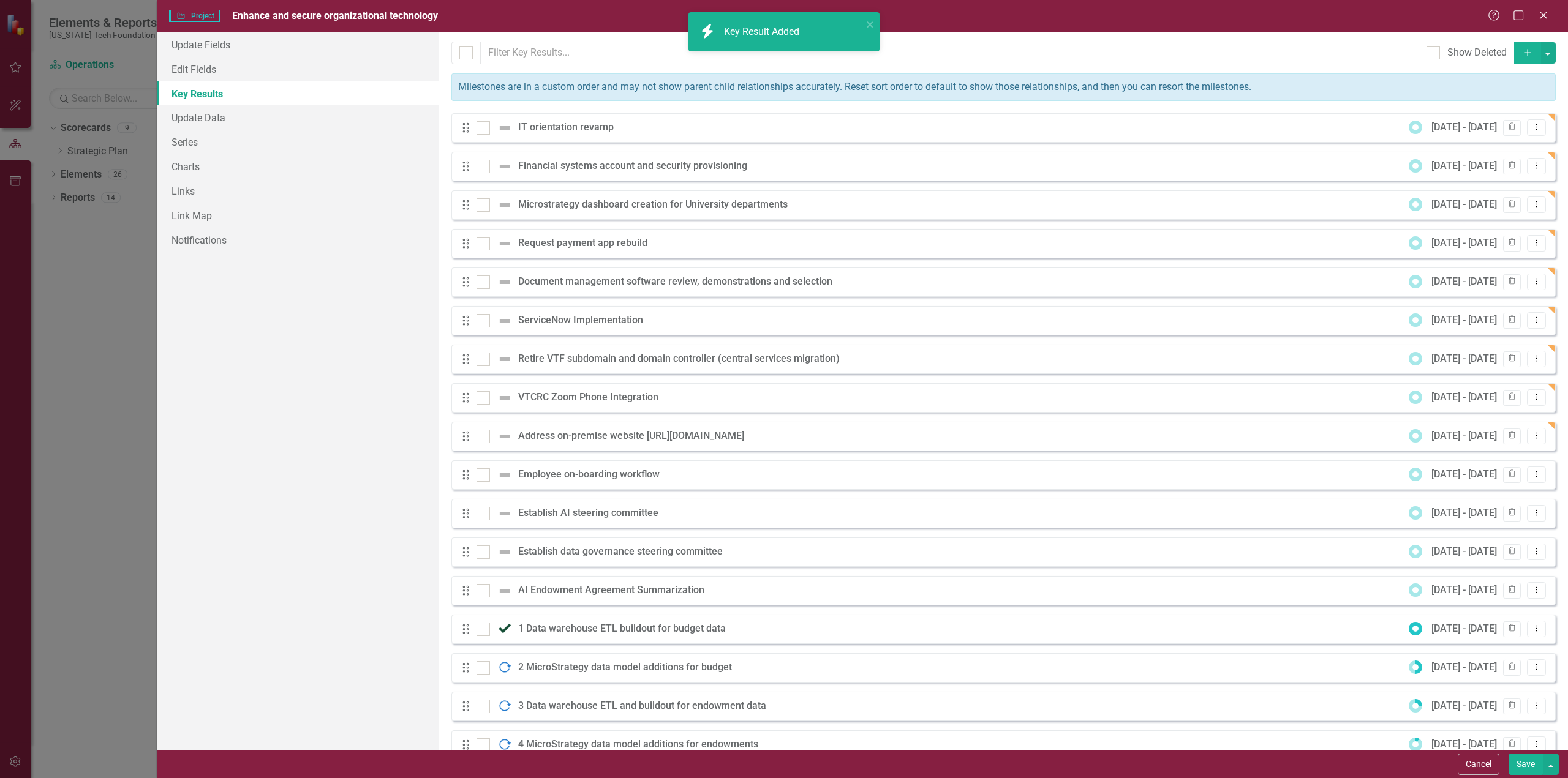
click at [1522, 49] on icon "Add" at bounding box center [1527, 52] width 11 height 9
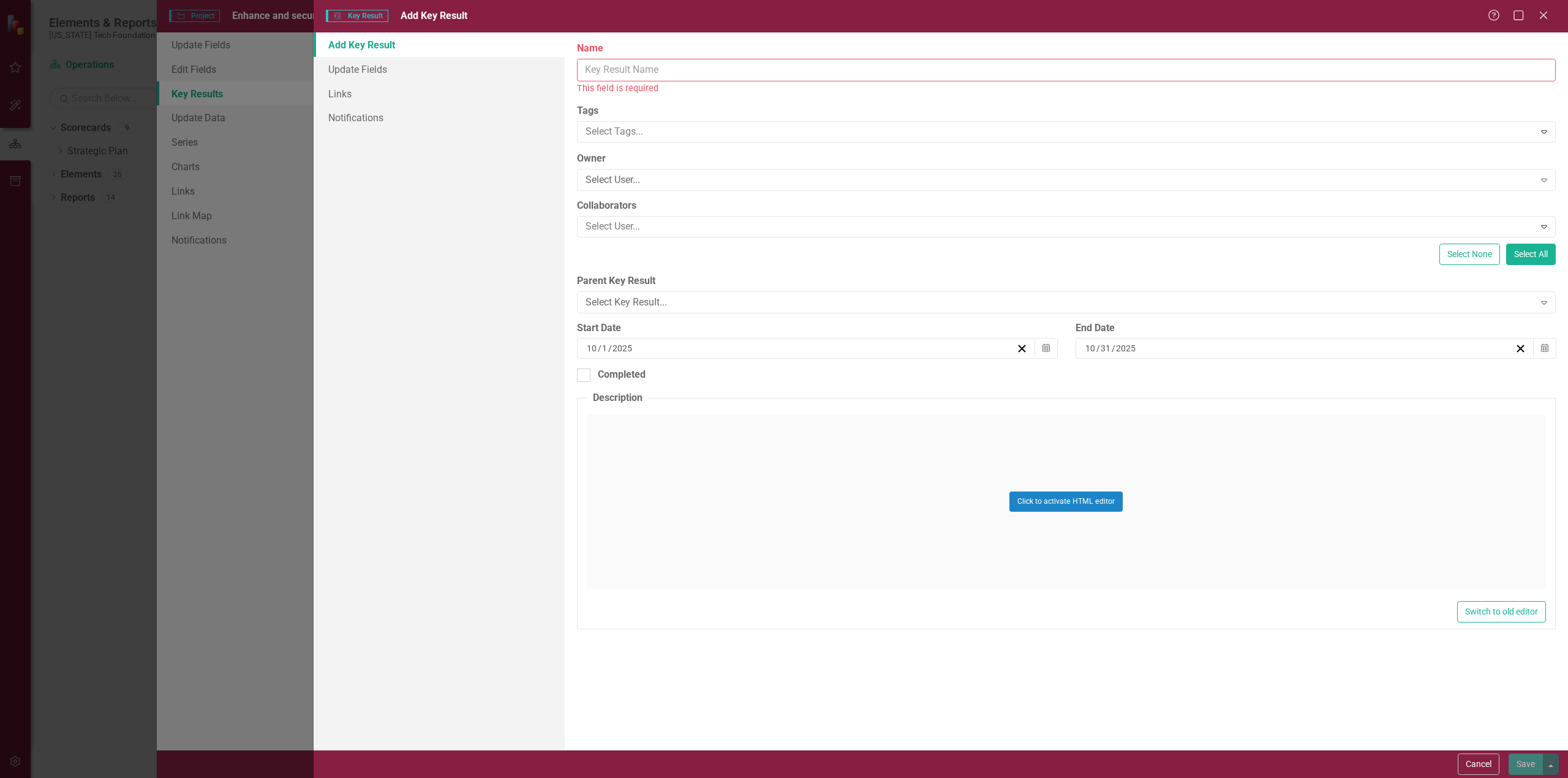
click at [636, 69] on input "Name" at bounding box center [1066, 70] width 979 height 22
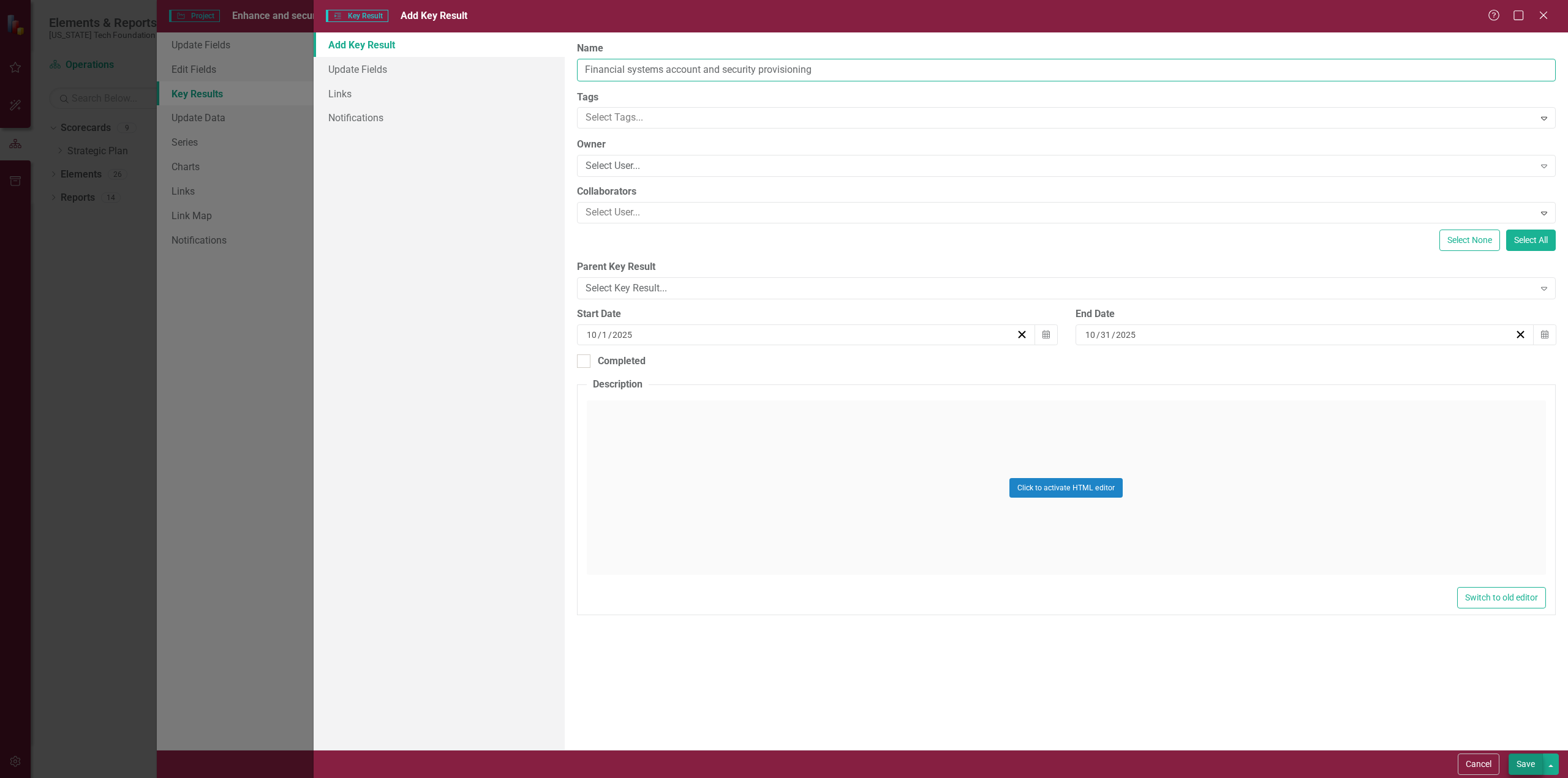
type input "Financial systems account and security provisioning"
click at [1529, 769] on button "Save" at bounding box center [1525, 764] width 35 height 22
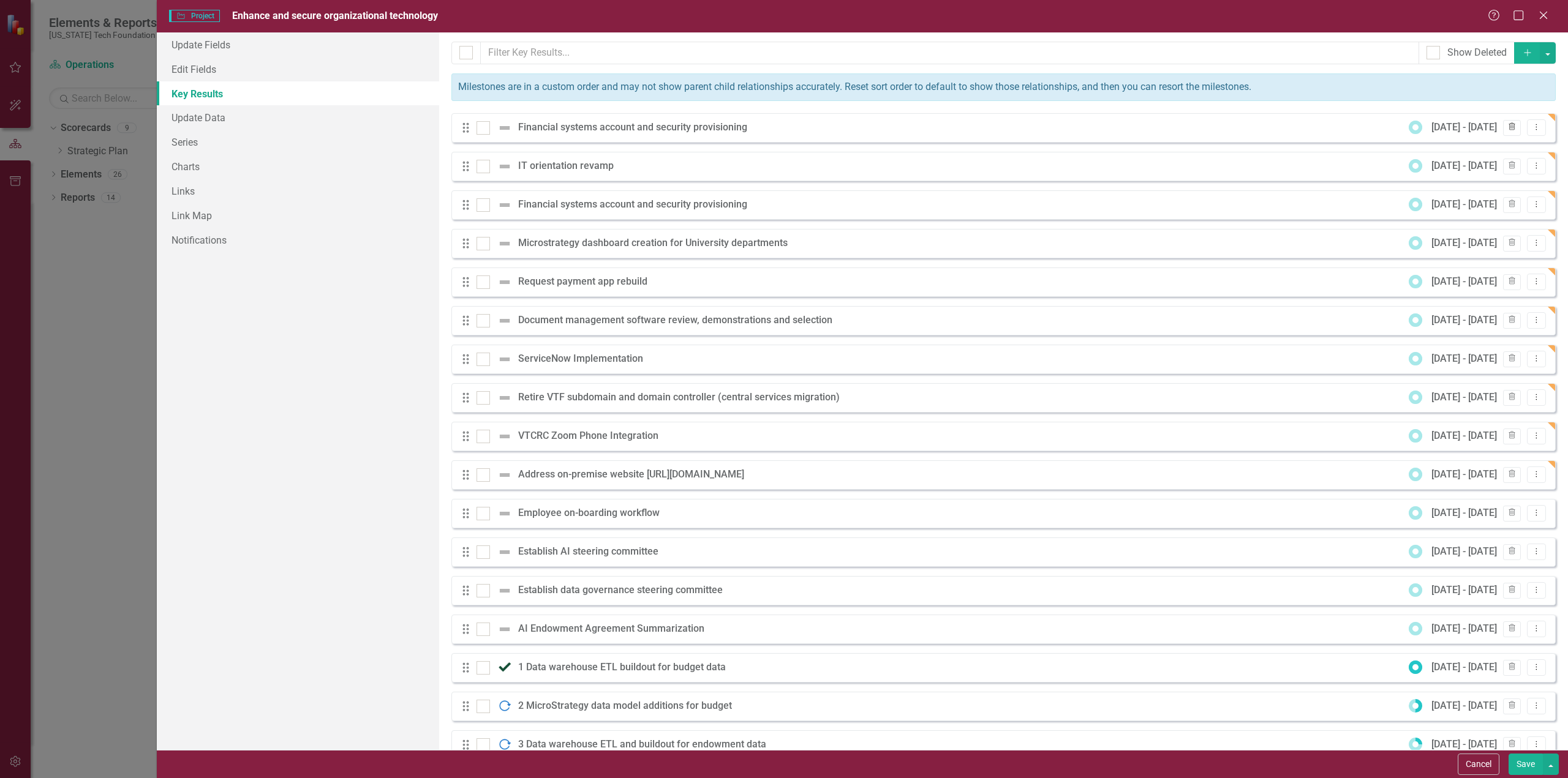
click at [1507, 124] on icon "Trash" at bounding box center [1512, 127] width 9 height 7
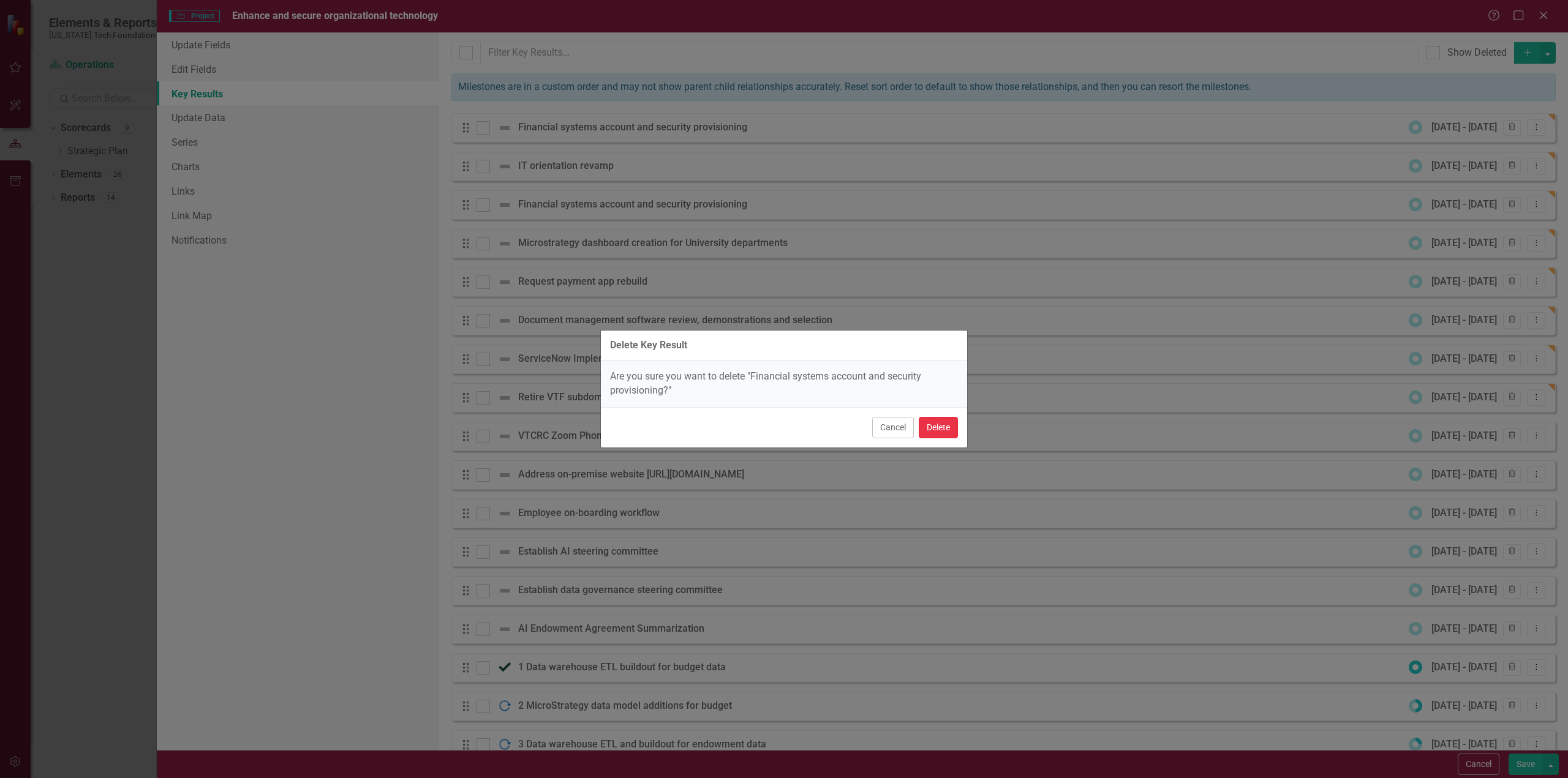
click at [944, 427] on button "Delete" at bounding box center [938, 428] width 39 height 22
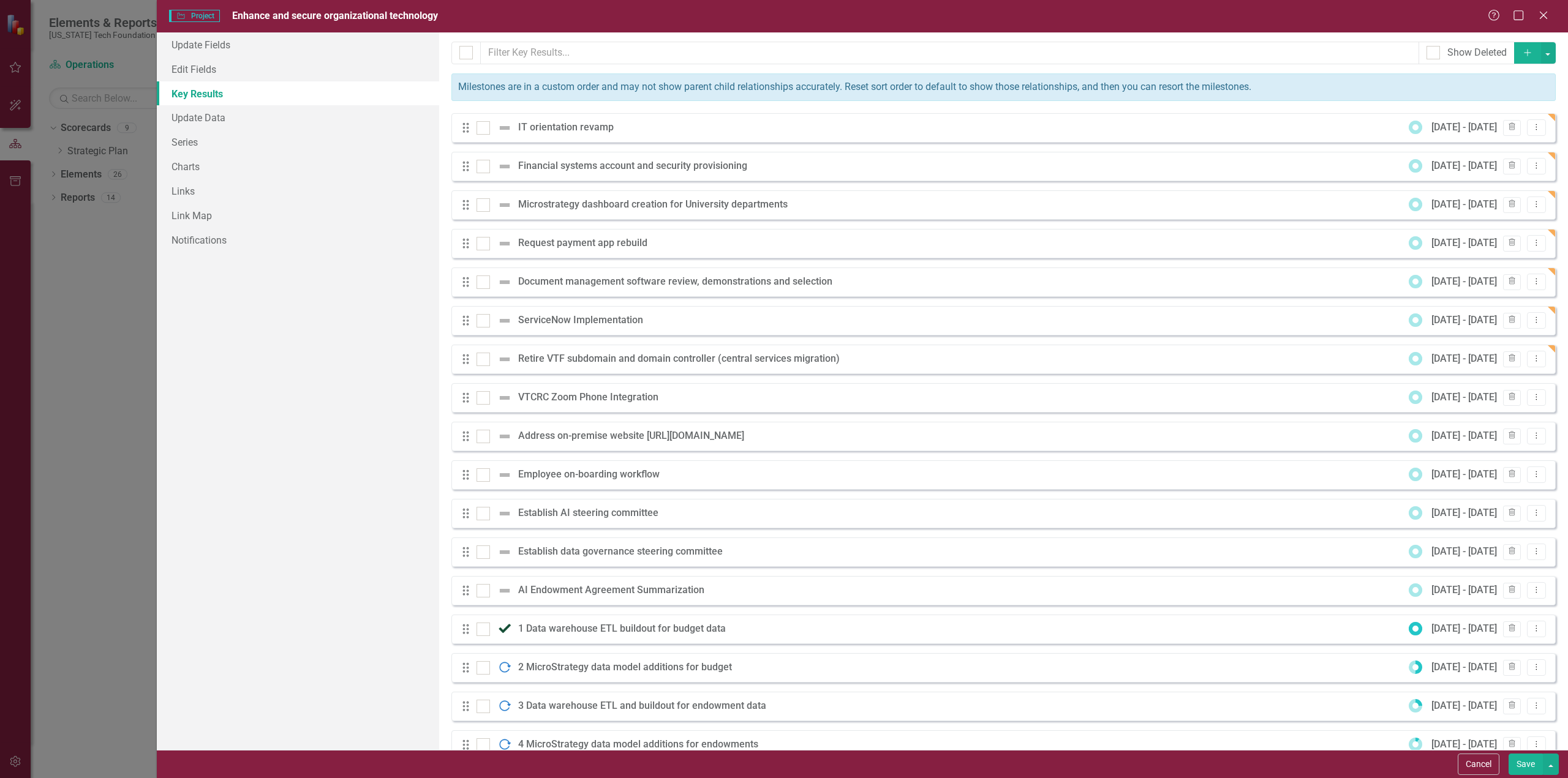
click at [1522, 48] on icon "Add" at bounding box center [1527, 52] width 11 height 9
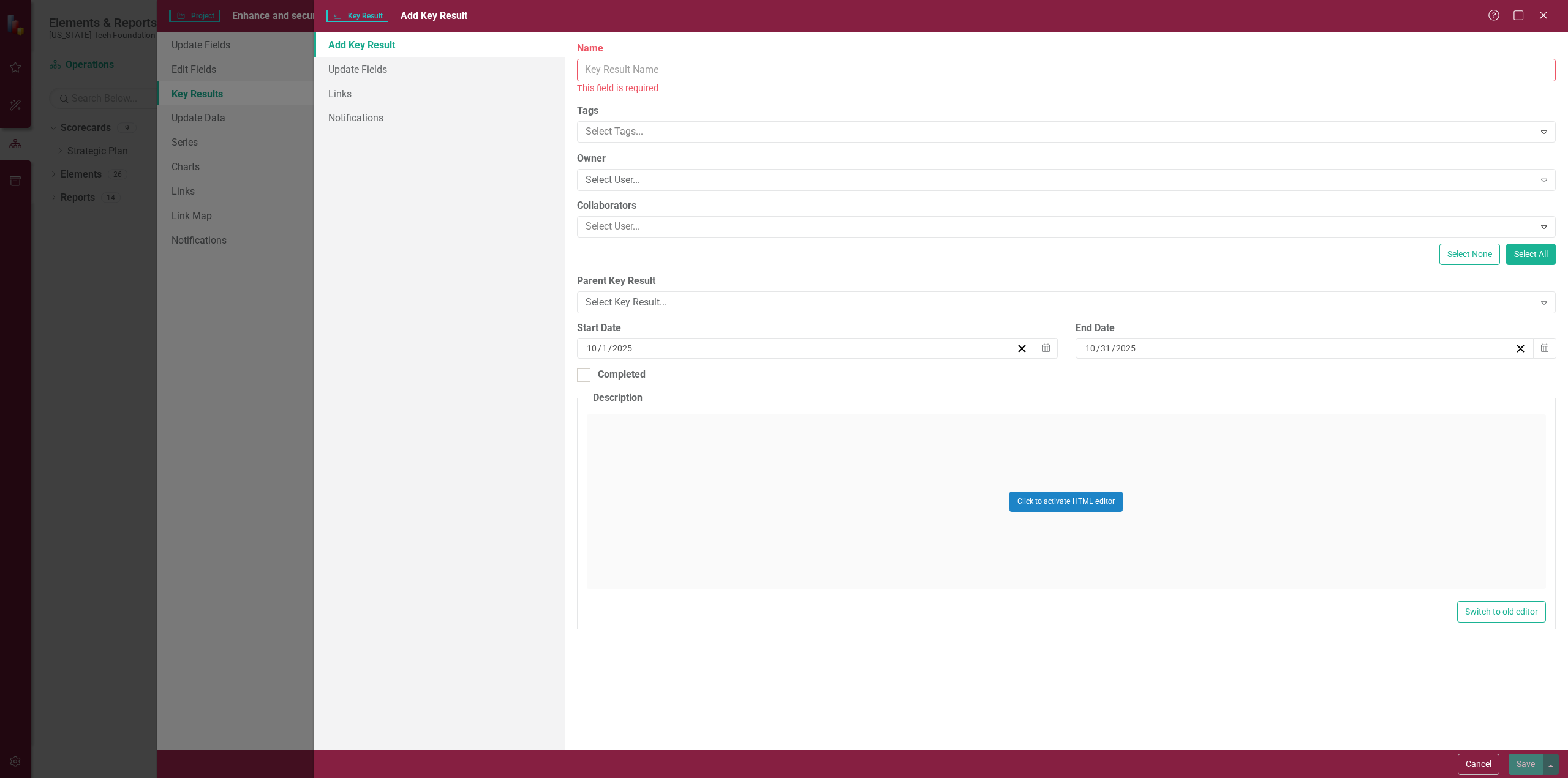
click at [672, 69] on input "Name" at bounding box center [1066, 70] width 979 height 22
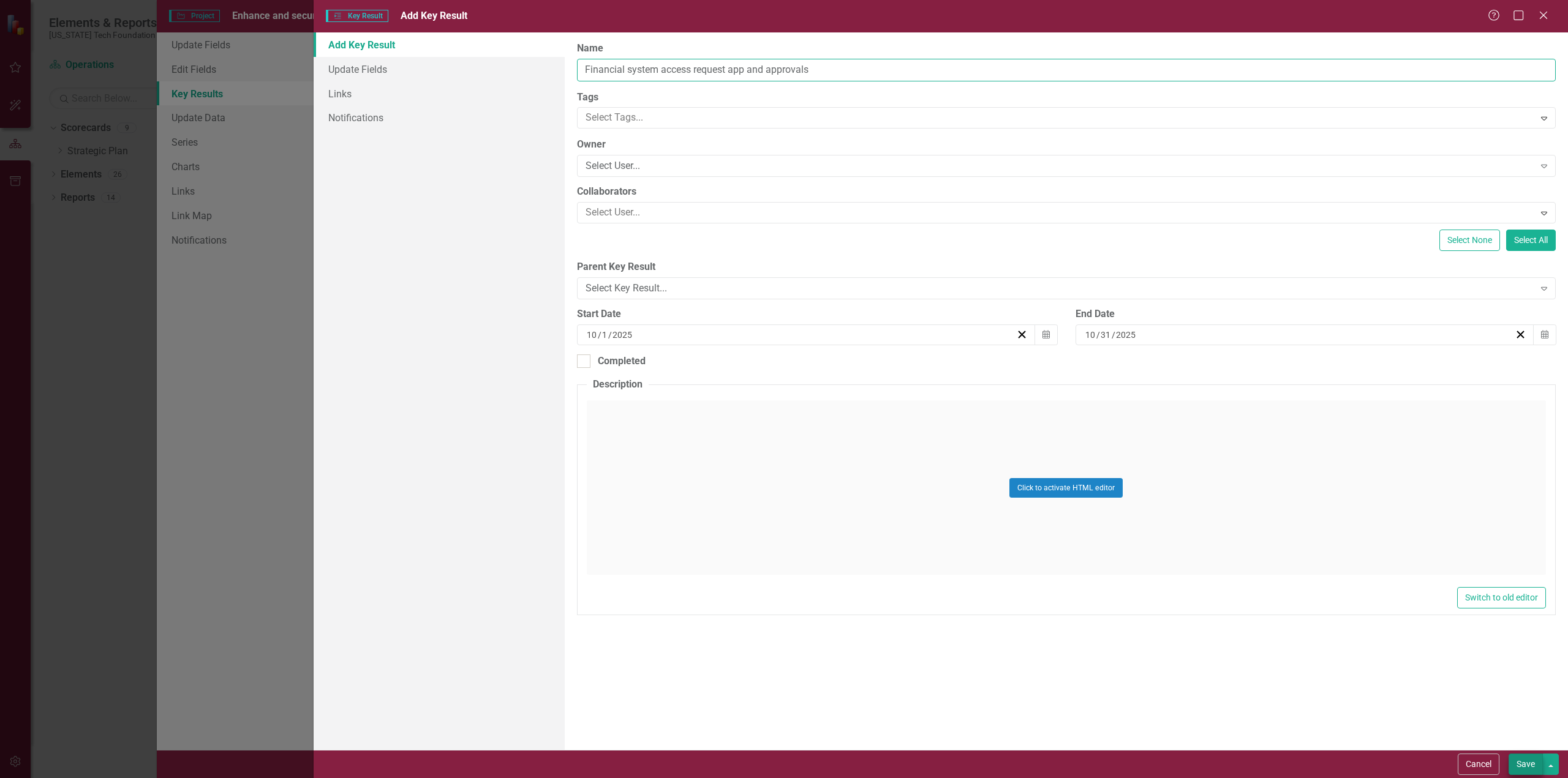
type input "Financial system access request app and approvals"
click at [1527, 761] on button "Save" at bounding box center [1525, 764] width 35 height 22
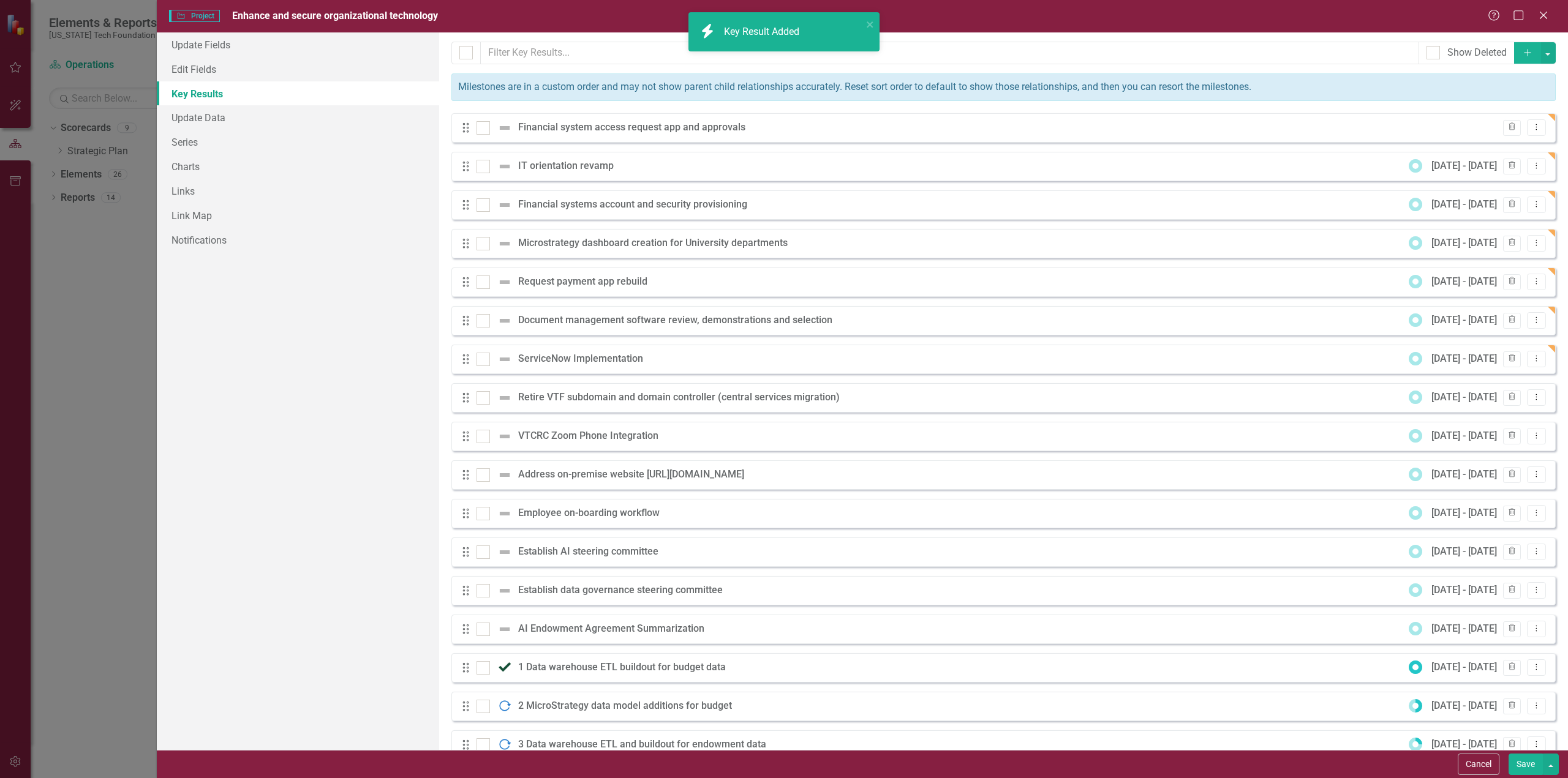
click at [1522, 48] on icon "Add" at bounding box center [1527, 52] width 11 height 9
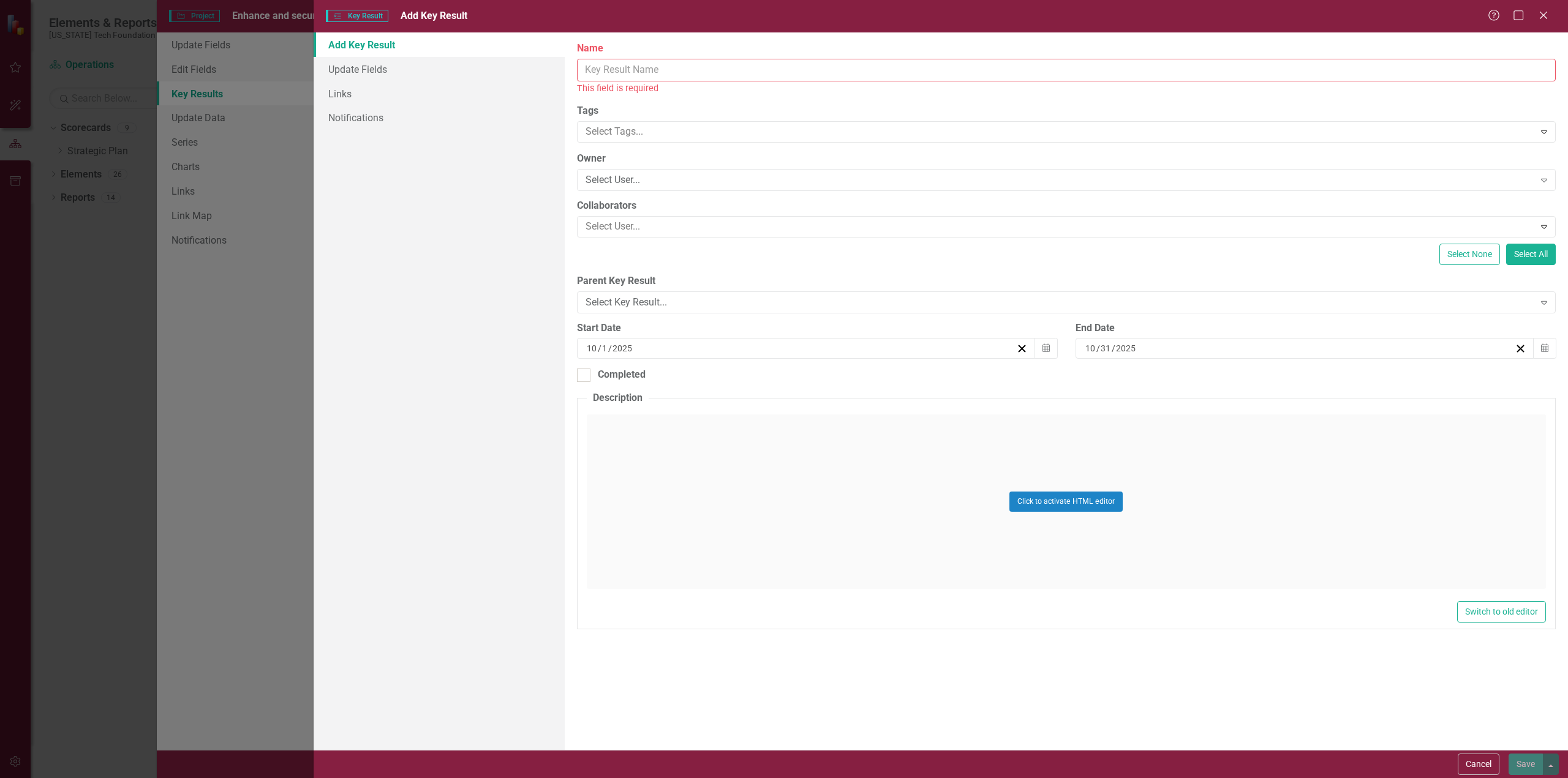
click at [667, 67] on input "Name" at bounding box center [1066, 70] width 979 height 22
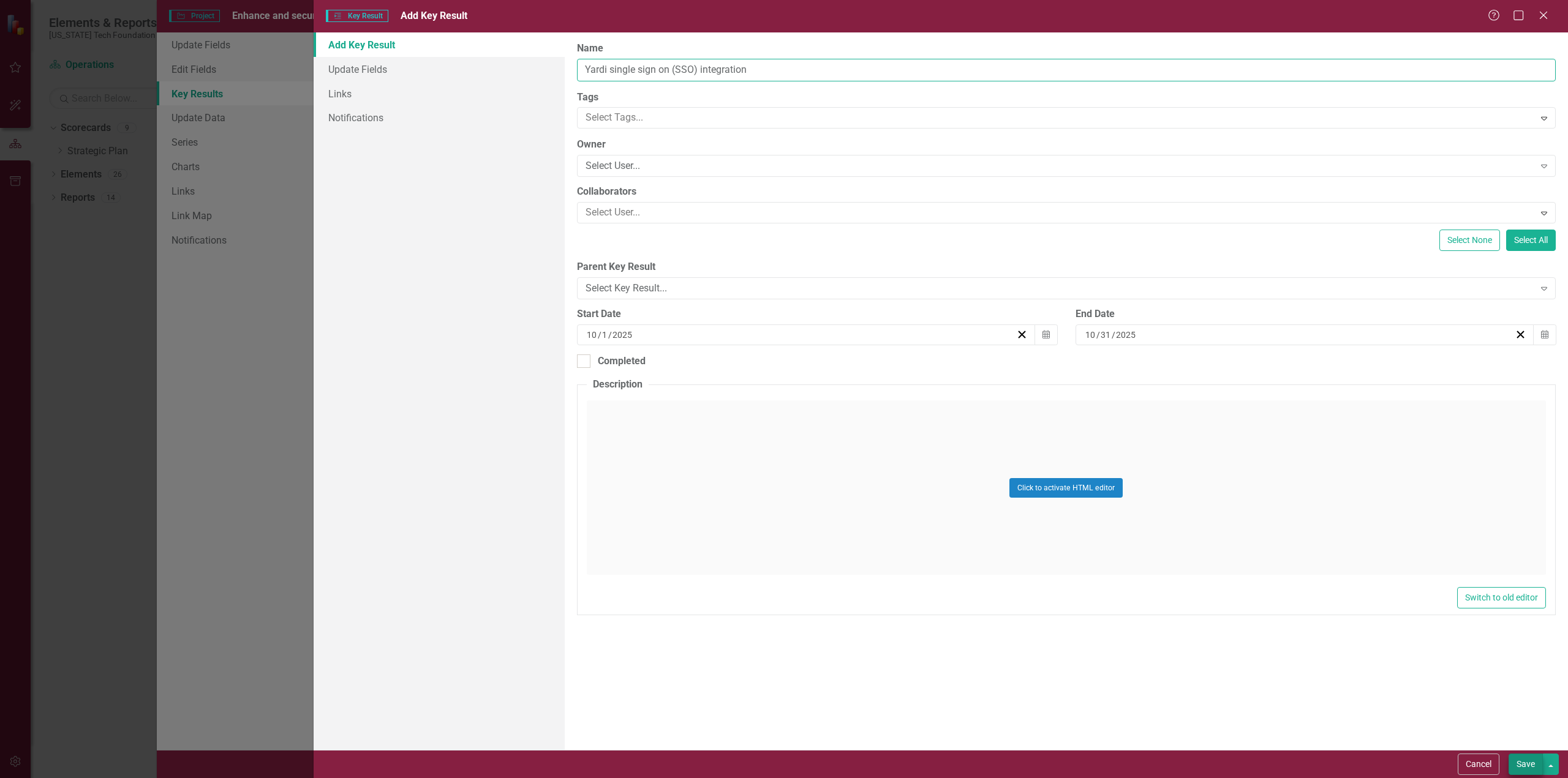
type input "Yardi single sign on (SSO) integration"
click at [1530, 763] on button "Save" at bounding box center [1525, 764] width 35 height 22
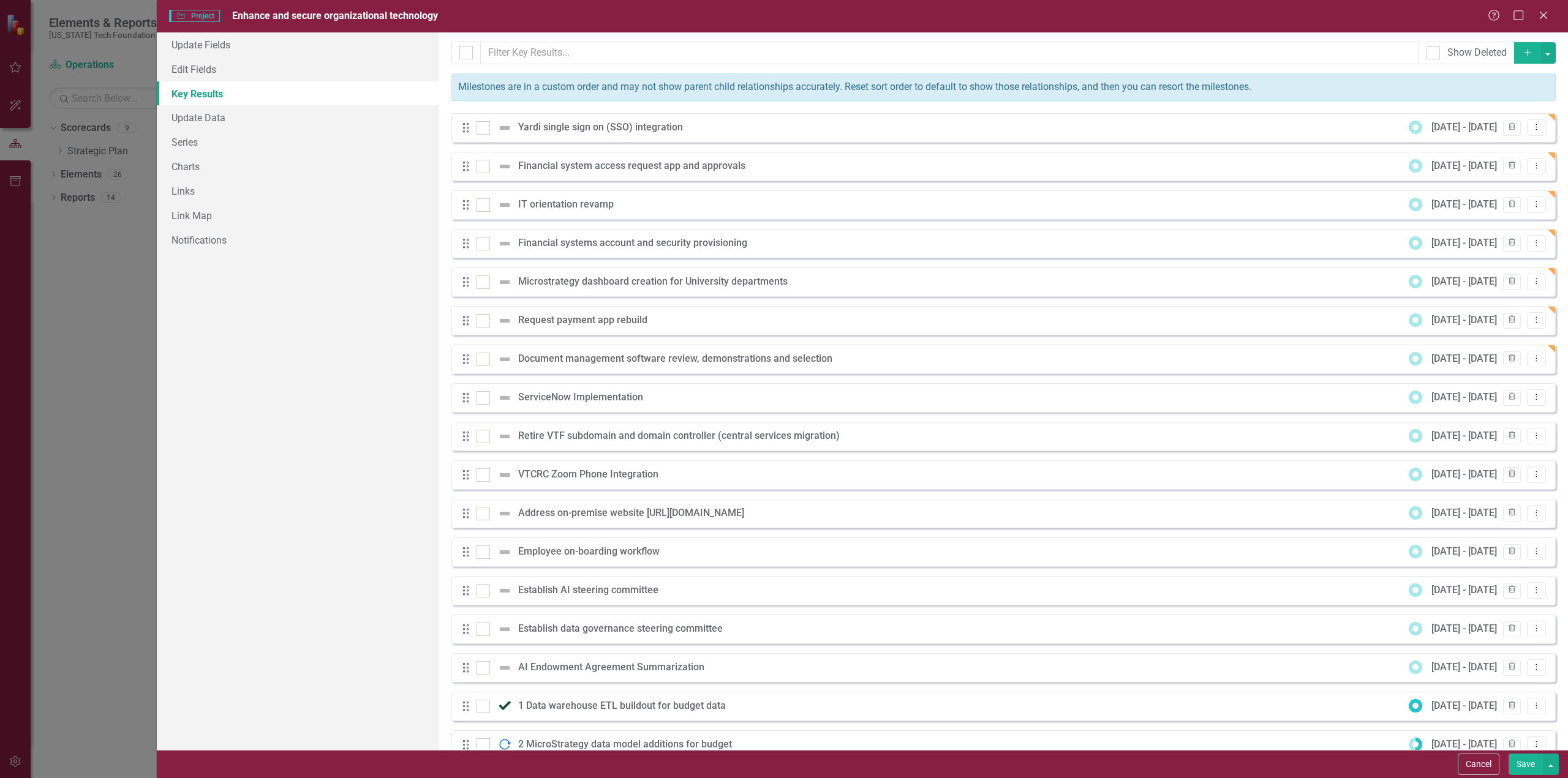
click at [1524, 52] on icon "button" at bounding box center [1527, 52] width 7 height 7
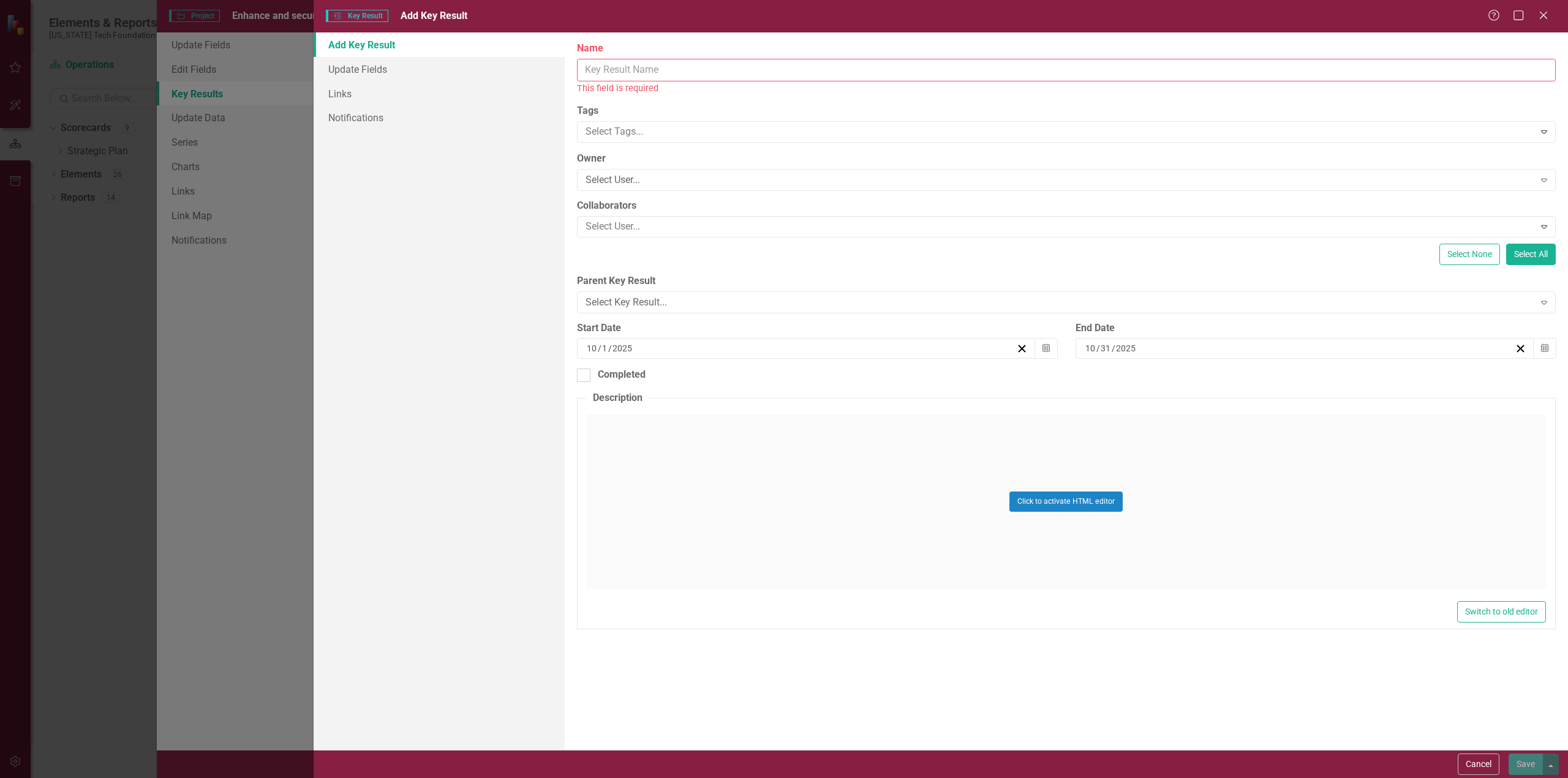
drag, startPoint x: 584, startPoint y: 68, endPoint x: 600, endPoint y: 67, distance: 16.0
click at [585, 68] on input "Name" at bounding box center [1066, 70] width 979 height 22
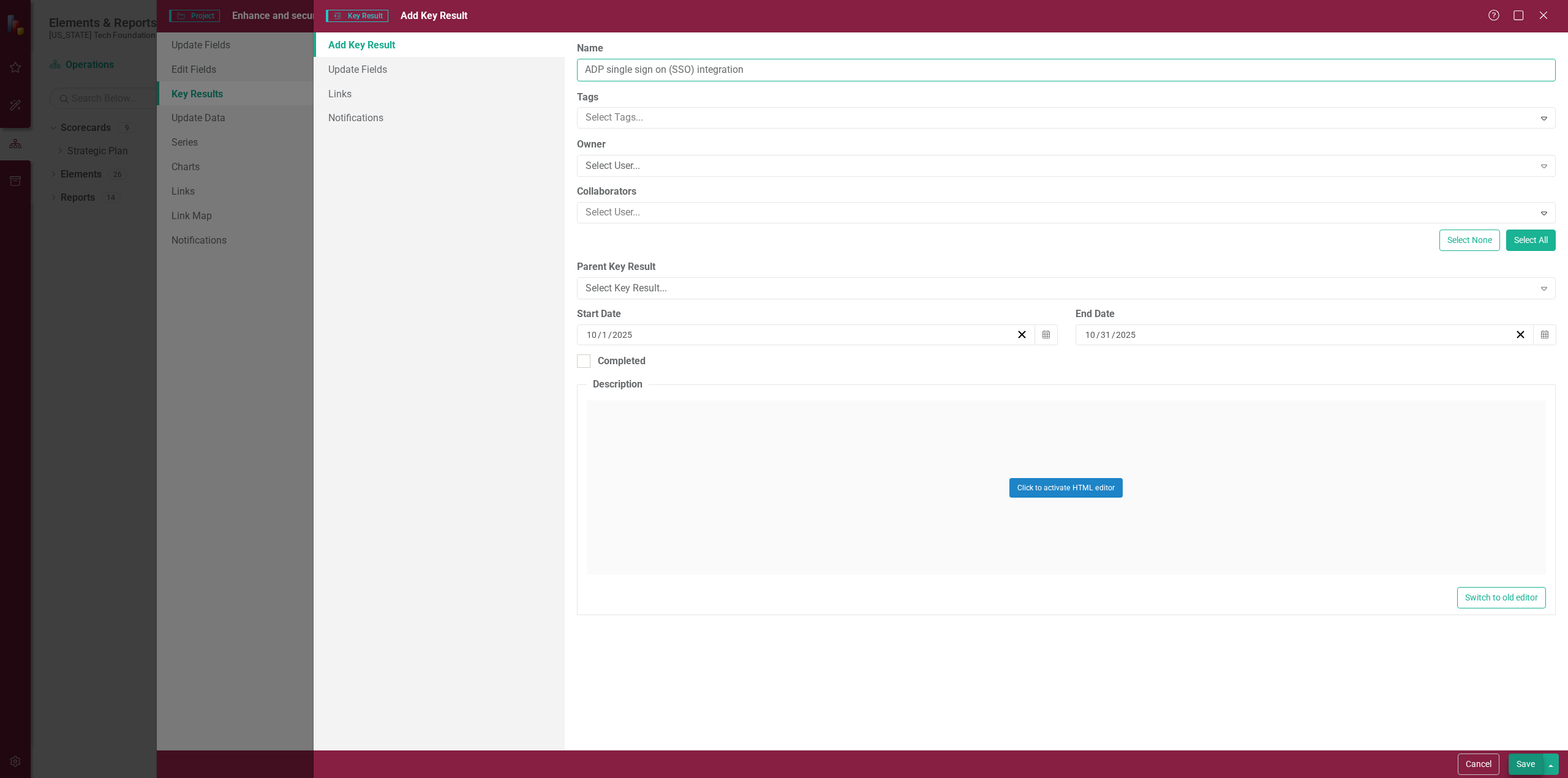
type input "ADP single sign on (SSO) integration"
click at [1530, 766] on button "Save" at bounding box center [1525, 764] width 35 height 22
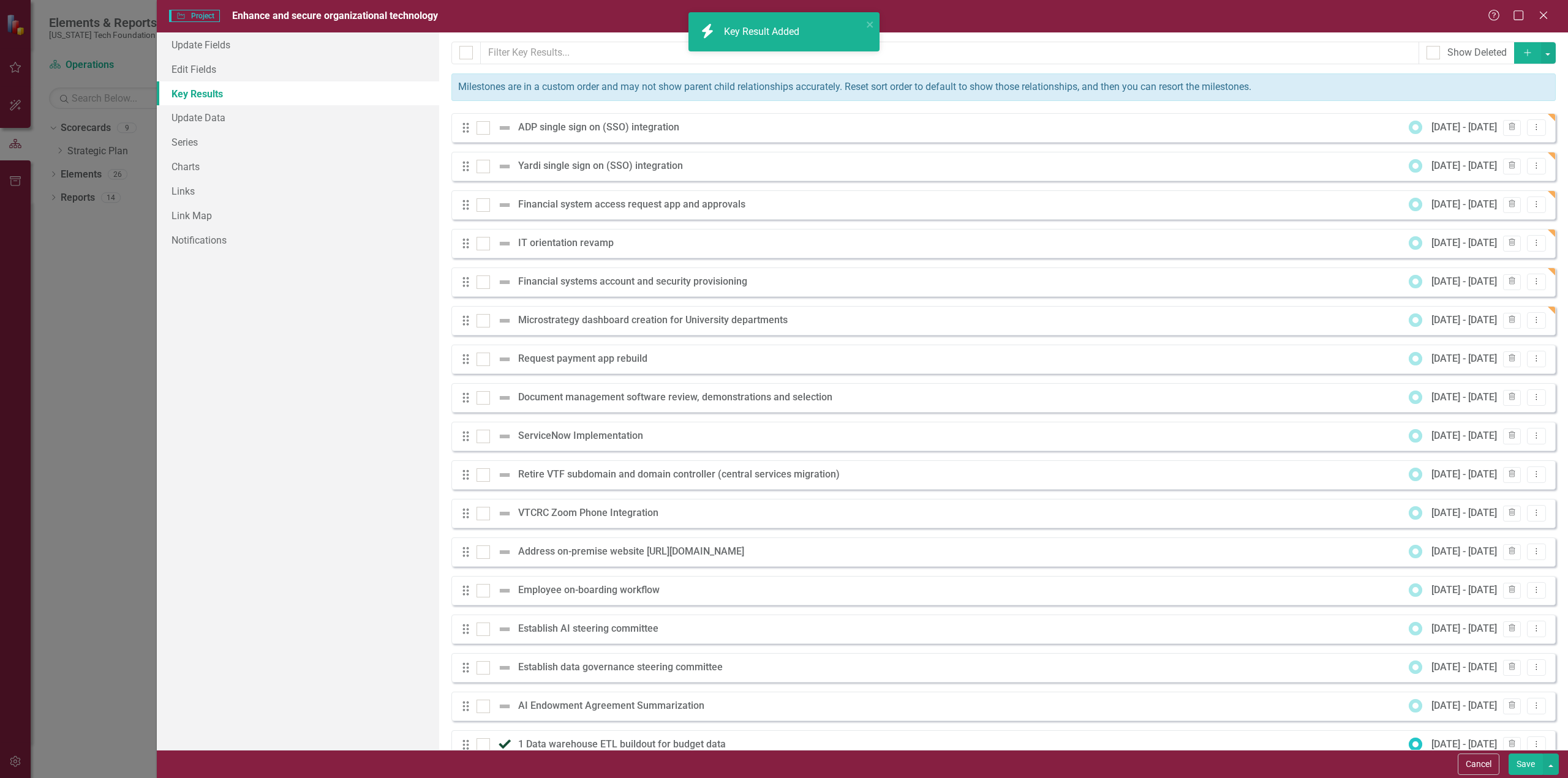
drag, startPoint x: 1517, startPoint y: 50, endPoint x: 1524, endPoint y: 53, distance: 7.6
click at [1522, 51] on icon "Add" at bounding box center [1527, 52] width 11 height 9
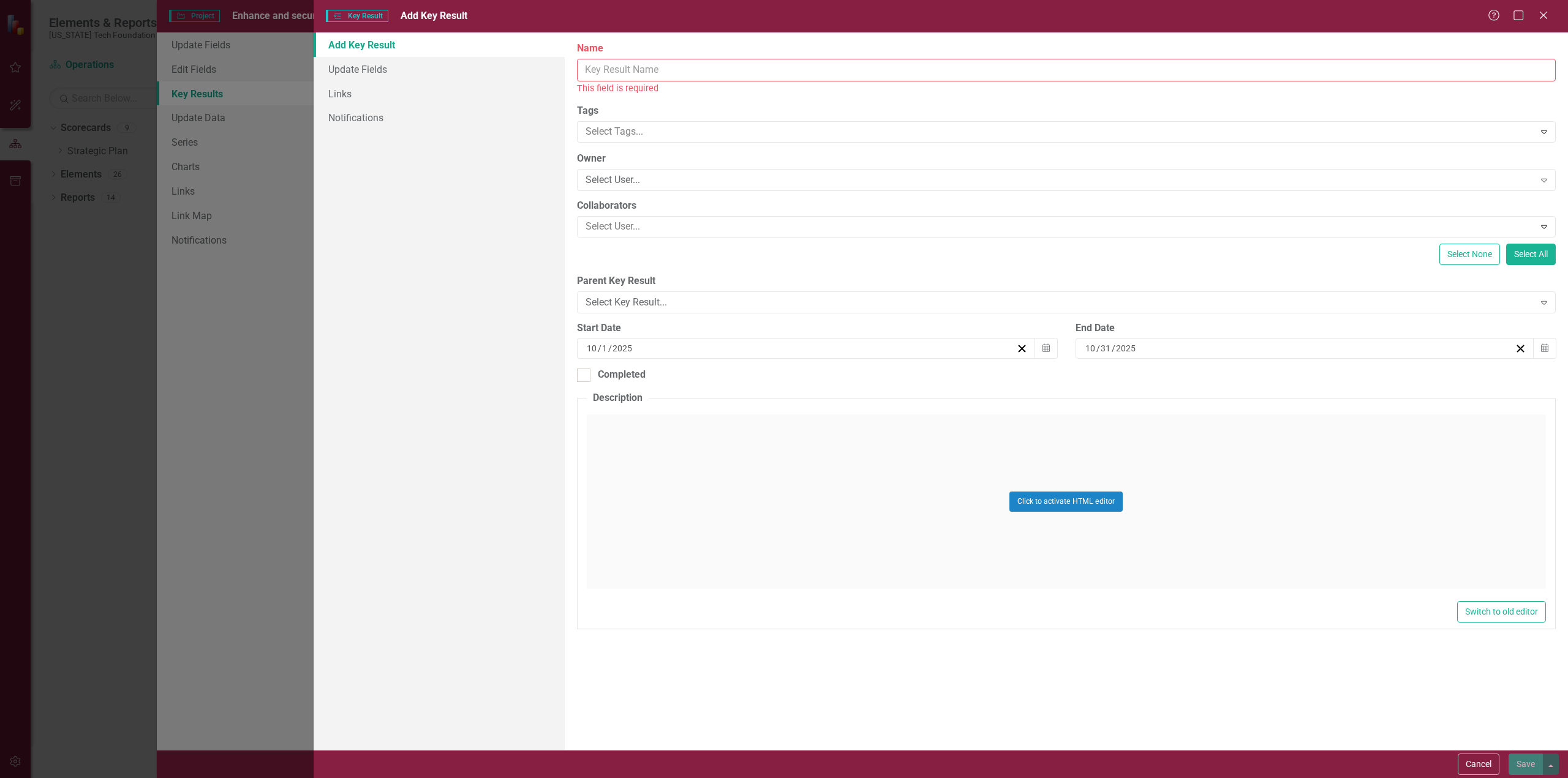
drag, startPoint x: 673, startPoint y: 72, endPoint x: 676, endPoint y: 66, distance: 6.7
click at [673, 71] on input "Name" at bounding box center [1066, 70] width 979 height 22
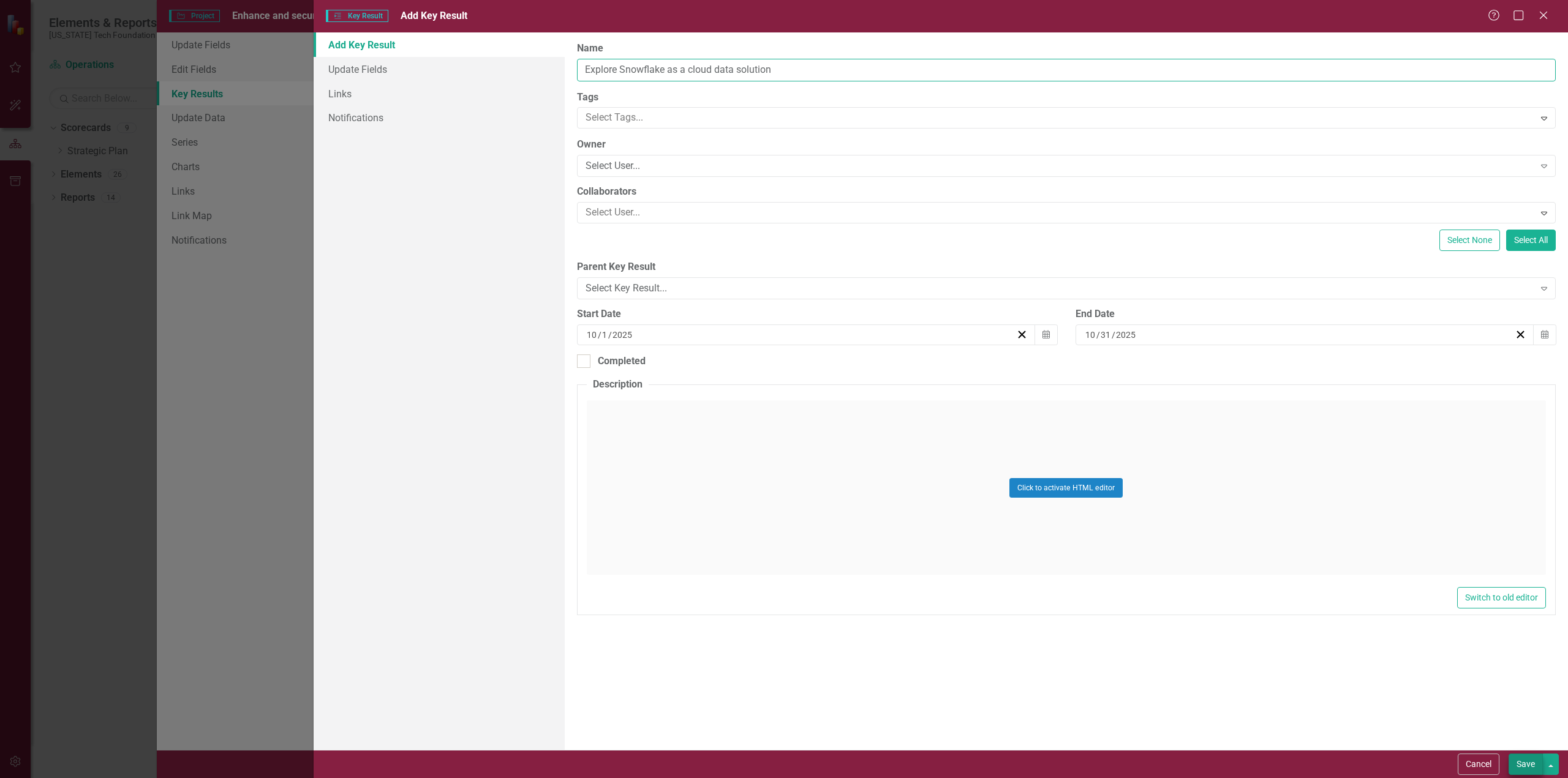
type input "Explore Snowflake as a cloud data solution"
drag, startPoint x: 1525, startPoint y: 766, endPoint x: 1284, endPoint y: 620, distance: 281.8
click at [1525, 766] on button "Save" at bounding box center [1525, 764] width 35 height 22
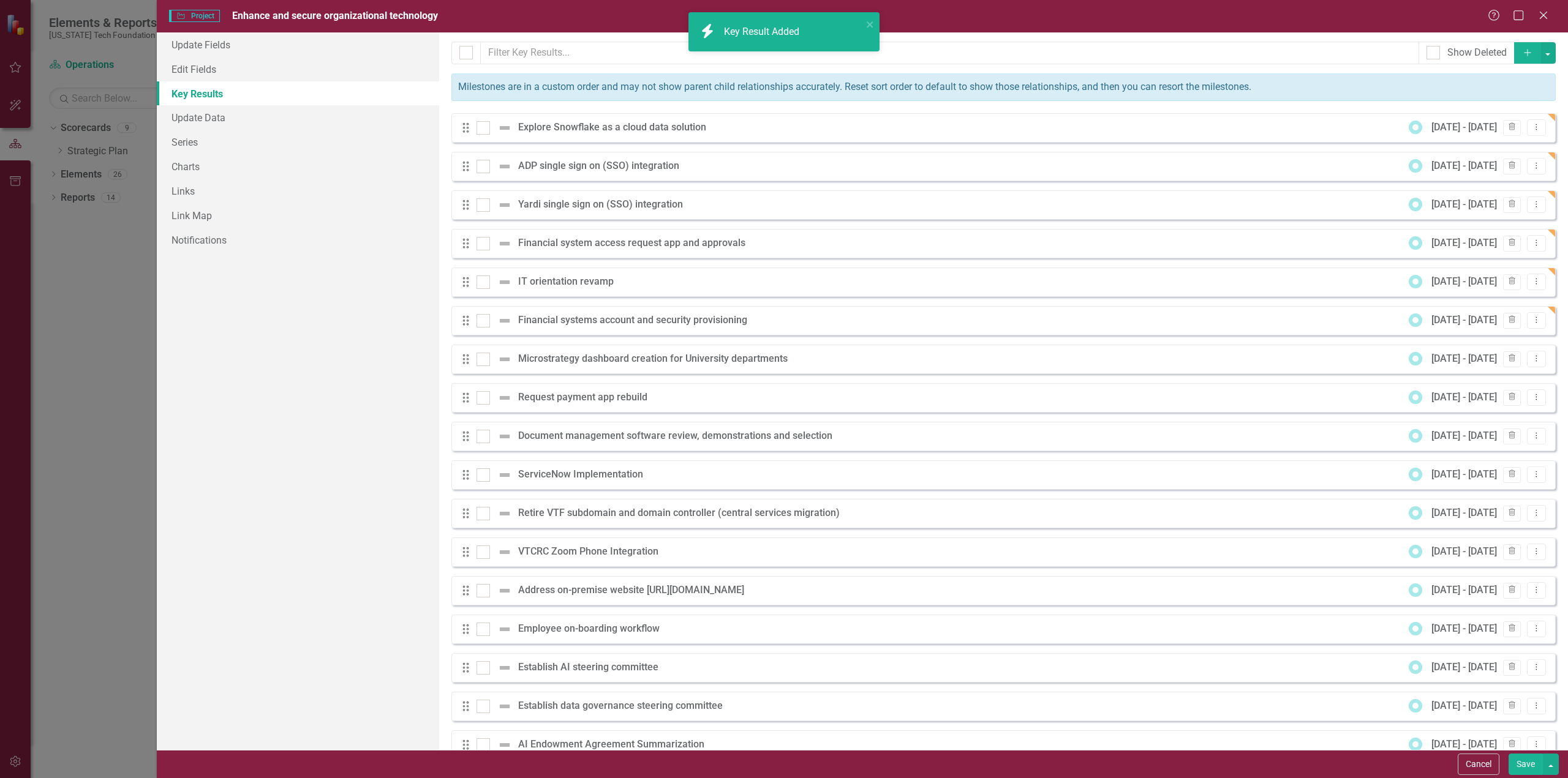
click at [1522, 48] on icon "Add" at bounding box center [1527, 52] width 11 height 9
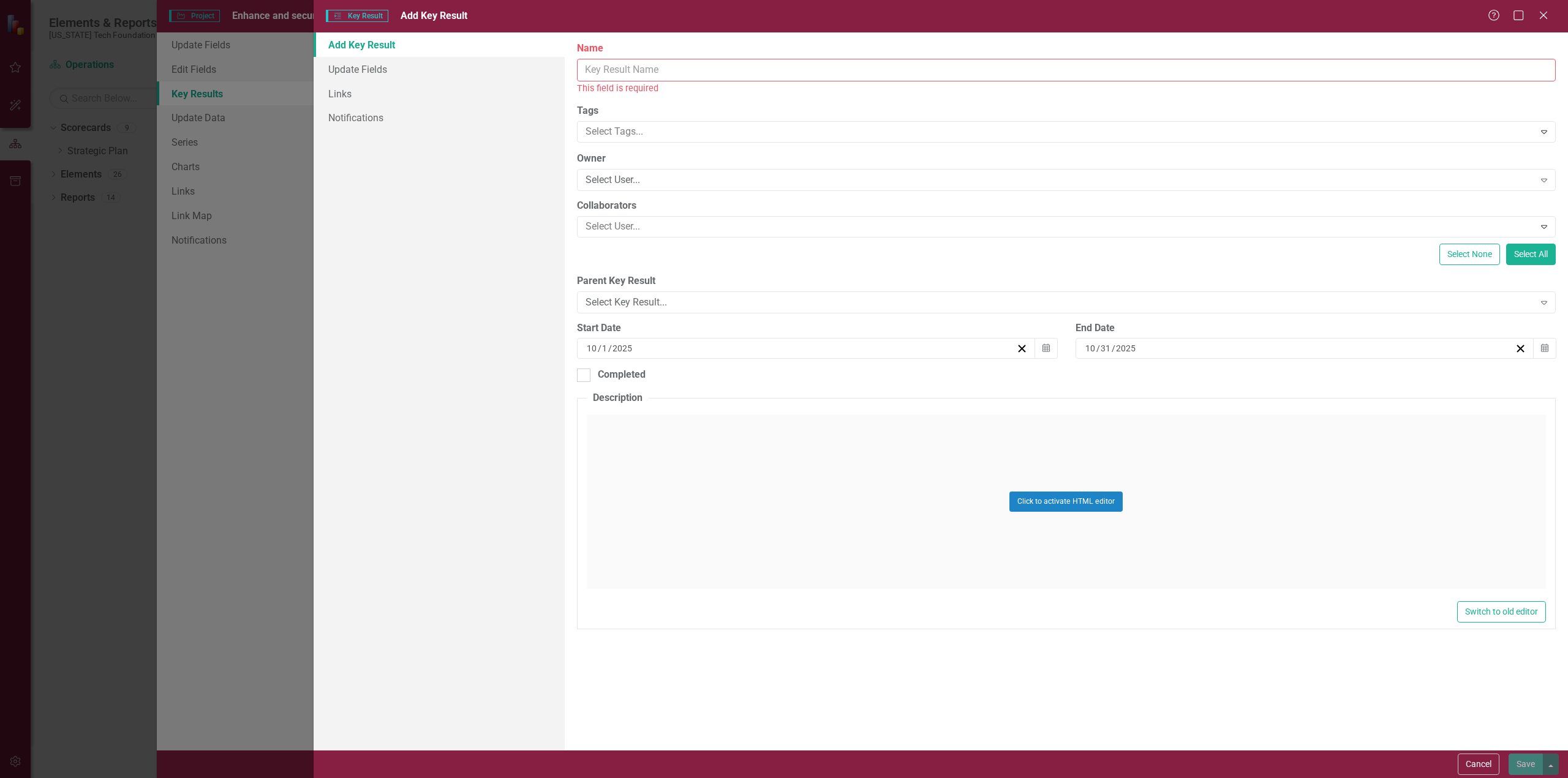
drag, startPoint x: 584, startPoint y: 68, endPoint x: 671, endPoint y: 68, distance: 87.0
click at [585, 68] on input "Name" at bounding box center [1066, 70] width 979 height 22
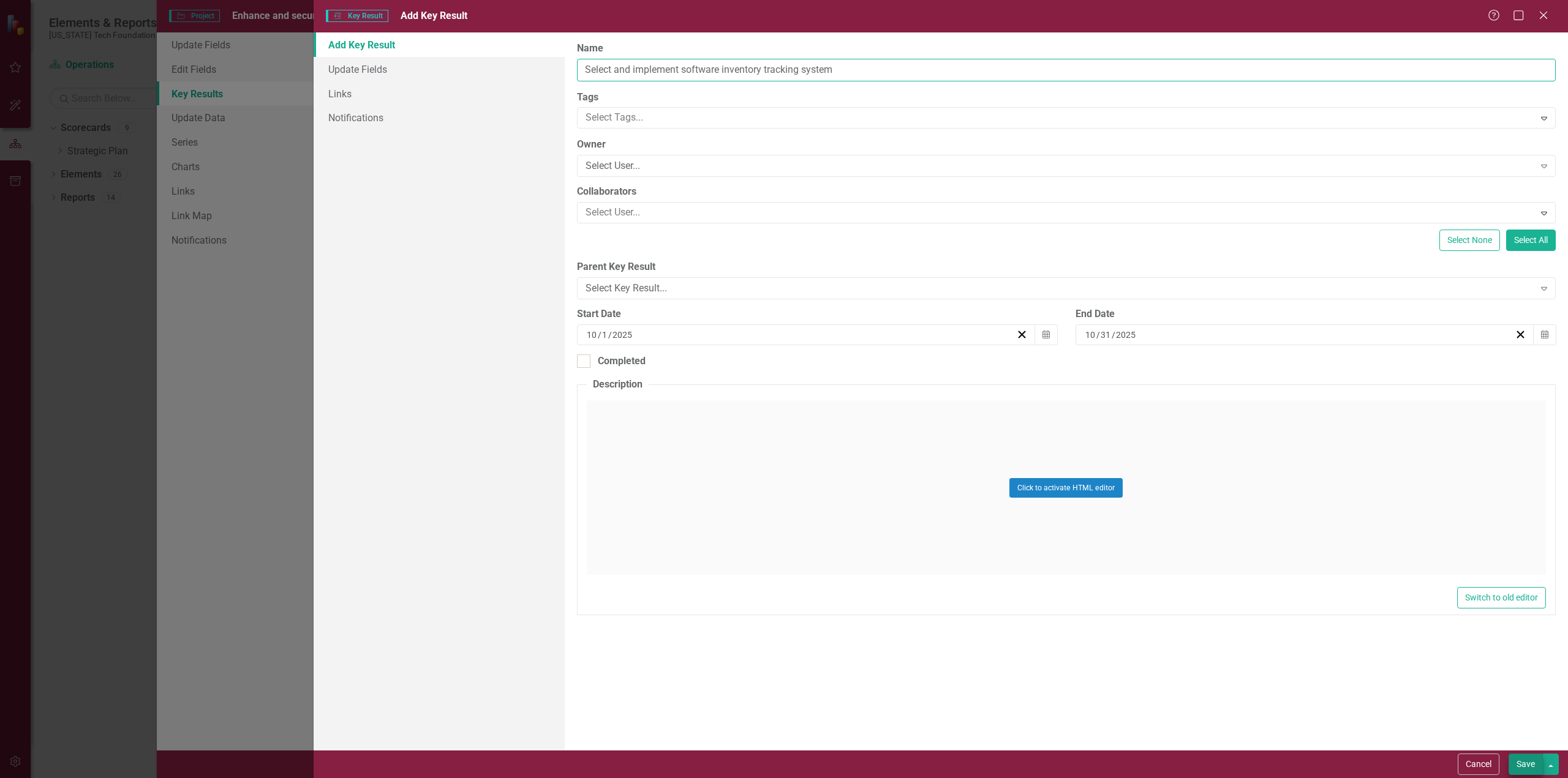
type input "Select and implement software inventory tracking system"
click at [1528, 763] on button "Save" at bounding box center [1525, 764] width 35 height 22
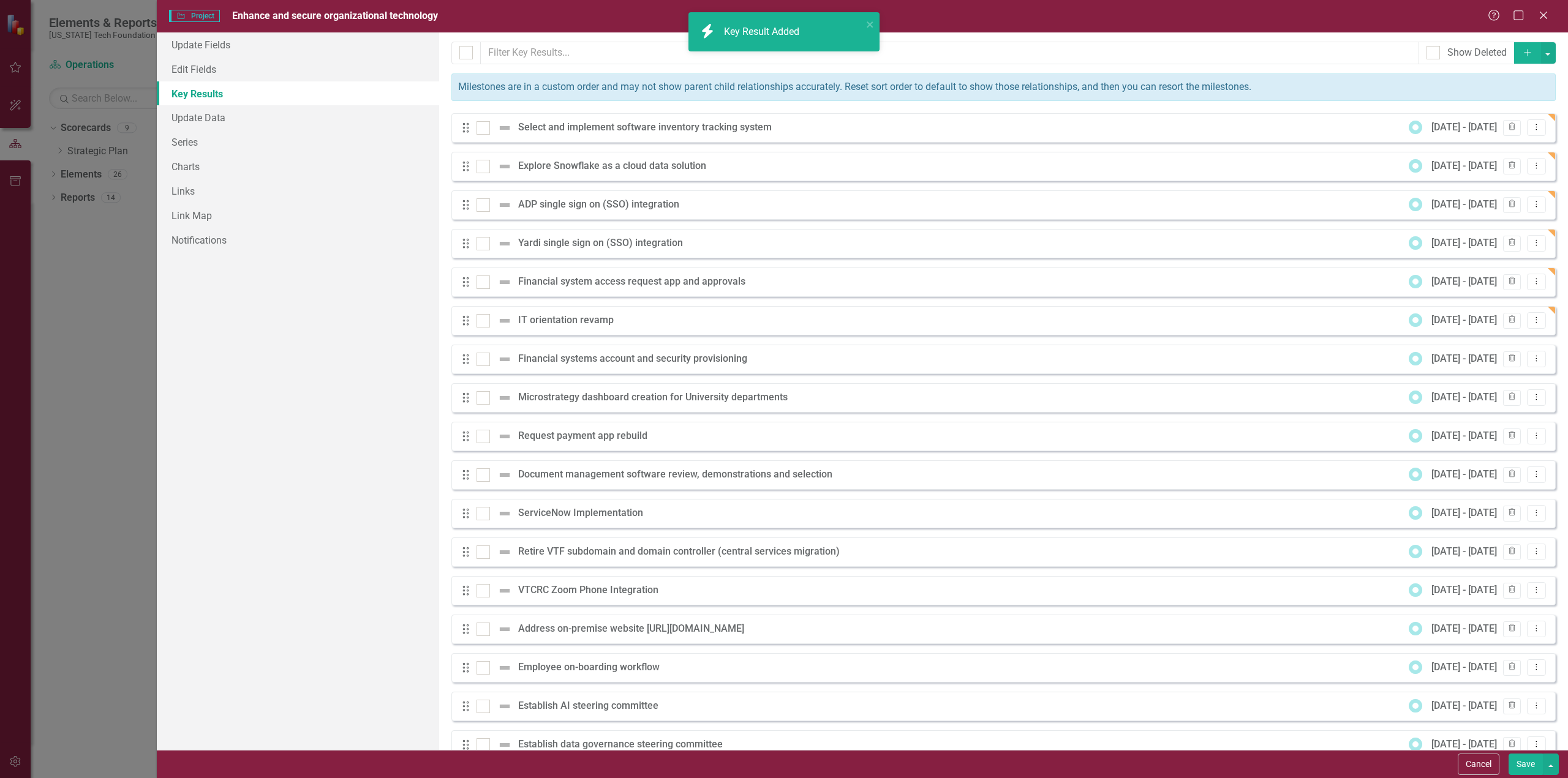
click at [1524, 52] on icon "button" at bounding box center [1527, 52] width 7 height 7
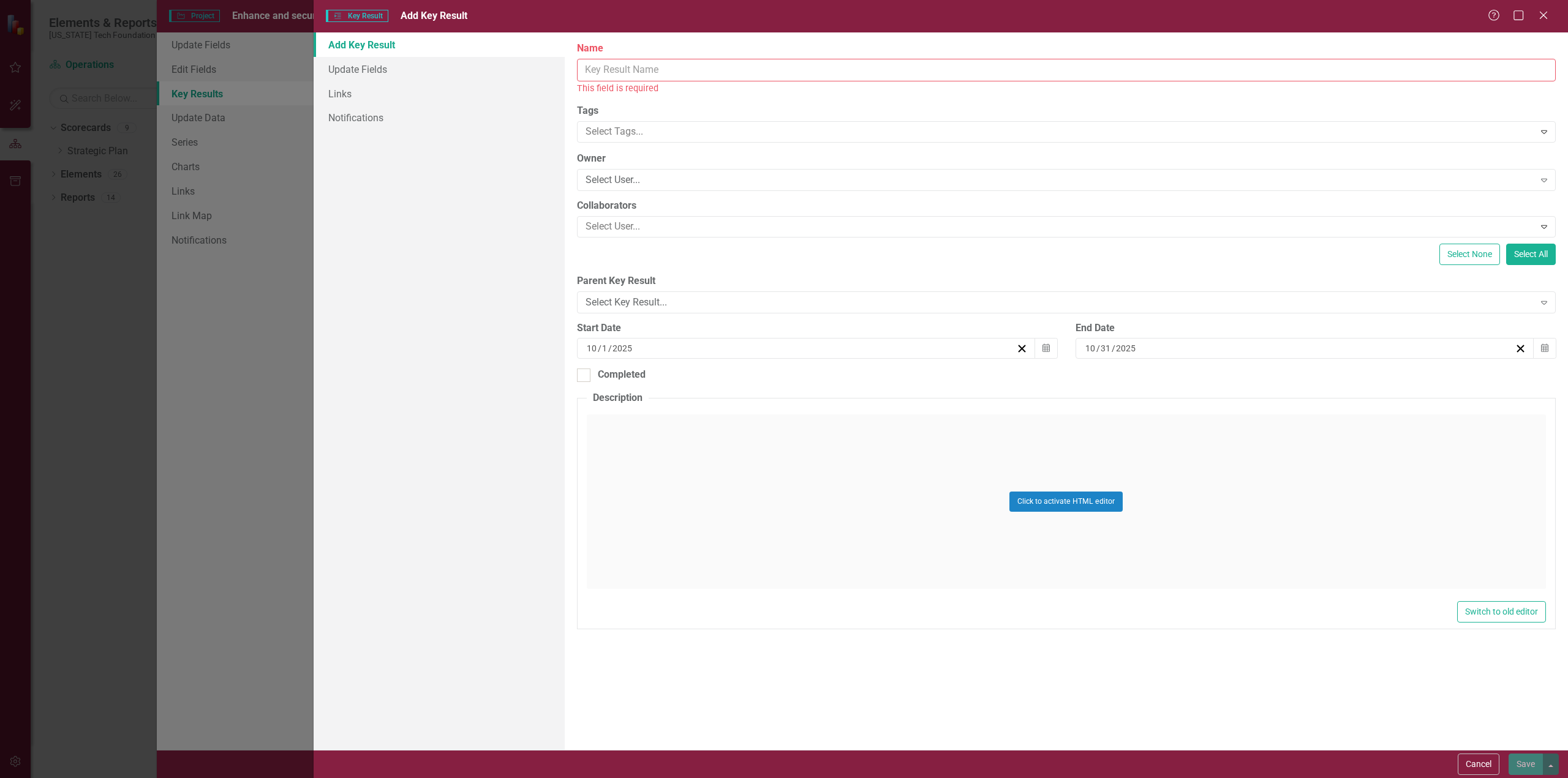
drag, startPoint x: 593, startPoint y: 64, endPoint x: 616, endPoint y: 63, distance: 23.0
click at [593, 66] on input "Name" at bounding box center [1066, 70] width 979 height 22
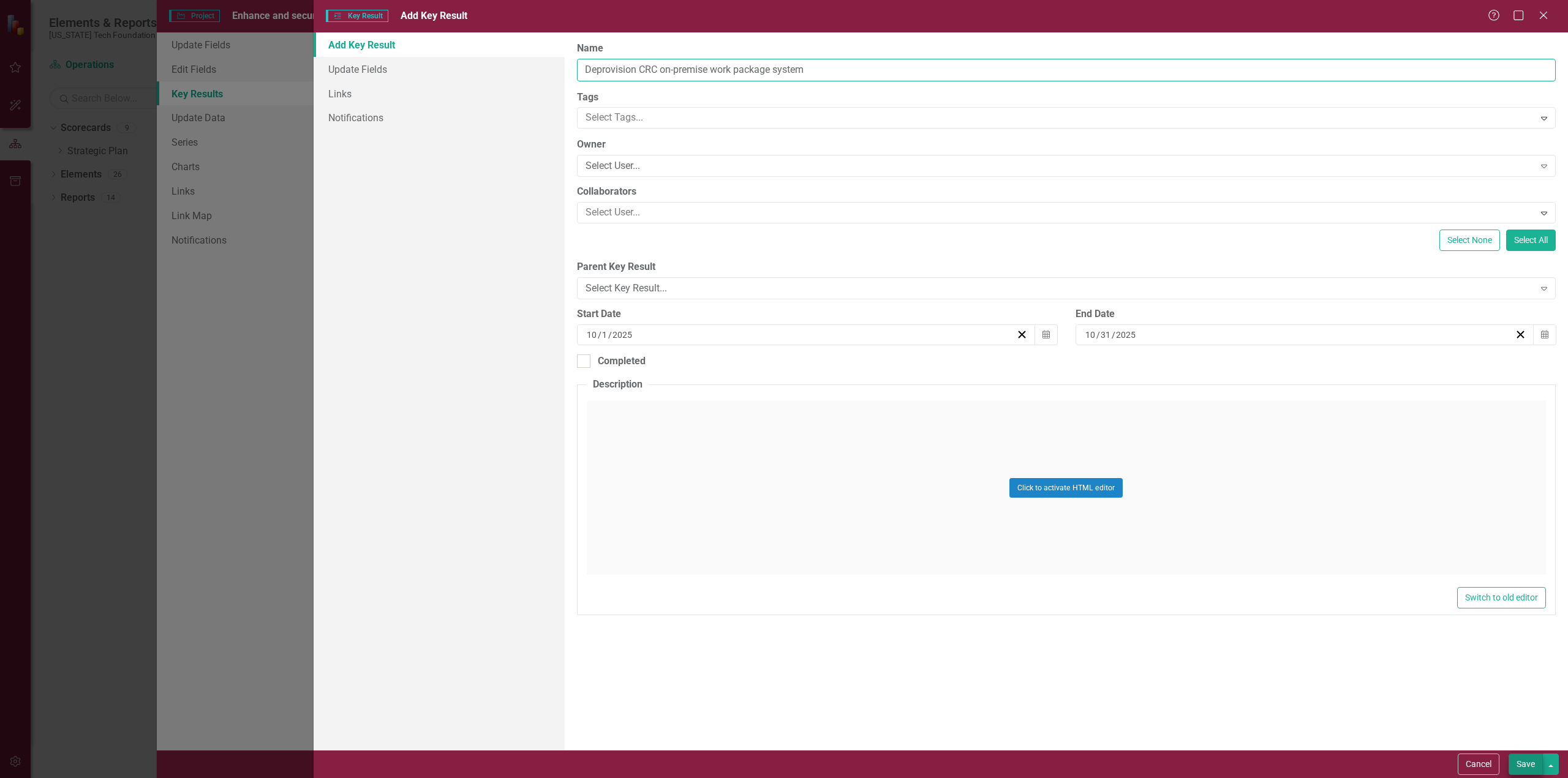
type input "Deprovision CRC on-premise work package system"
click at [1529, 762] on button "Save" at bounding box center [1525, 764] width 35 height 22
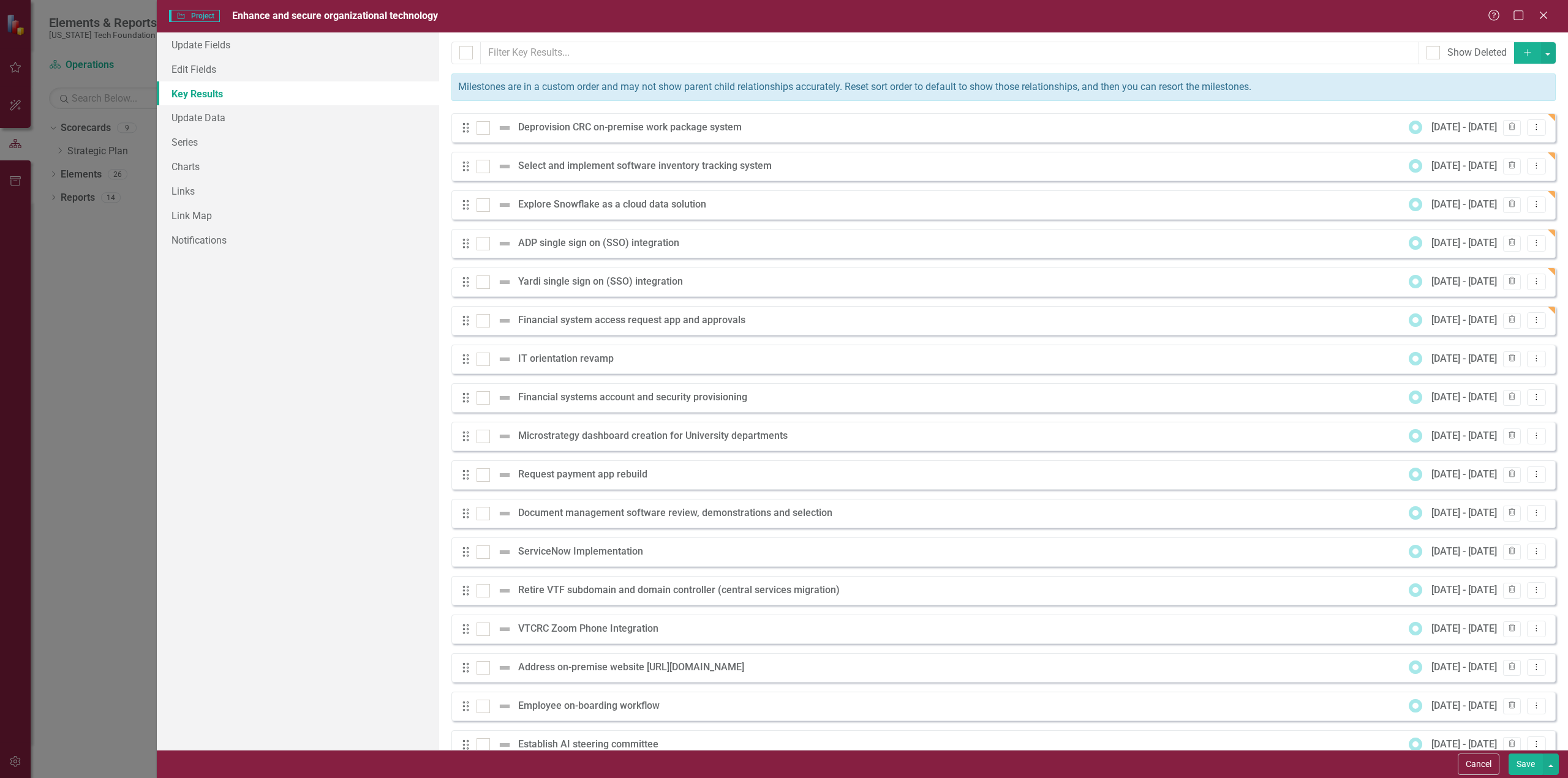
click at [1522, 49] on icon "Add" at bounding box center [1527, 52] width 11 height 9
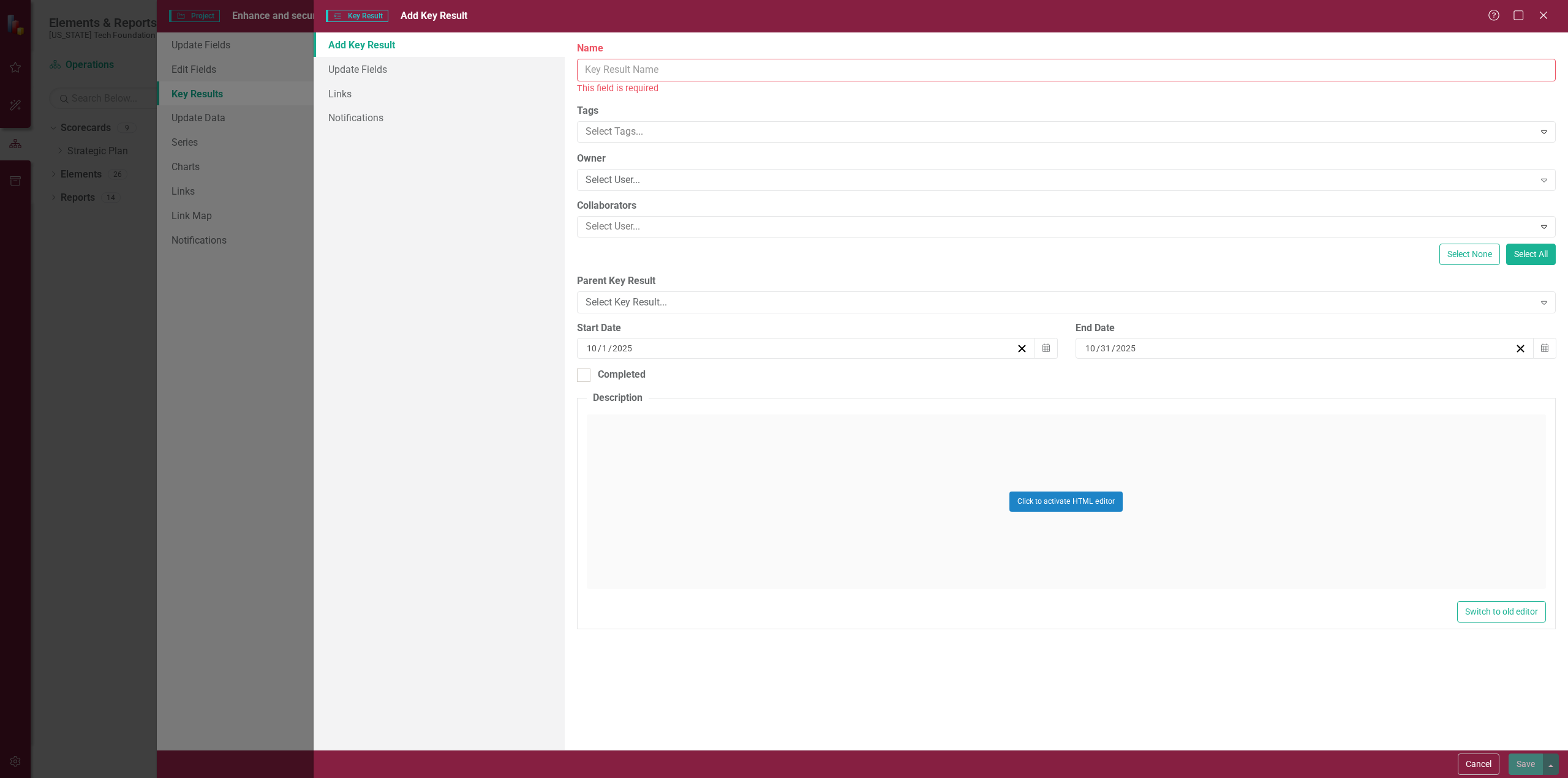
click at [646, 68] on input "Name" at bounding box center [1066, 70] width 979 height 22
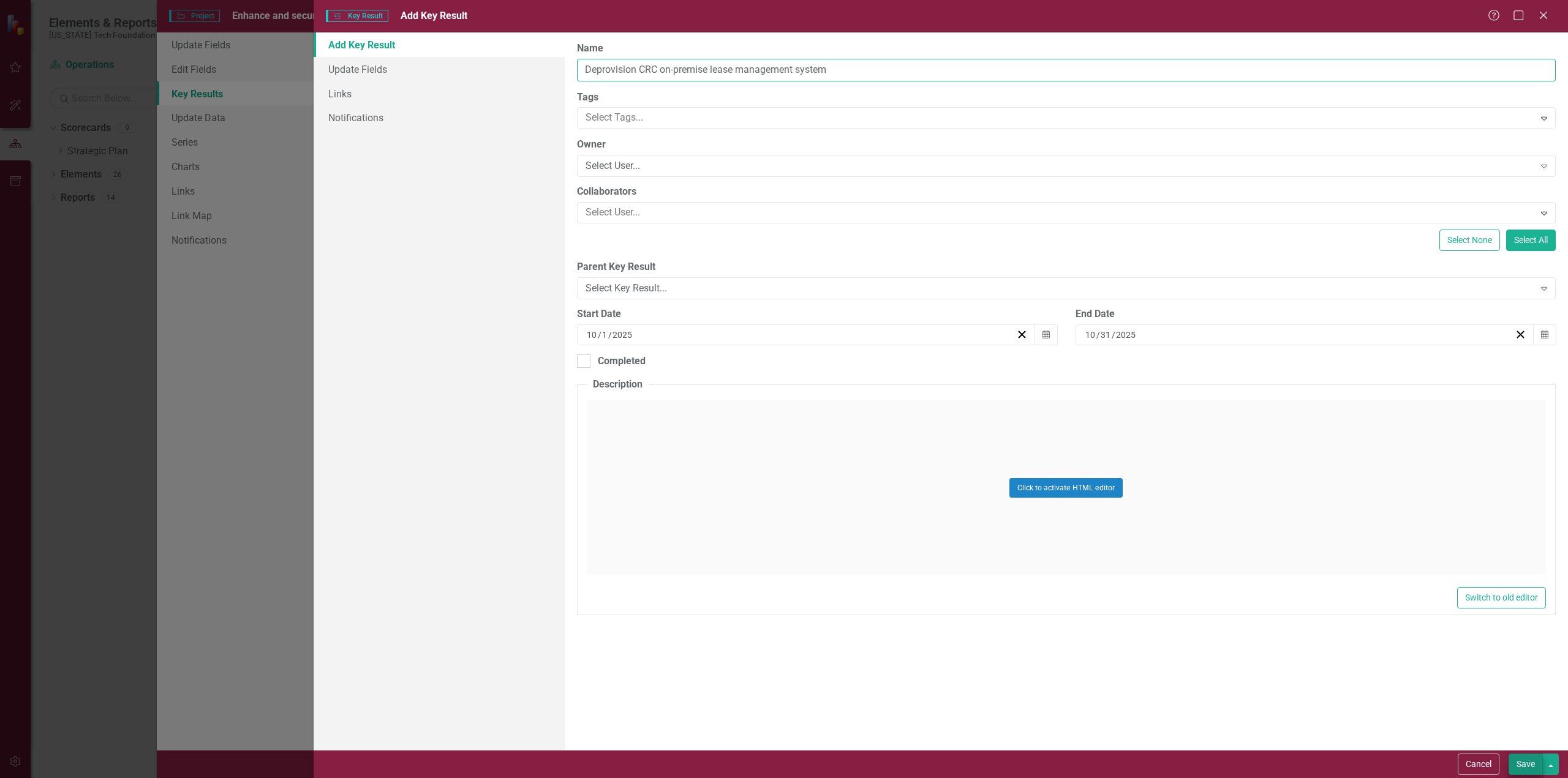
type input "Deprovision CRC on-premise lease management system"
click at [1526, 763] on button "Save" at bounding box center [1525, 764] width 35 height 22
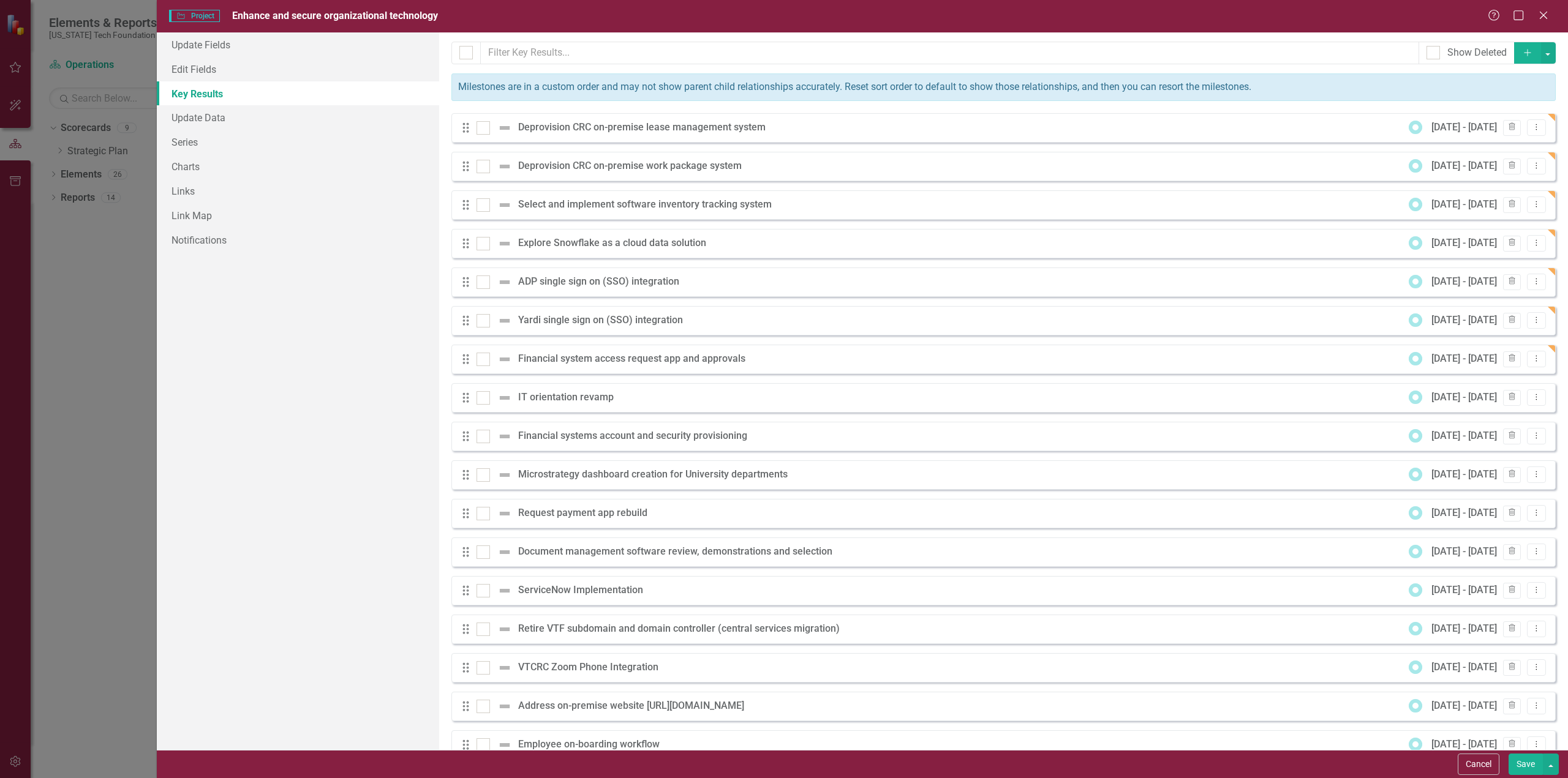
click at [1522, 49] on icon "Add" at bounding box center [1527, 52] width 11 height 9
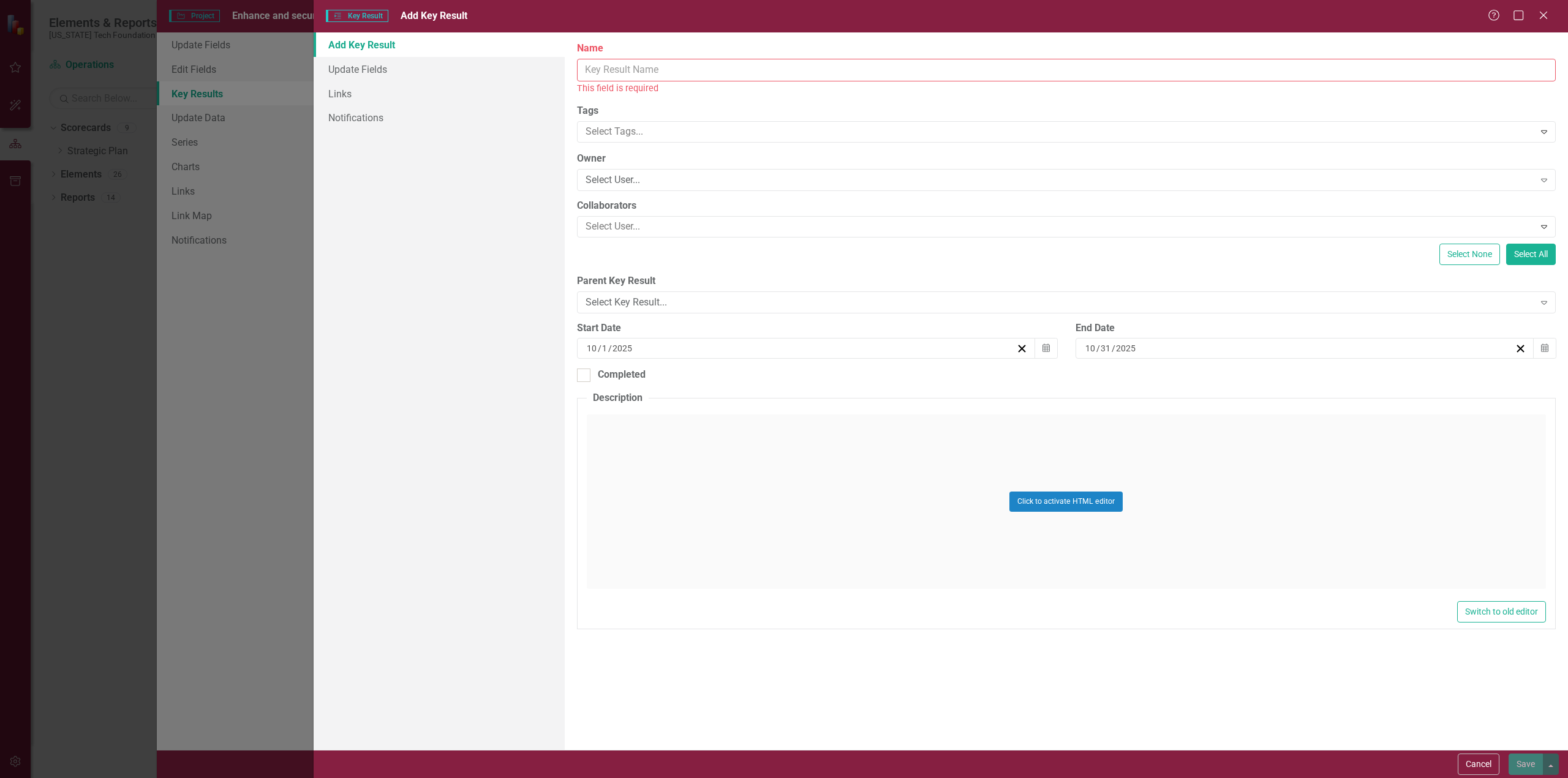
click at [673, 67] on input "Name" at bounding box center [1066, 70] width 979 height 22
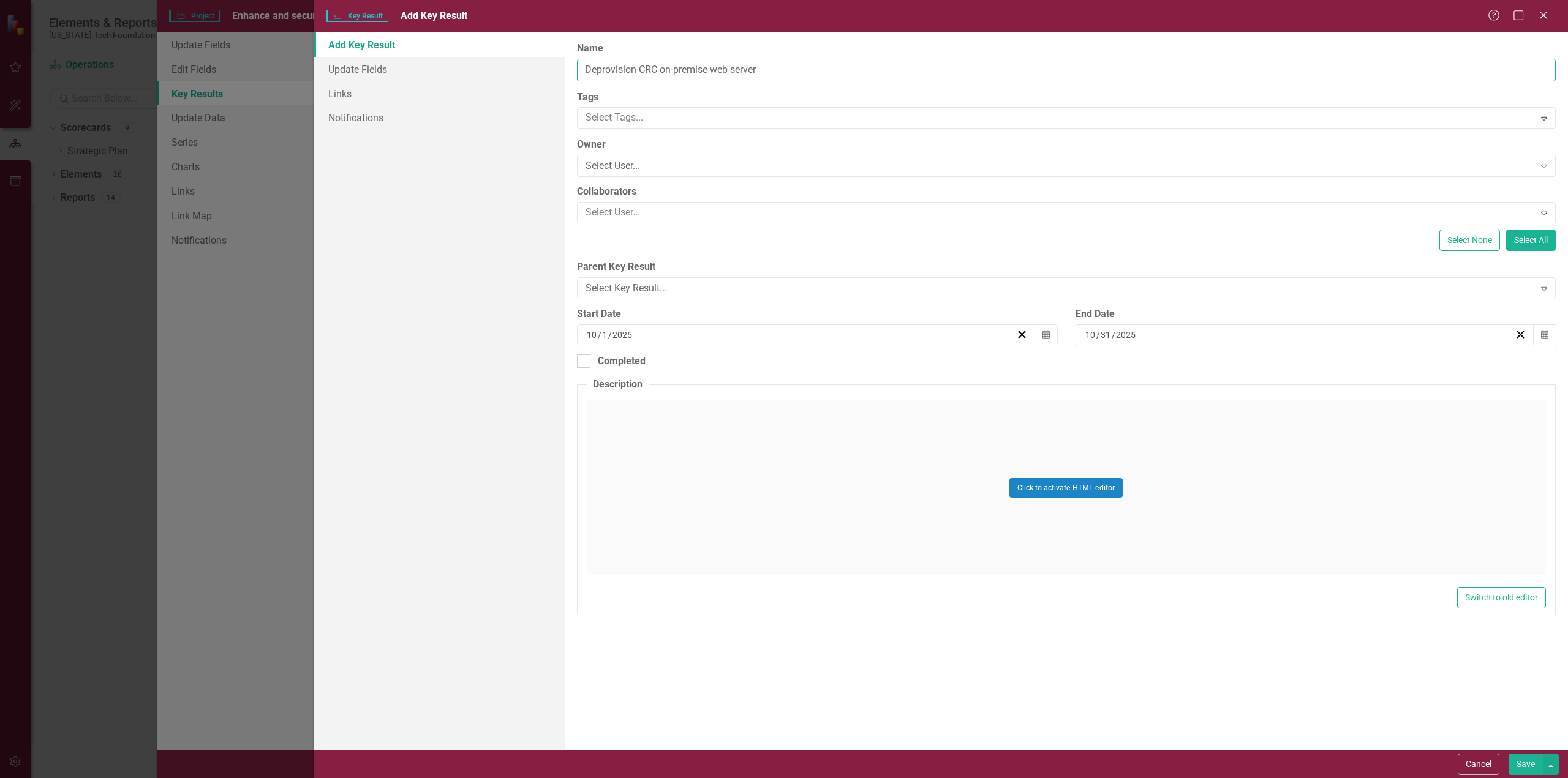
type input "Deprovision CRC on-premise web server"
click at [1527, 749] on div "ClearPoint Can Do More! How ClearPoint Can Help Close Enterprise plans can auto…" at bounding box center [1066, 391] width 1003 height 718
click at [1524, 773] on button "Save" at bounding box center [1525, 764] width 35 height 22
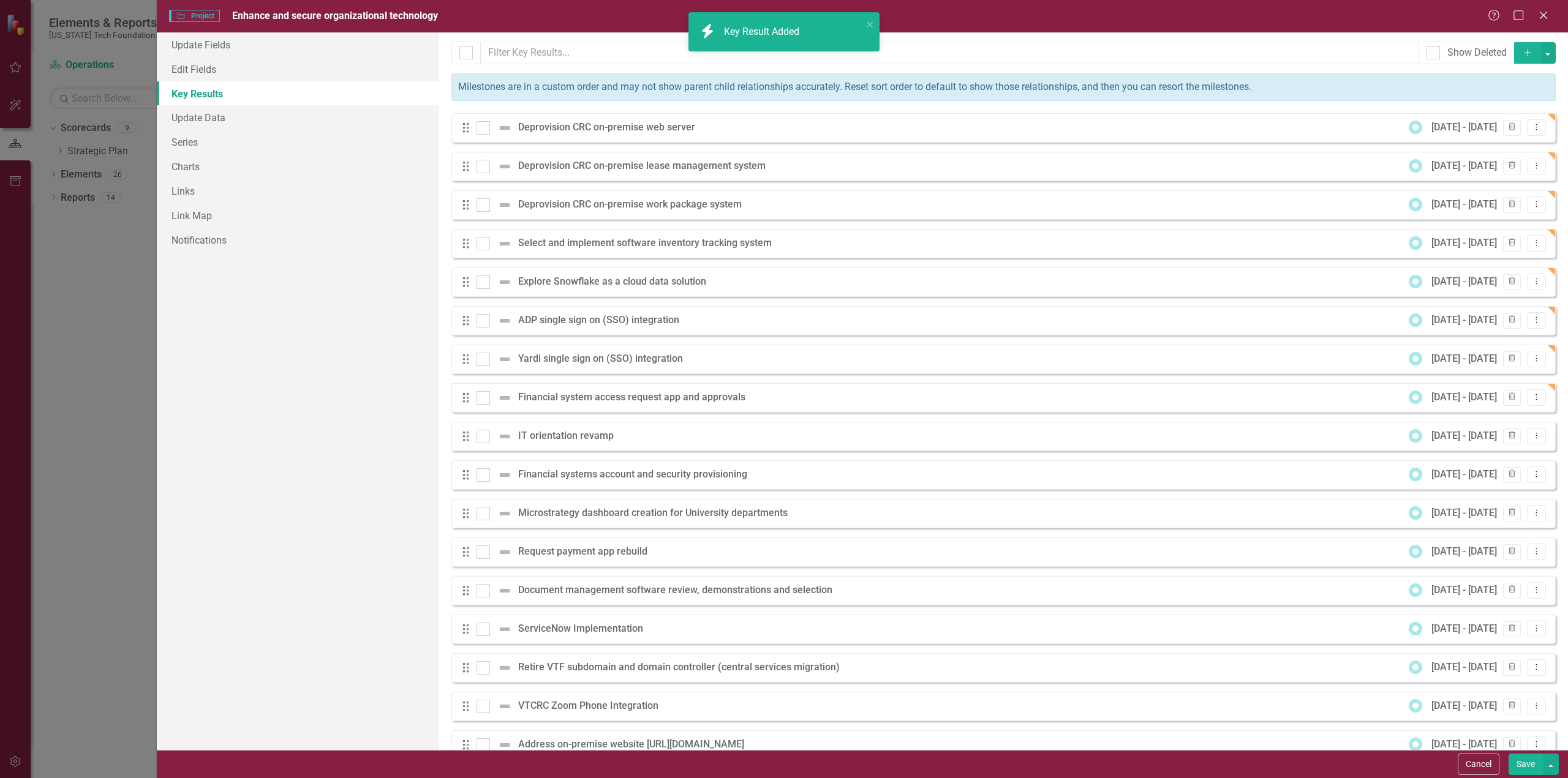
click at [1522, 51] on icon "Add" at bounding box center [1527, 52] width 11 height 9
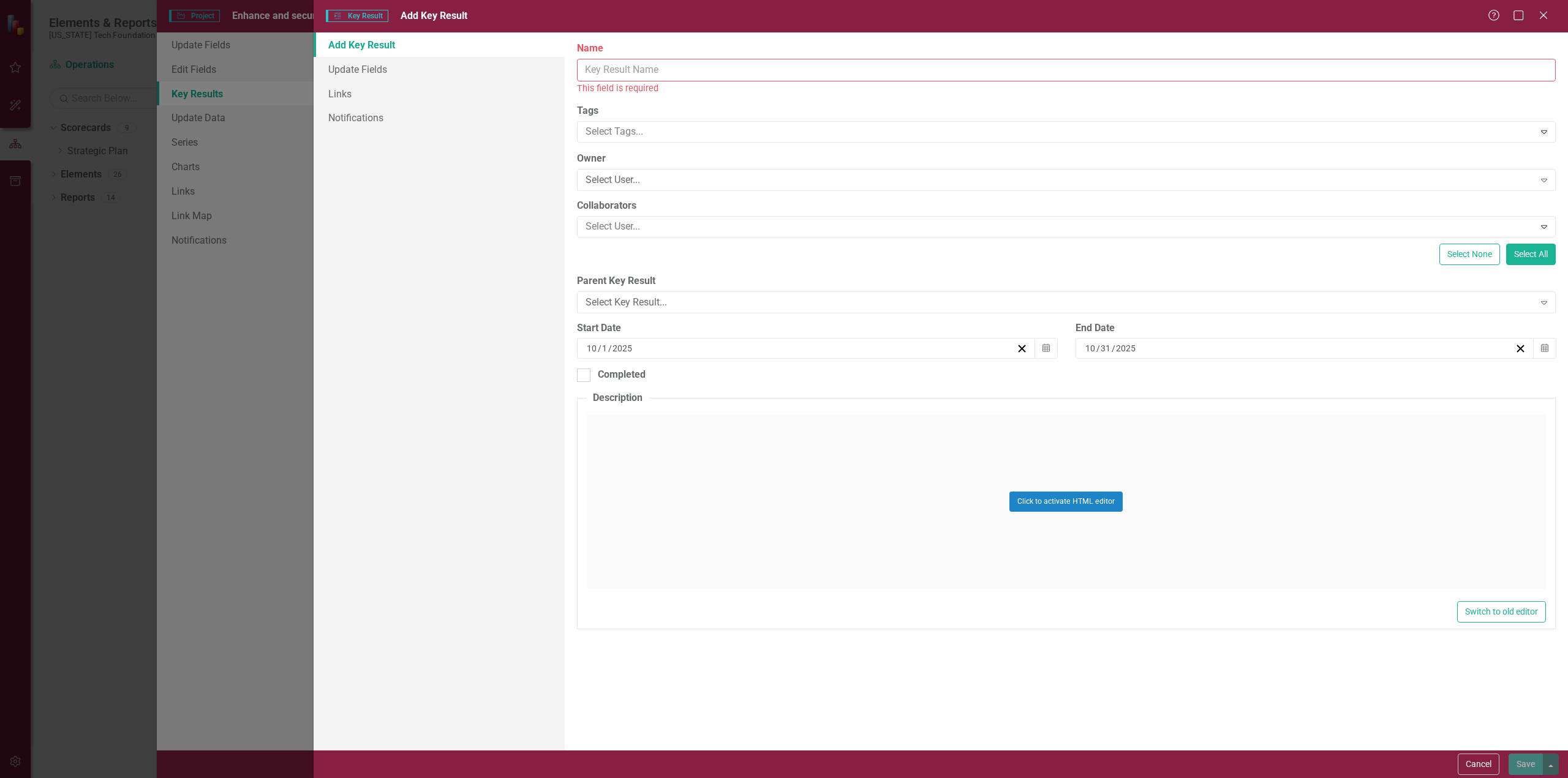
click at [637, 70] on input "Name" at bounding box center [1066, 70] width 979 height 22
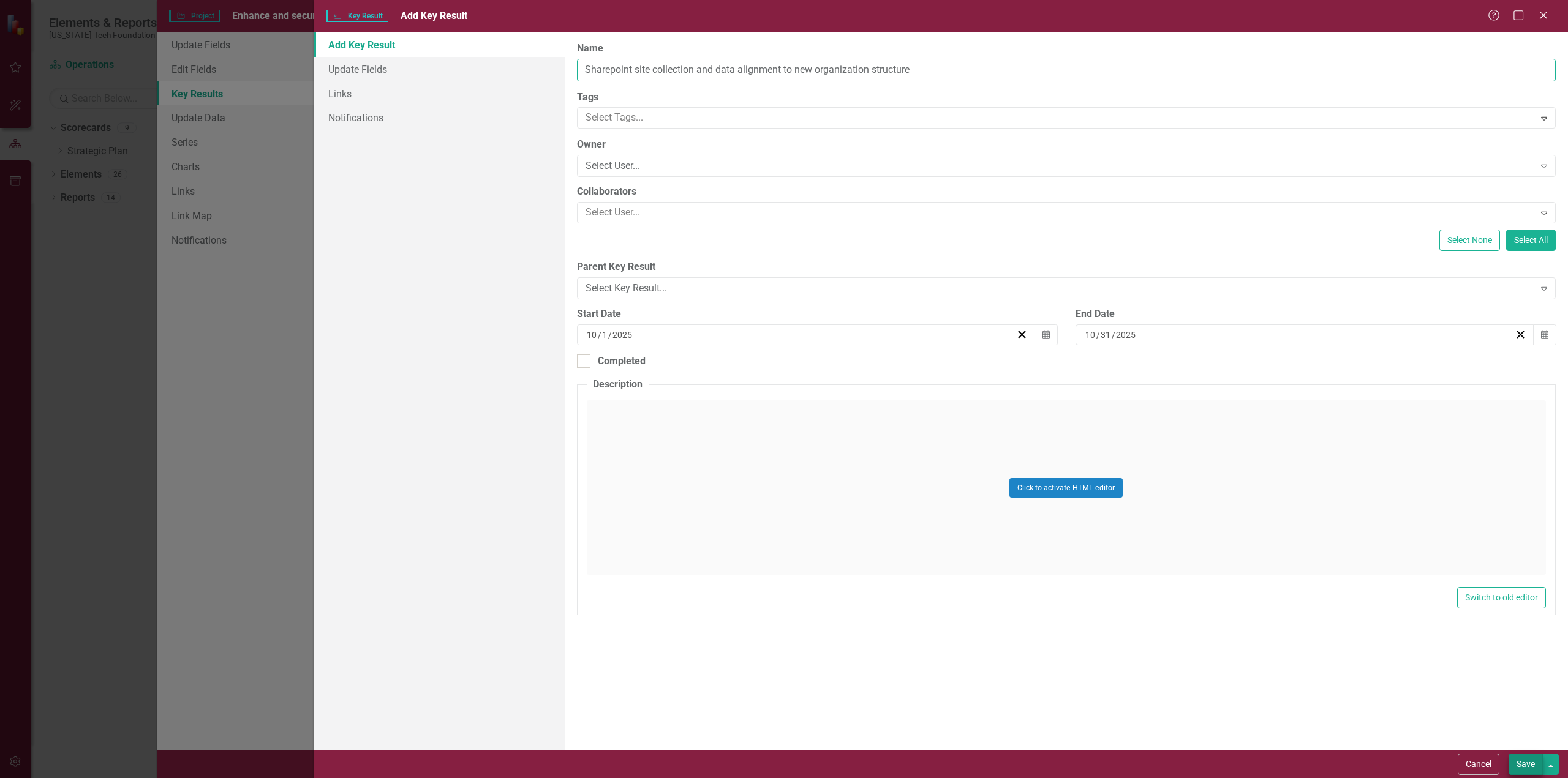
type input "Sharepoint site collection and data alignment to new organization structure"
click at [1527, 763] on button "Save" at bounding box center [1525, 764] width 35 height 22
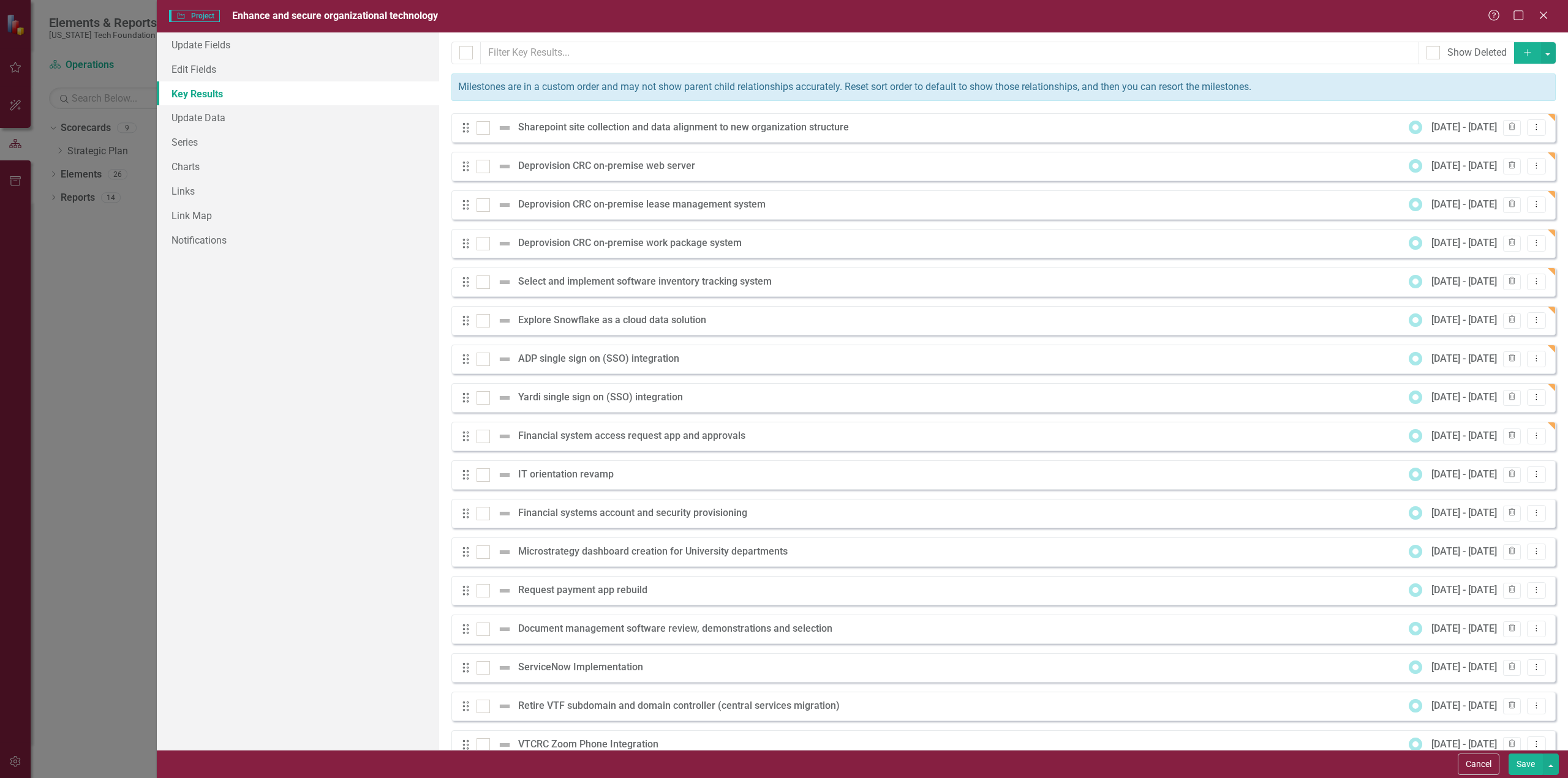
click at [1522, 52] on icon "Add" at bounding box center [1527, 52] width 11 height 9
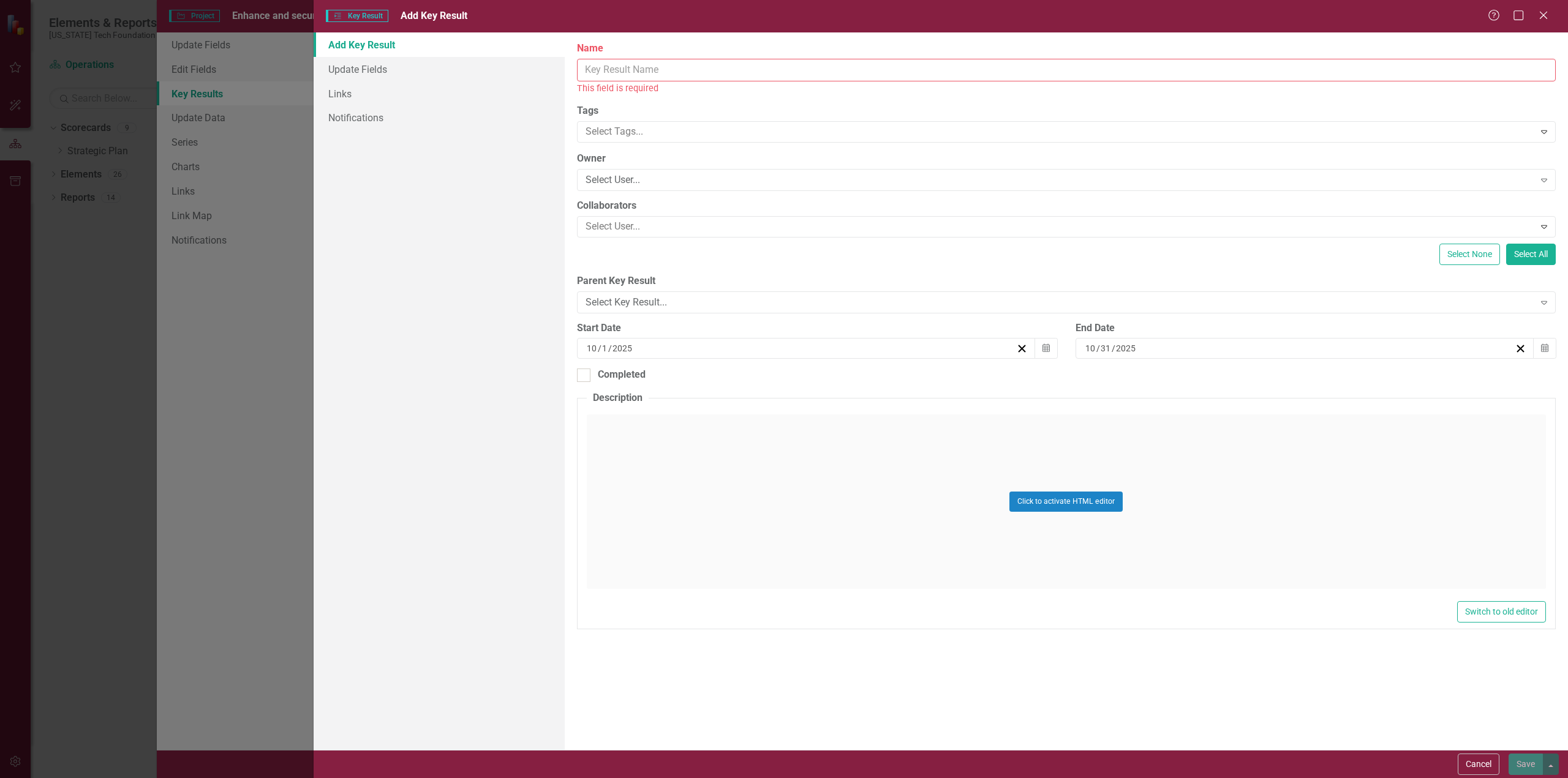
click at [590, 67] on input "Name" at bounding box center [1066, 70] width 979 height 22
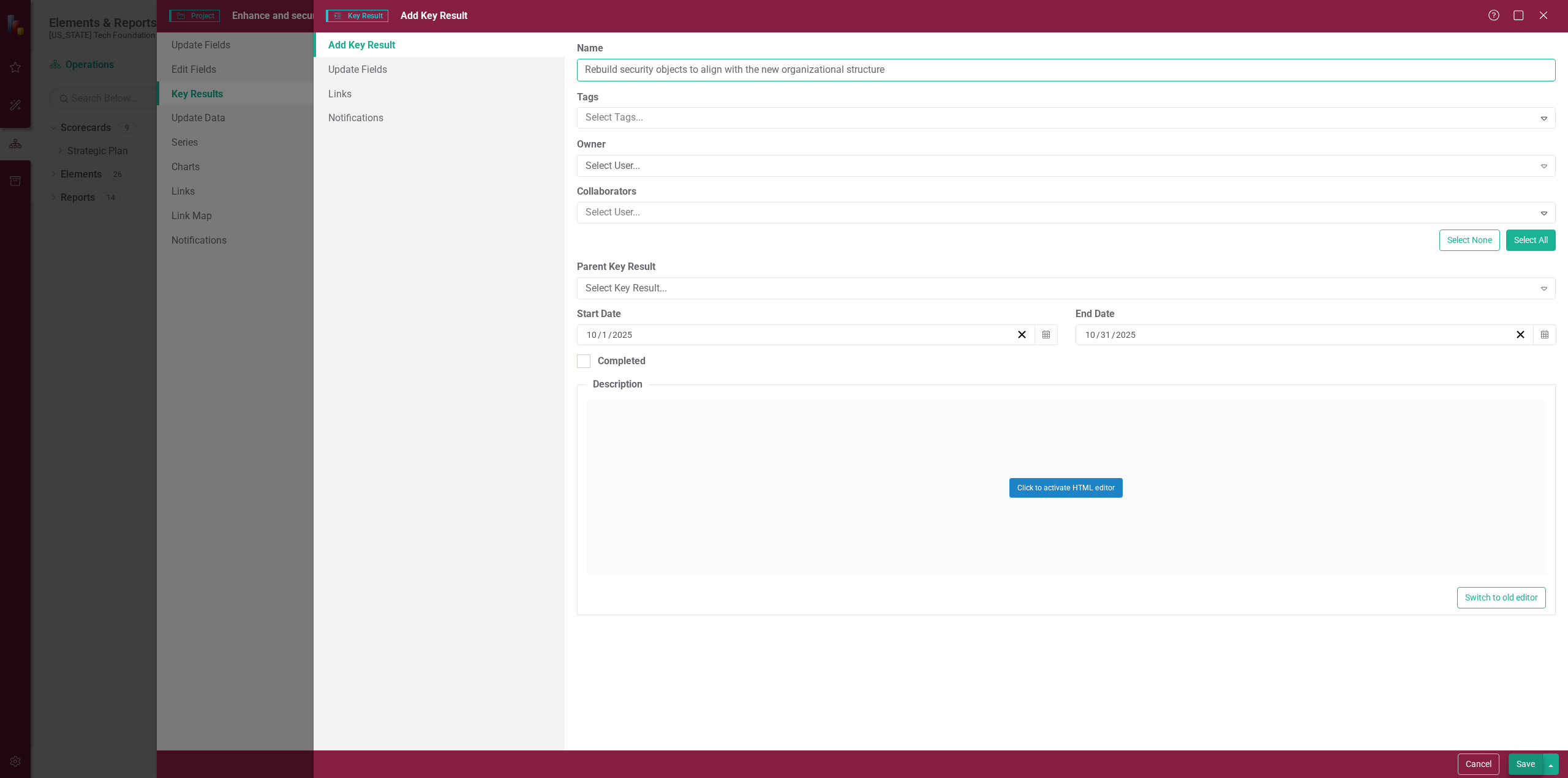
type input "Rebuild security objects to align with the new organizational structure"
click at [1529, 765] on button "Save" at bounding box center [1525, 764] width 35 height 22
